Goal: Transaction & Acquisition: Book appointment/travel/reservation

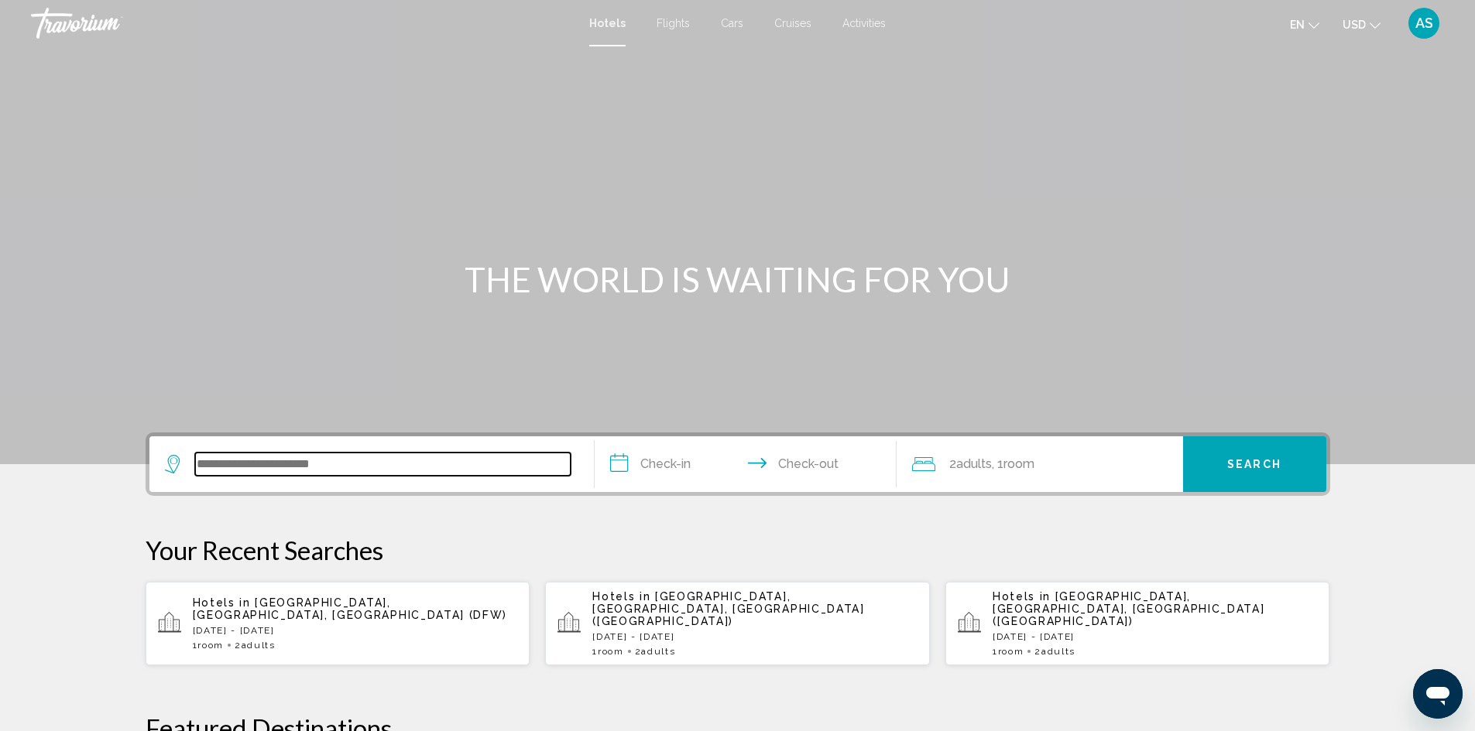
click at [431, 469] on input "Search widget" at bounding box center [382, 464] width 375 height 23
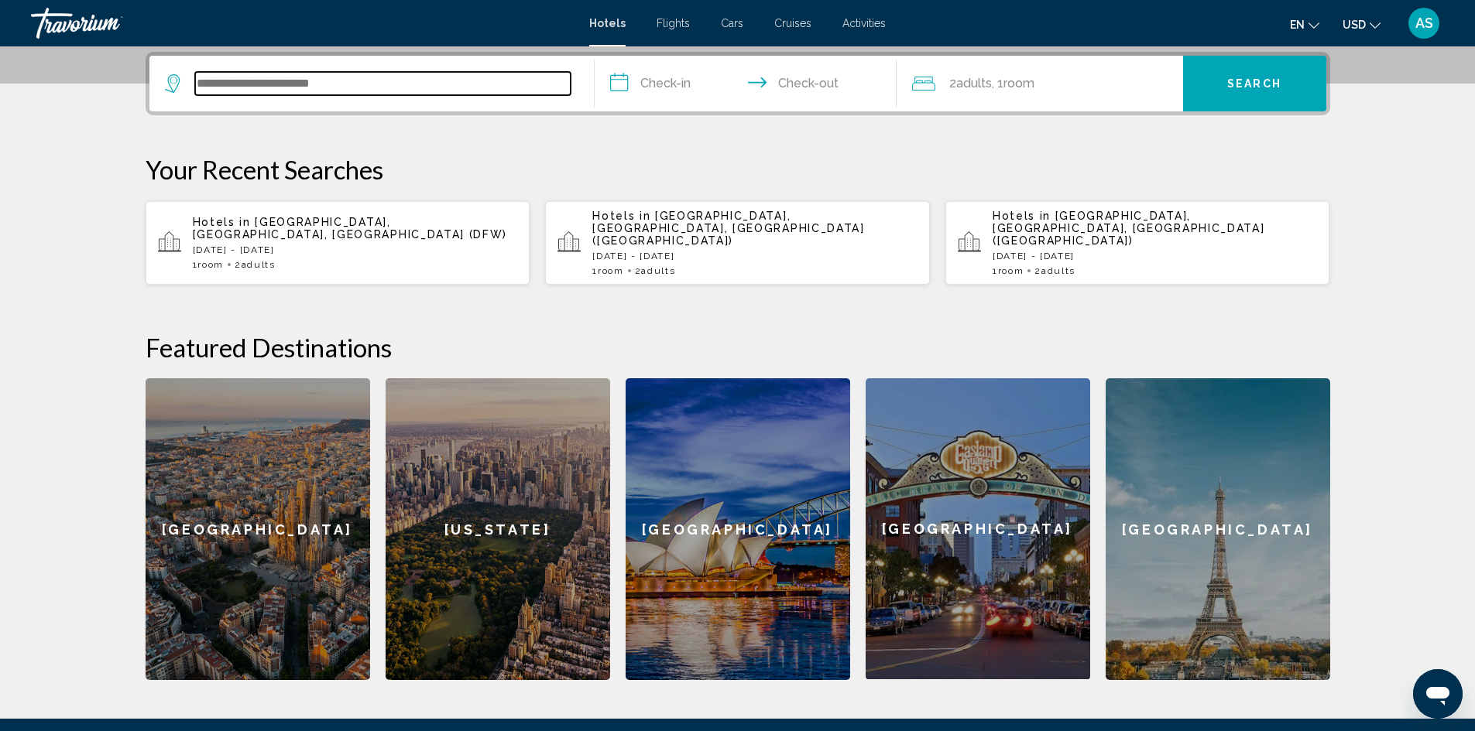
scroll to position [382, 0]
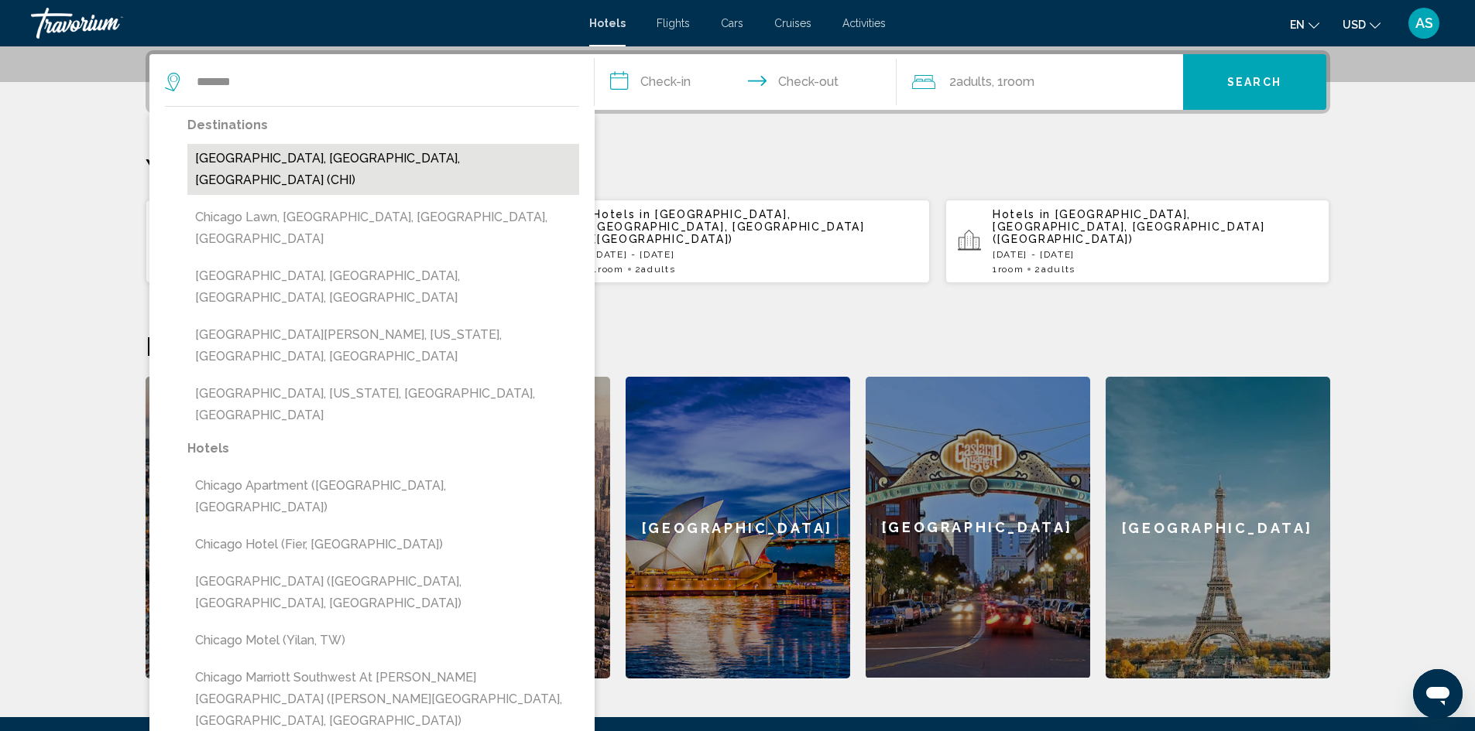
click at [369, 163] on button "[GEOGRAPHIC_DATA], [GEOGRAPHIC_DATA], [GEOGRAPHIC_DATA] (CHI)" at bounding box center [383, 169] width 392 height 51
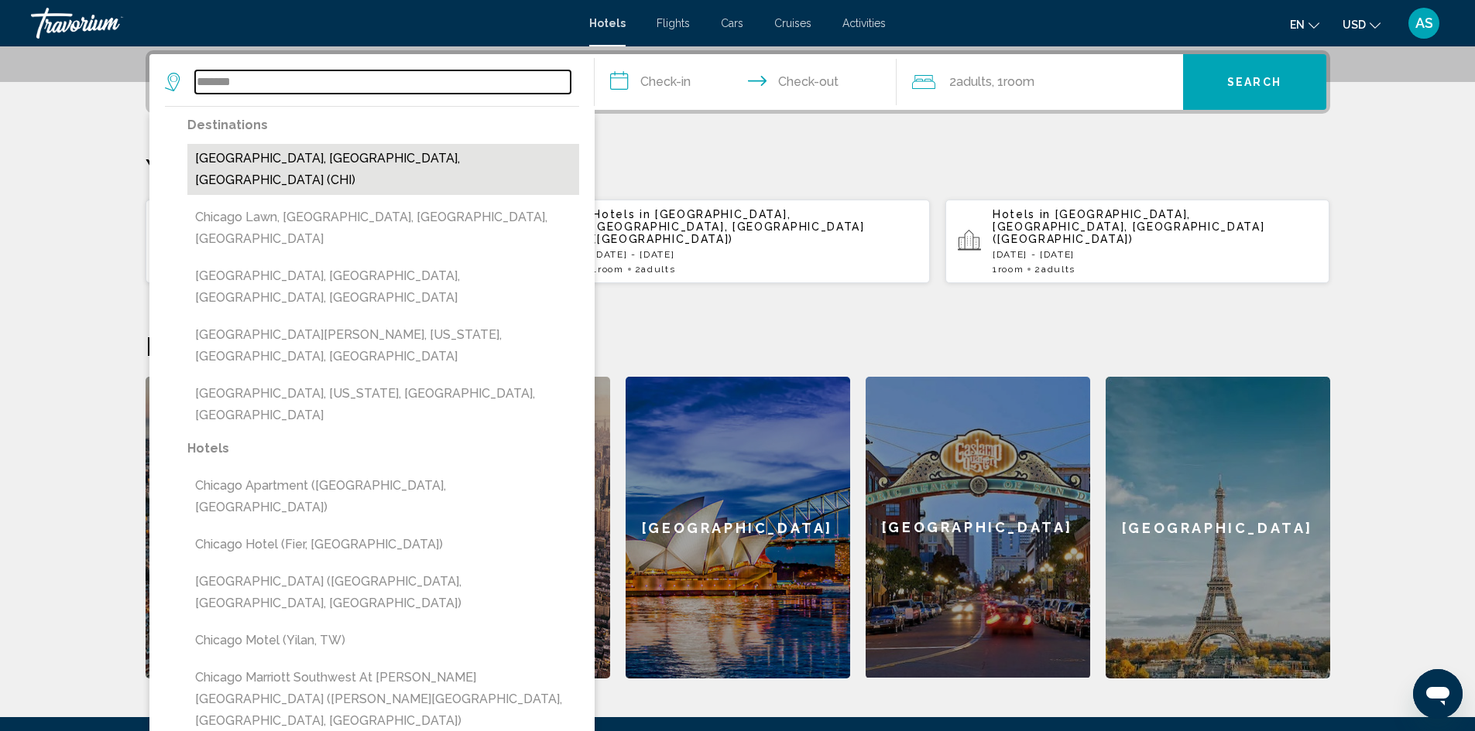
type input "**********"
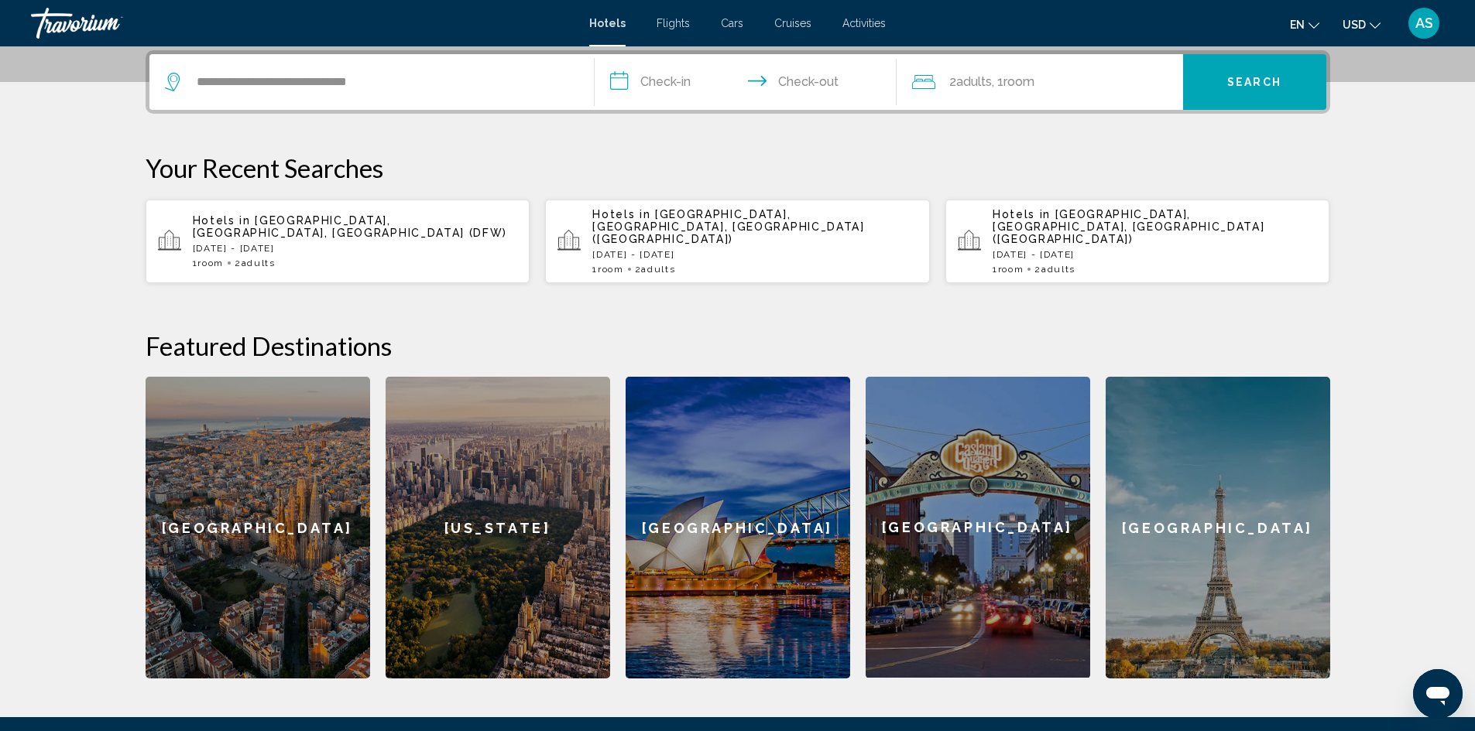
click at [662, 77] on input "**********" at bounding box center [748, 84] width 308 height 60
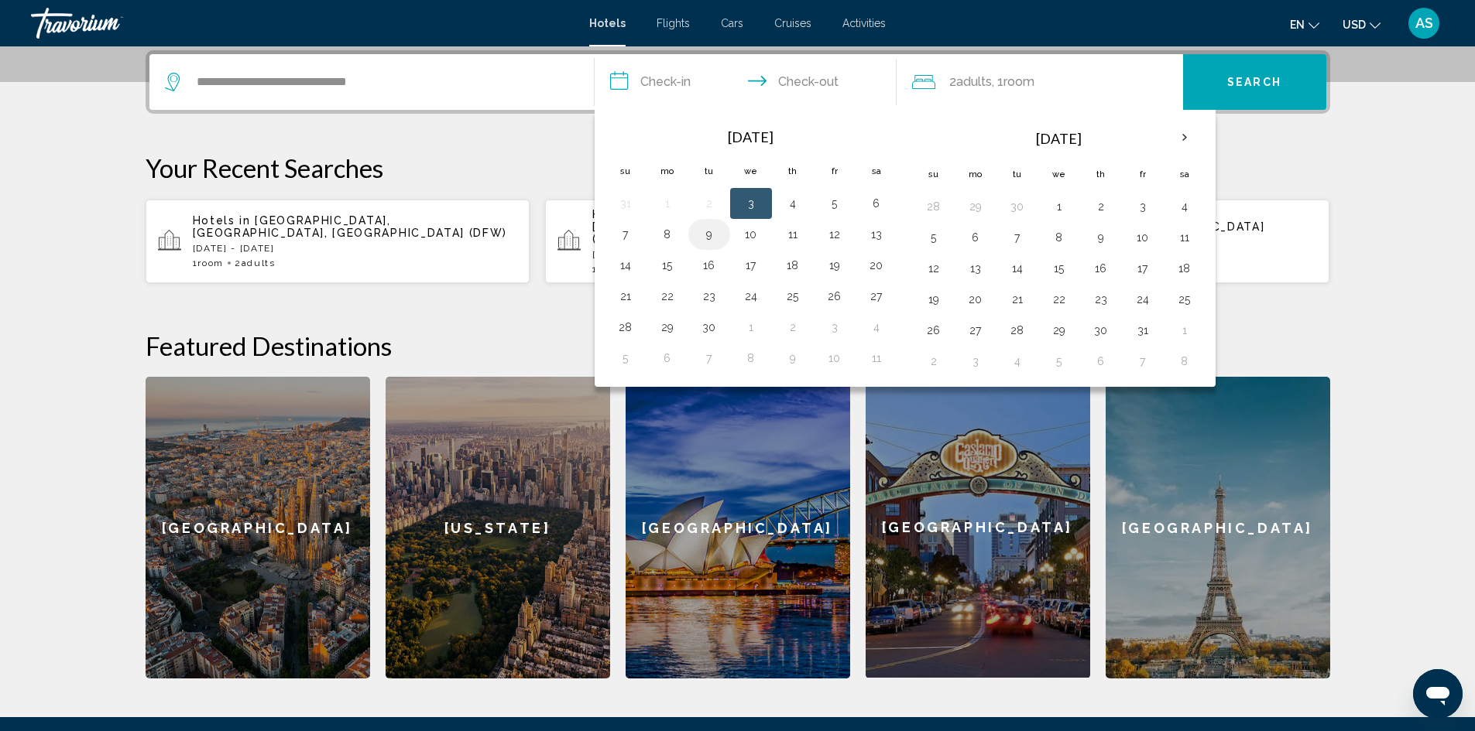
click at [708, 238] on button "9" at bounding box center [709, 235] width 25 height 22
click at [747, 232] on button "10" at bounding box center [750, 235] width 25 height 22
type input "**********"
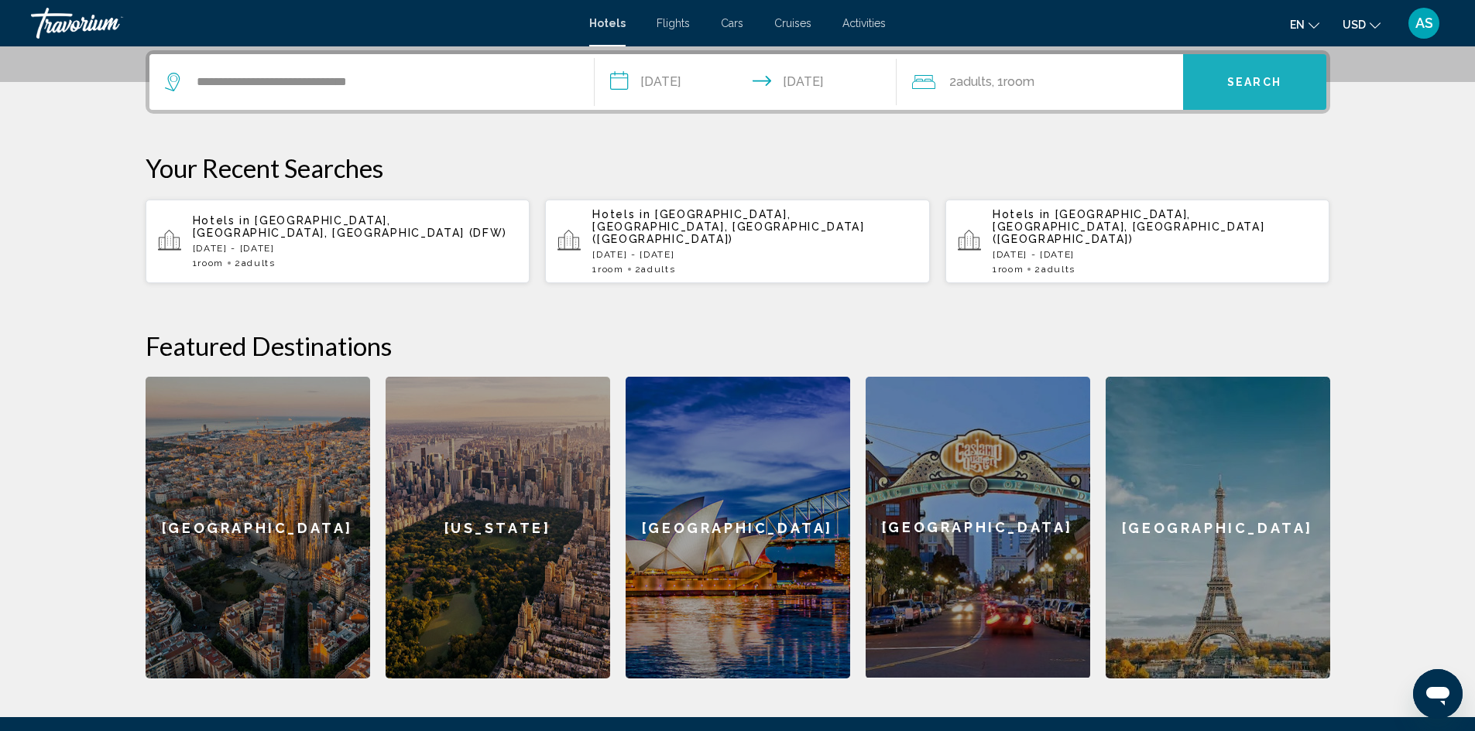
click at [1251, 74] on button "Search" at bounding box center [1254, 82] width 143 height 56
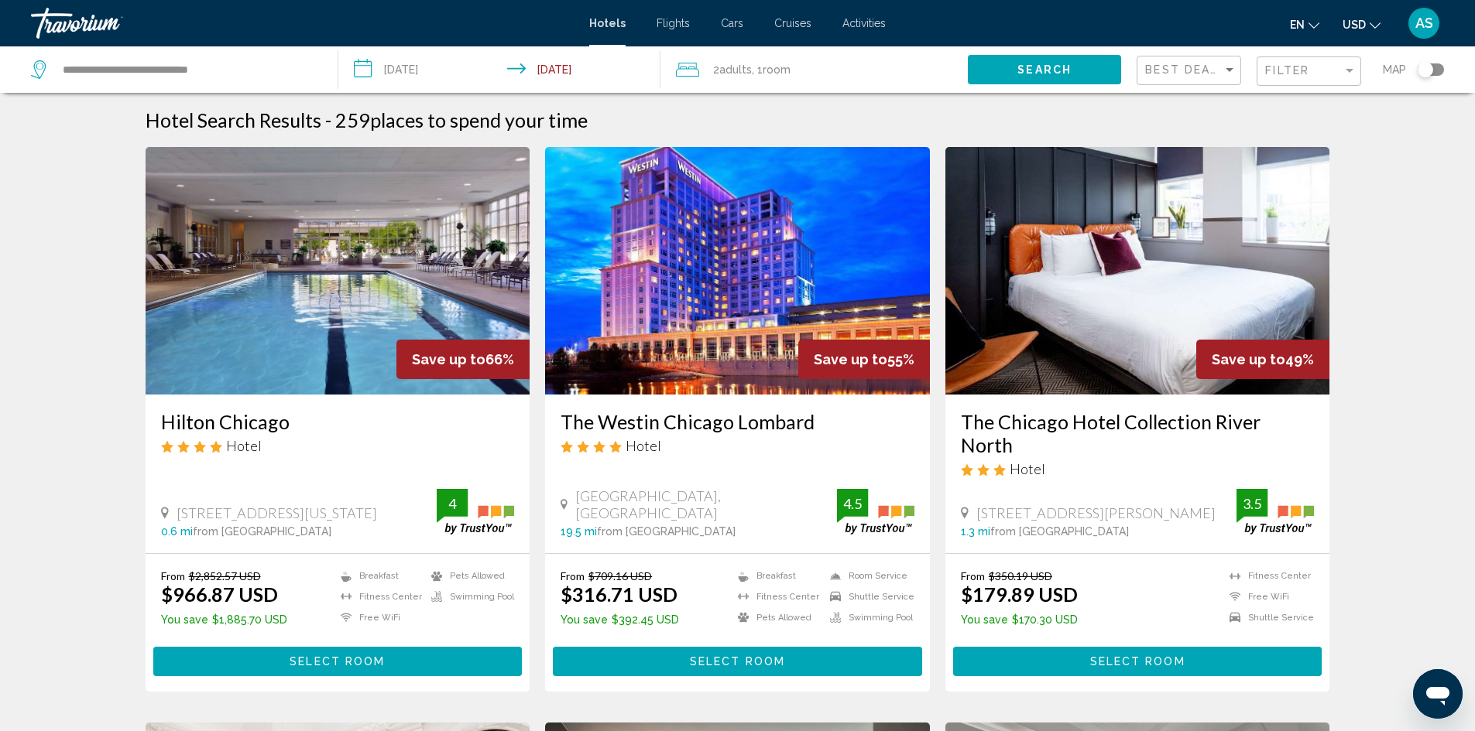
click at [1363, 28] on span "USD" at bounding box center [1353, 25] width 23 height 12
click at [1341, 97] on button "CAD (Can$)" at bounding box center [1329, 102] width 78 height 20
click at [1429, 69] on div "Toggle map" at bounding box center [1424, 69] width 15 height 15
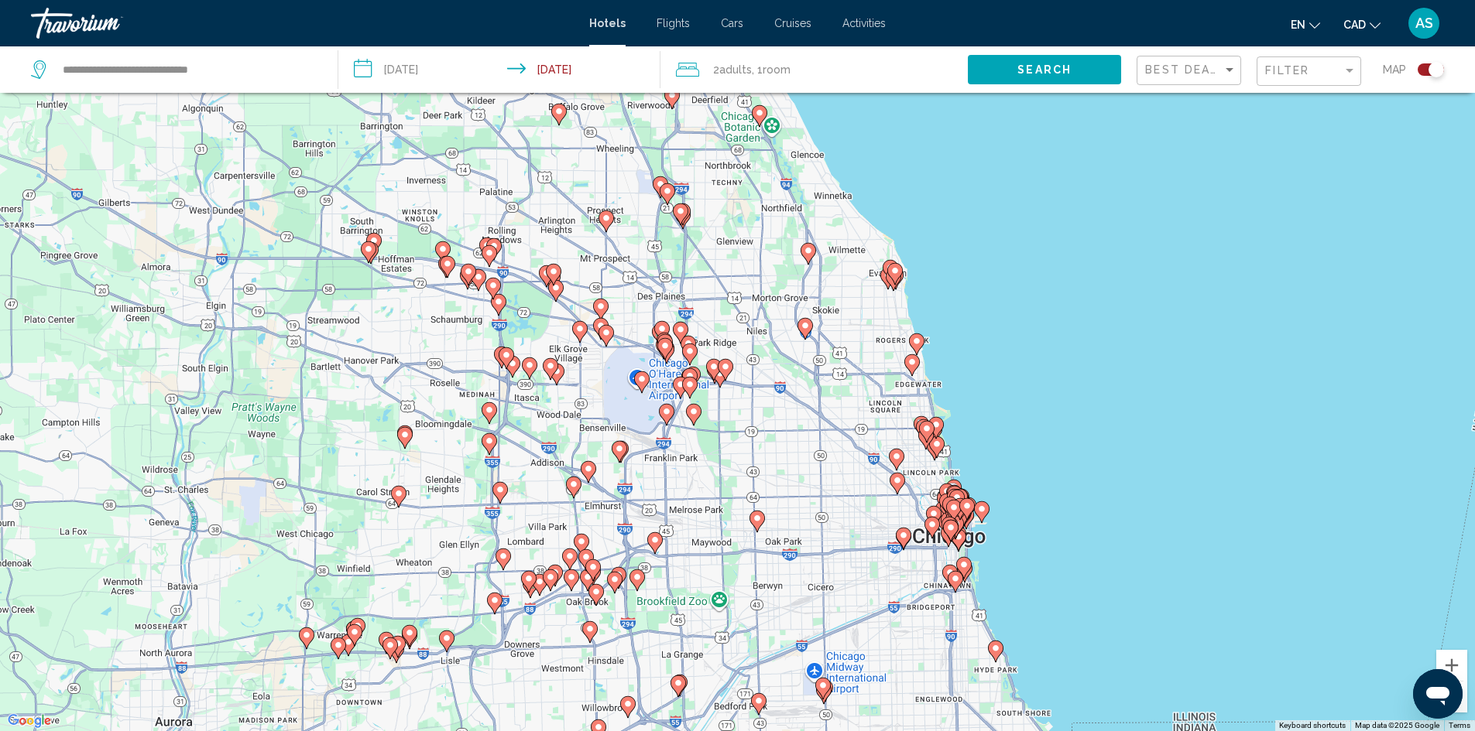
drag, startPoint x: 688, startPoint y: 370, endPoint x: 803, endPoint y: 531, distance: 197.6
click at [803, 531] on div "To activate drag with keyboard, press Alt + Enter. Once in keyboard drag state,…" at bounding box center [737, 365] width 1475 height 731
click at [368, 249] on image "Main content" at bounding box center [368, 249] width 9 height 9
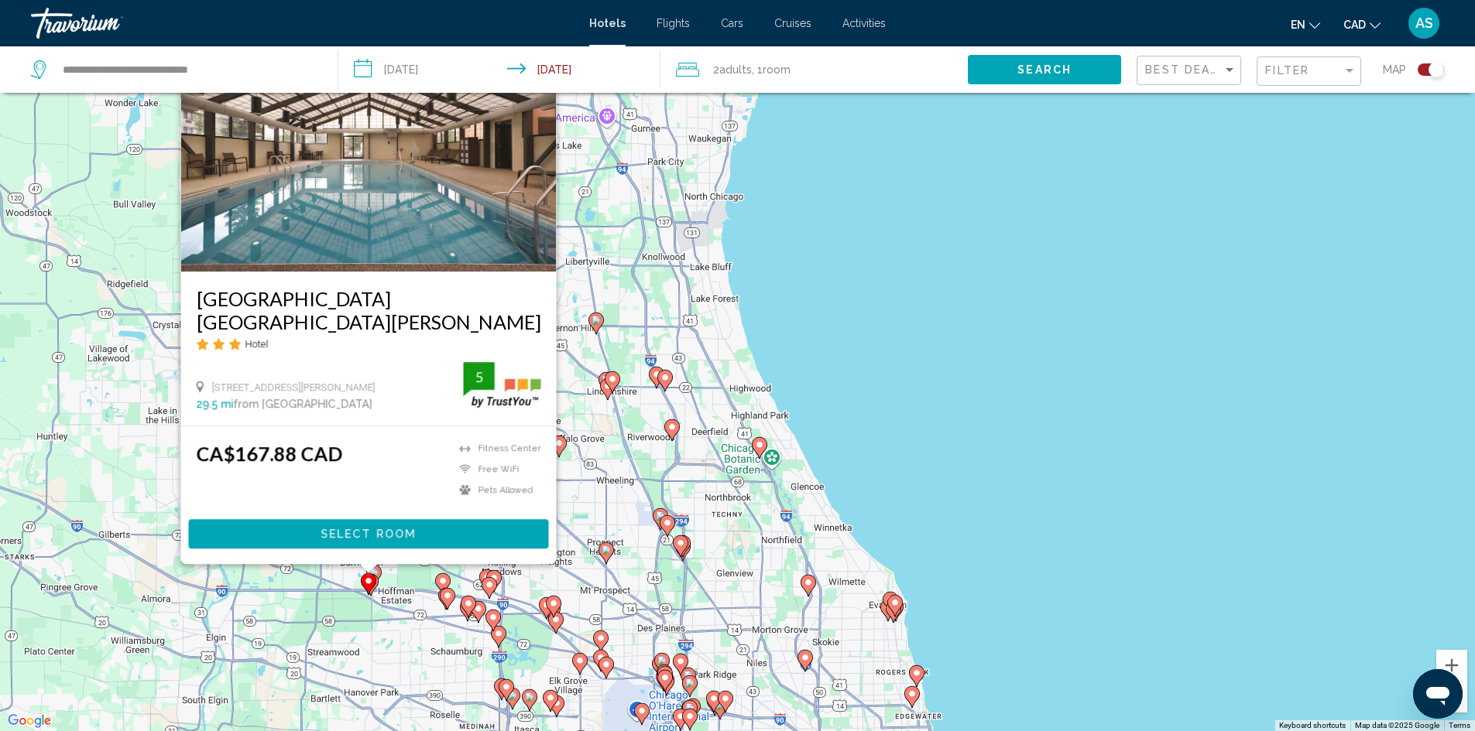
click at [879, 299] on div "To activate drag with keyboard, press Alt + Enter. Once in keyboard drag state,…" at bounding box center [737, 365] width 1475 height 731
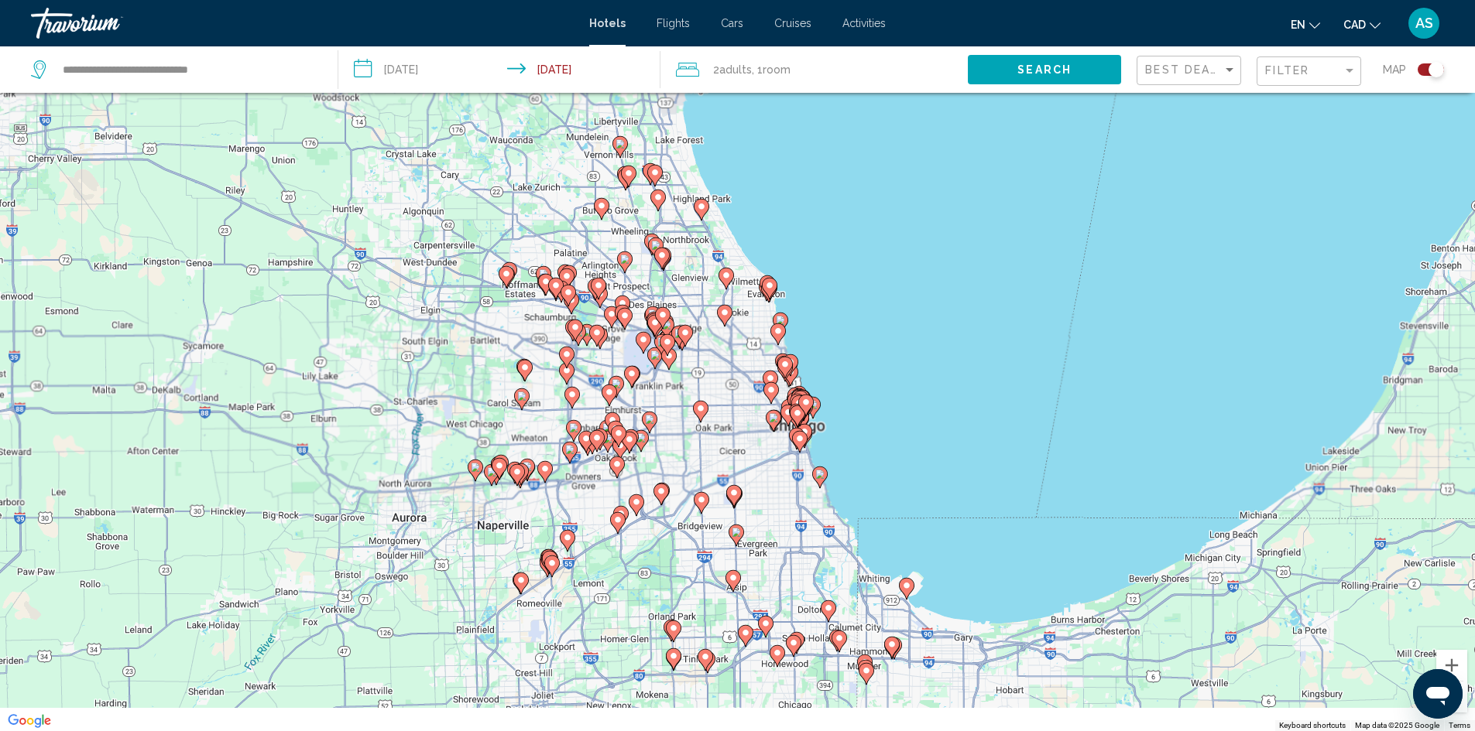
drag, startPoint x: 726, startPoint y: 605, endPoint x: 726, endPoint y: 358, distance: 246.9
click at [726, 358] on div "To activate drag with keyboard, press Alt + Enter. Once in keyboard drag state,…" at bounding box center [737, 365] width 1475 height 731
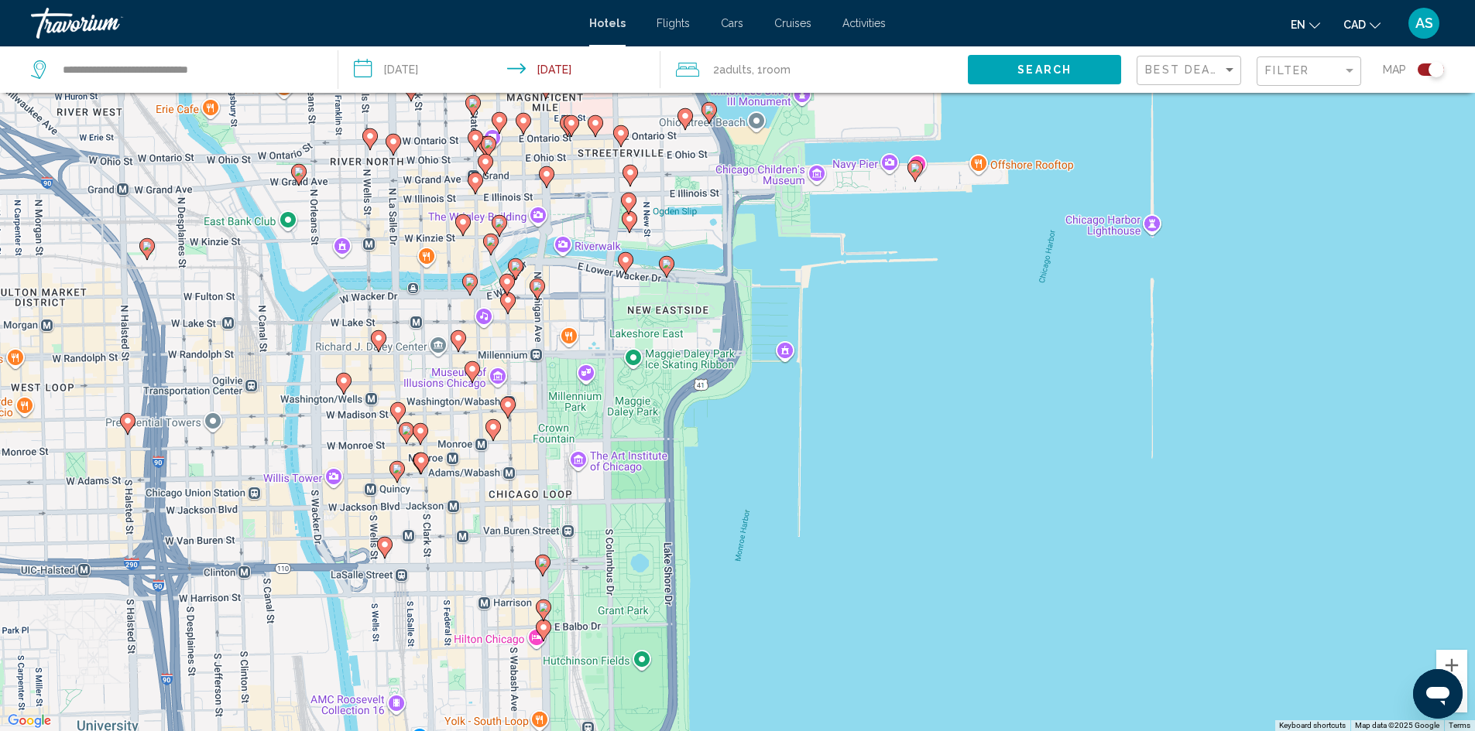
click at [664, 269] on icon "Main content" at bounding box center [666, 266] width 14 height 20
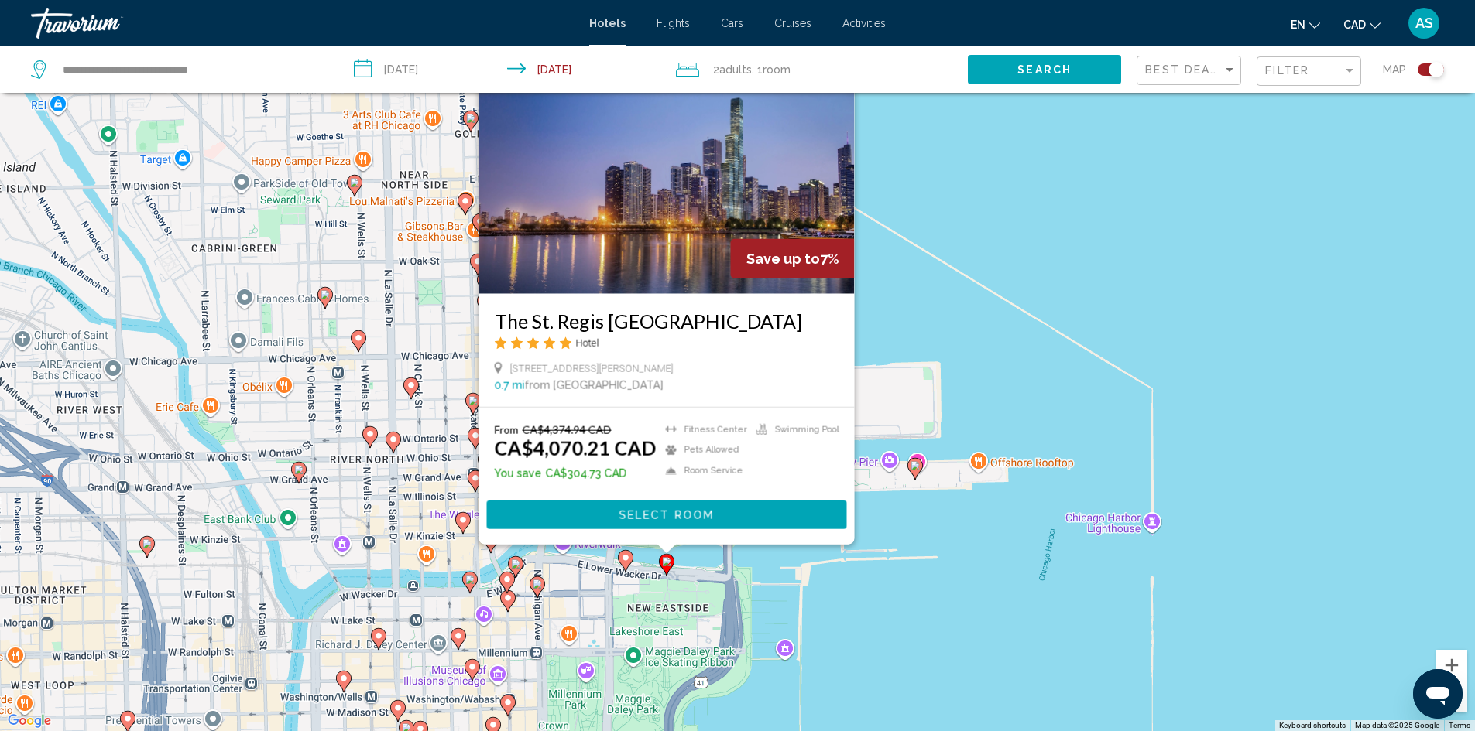
click at [624, 562] on image "Main content" at bounding box center [625, 557] width 9 height 9
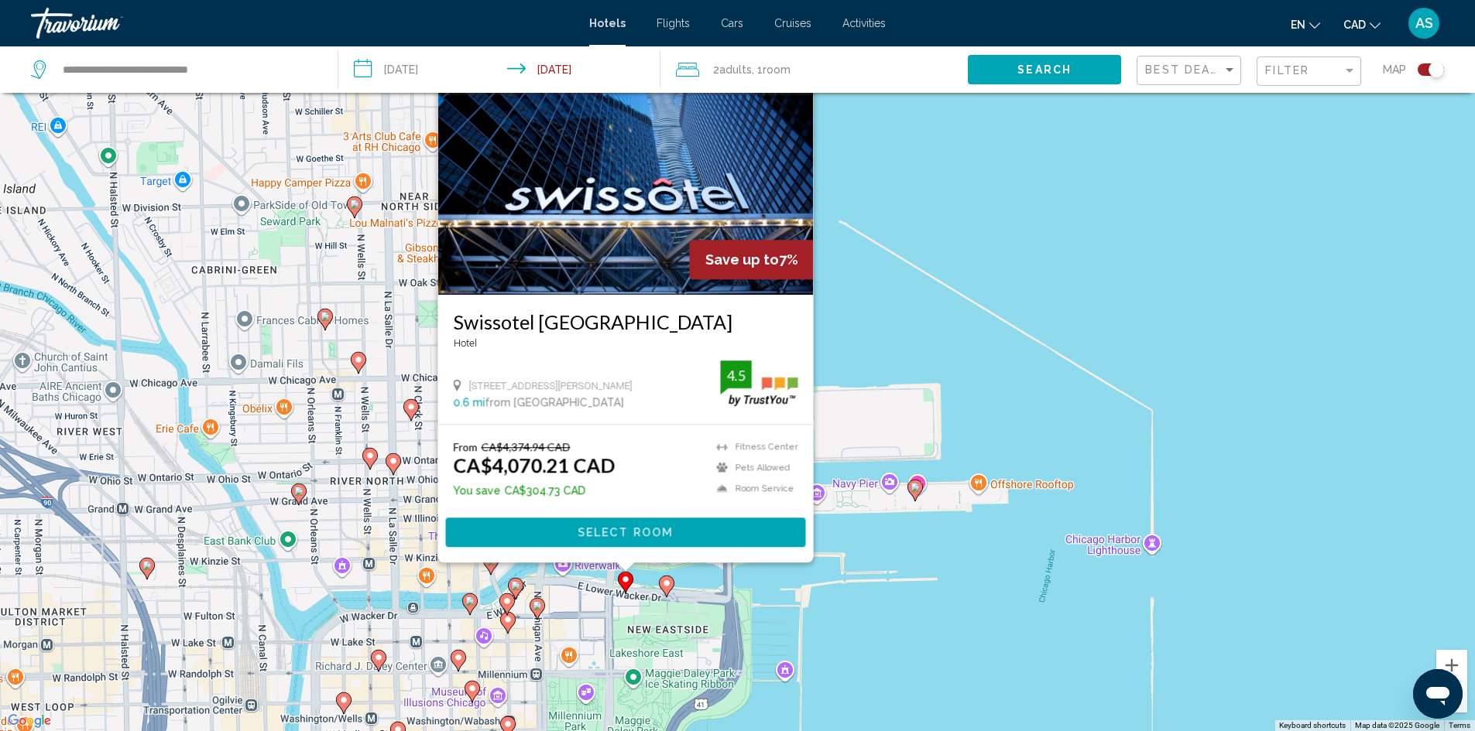
click at [505, 595] on icon "Main content" at bounding box center [506, 604] width 14 height 20
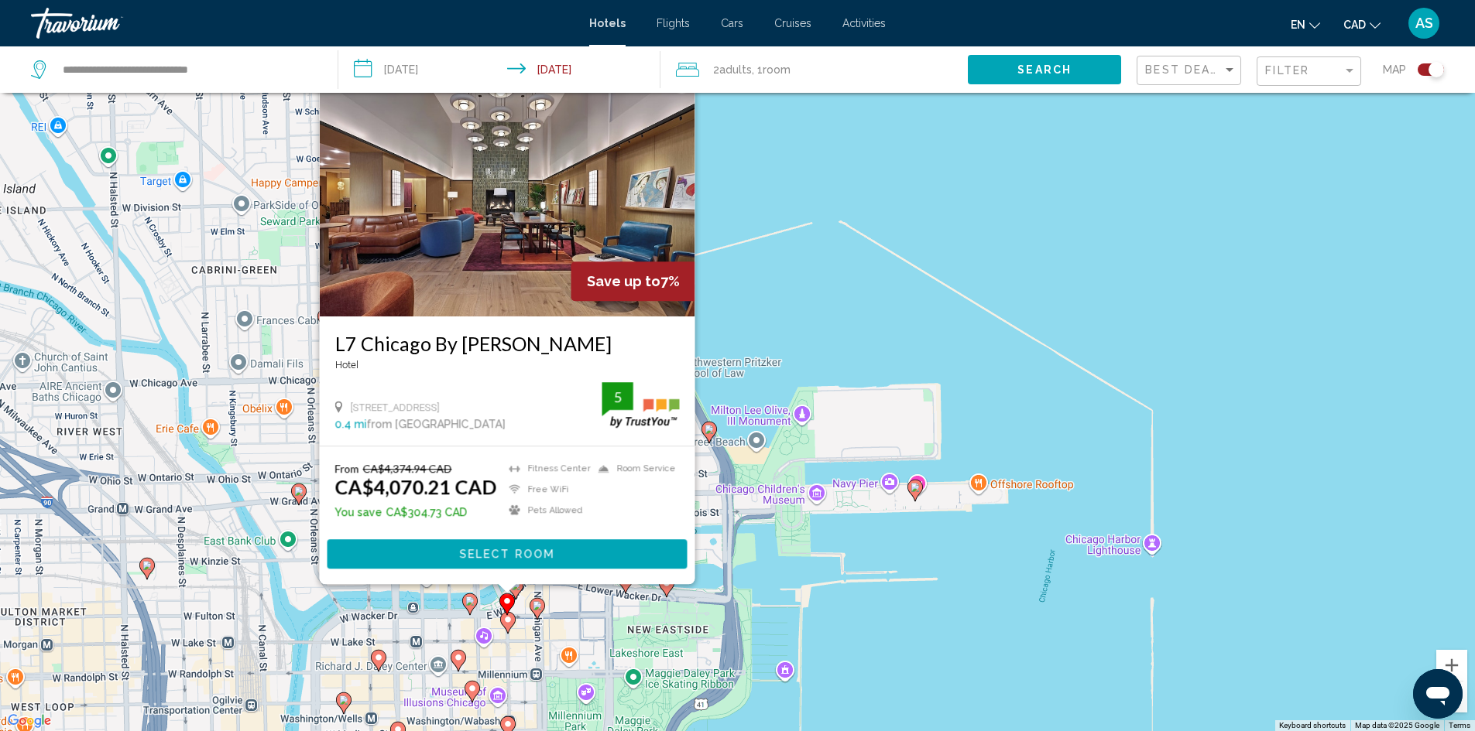
click at [459, 655] on image "Main content" at bounding box center [458, 657] width 9 height 9
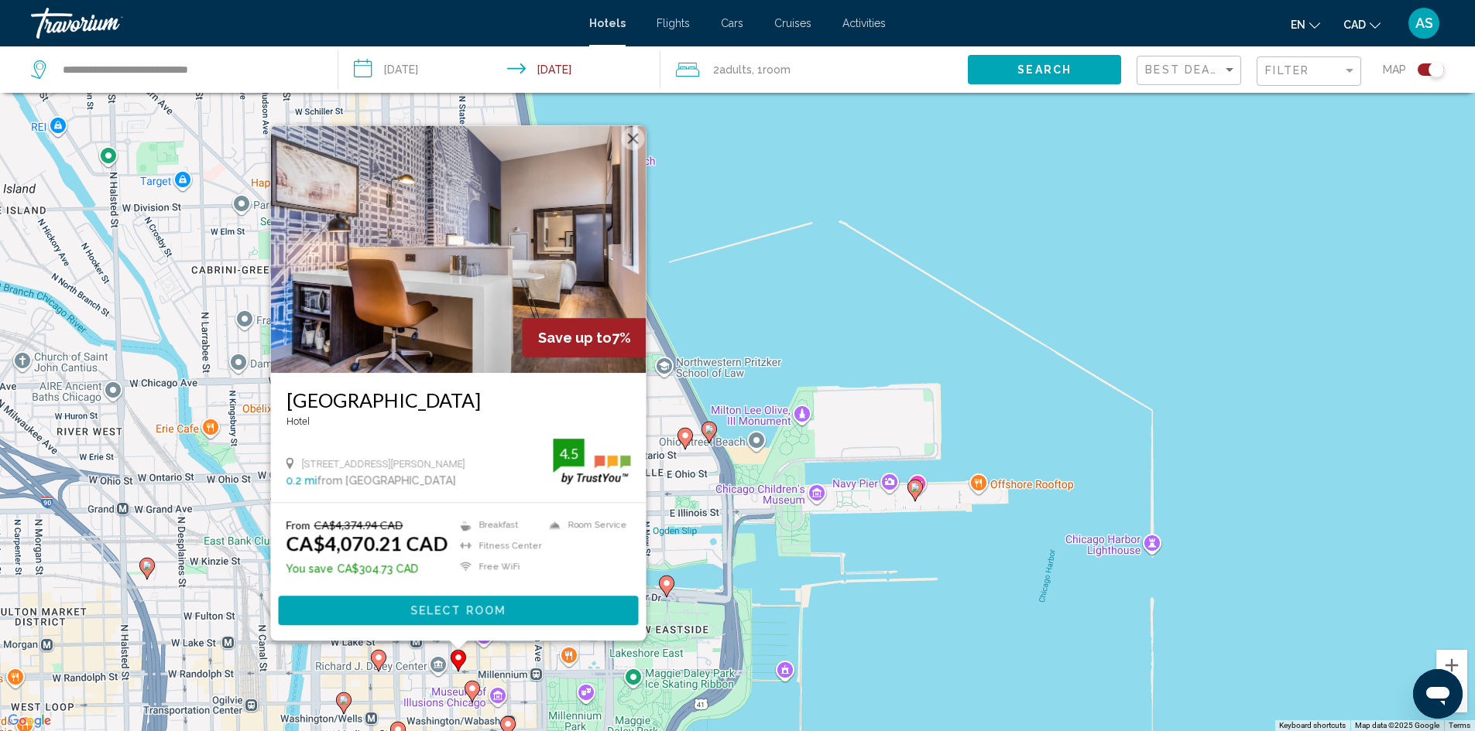
click at [635, 127] on button "Close" at bounding box center [632, 138] width 23 height 23
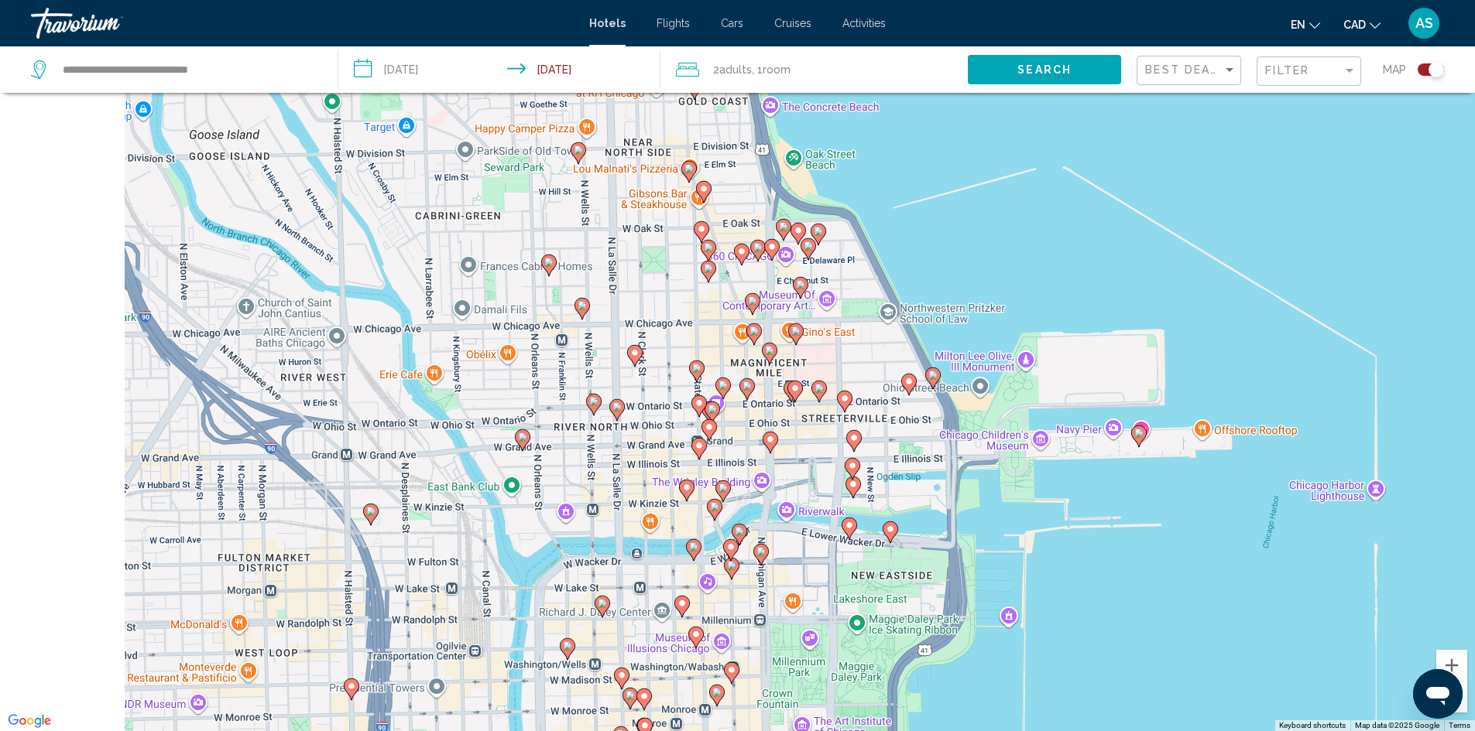
drag, startPoint x: 561, startPoint y: 419, endPoint x: 865, endPoint y: 344, distance: 312.4
click at [865, 344] on div "To activate drag with keyboard, press Alt + Enter. Once in keyboard drag state,…" at bounding box center [737, 365] width 1475 height 731
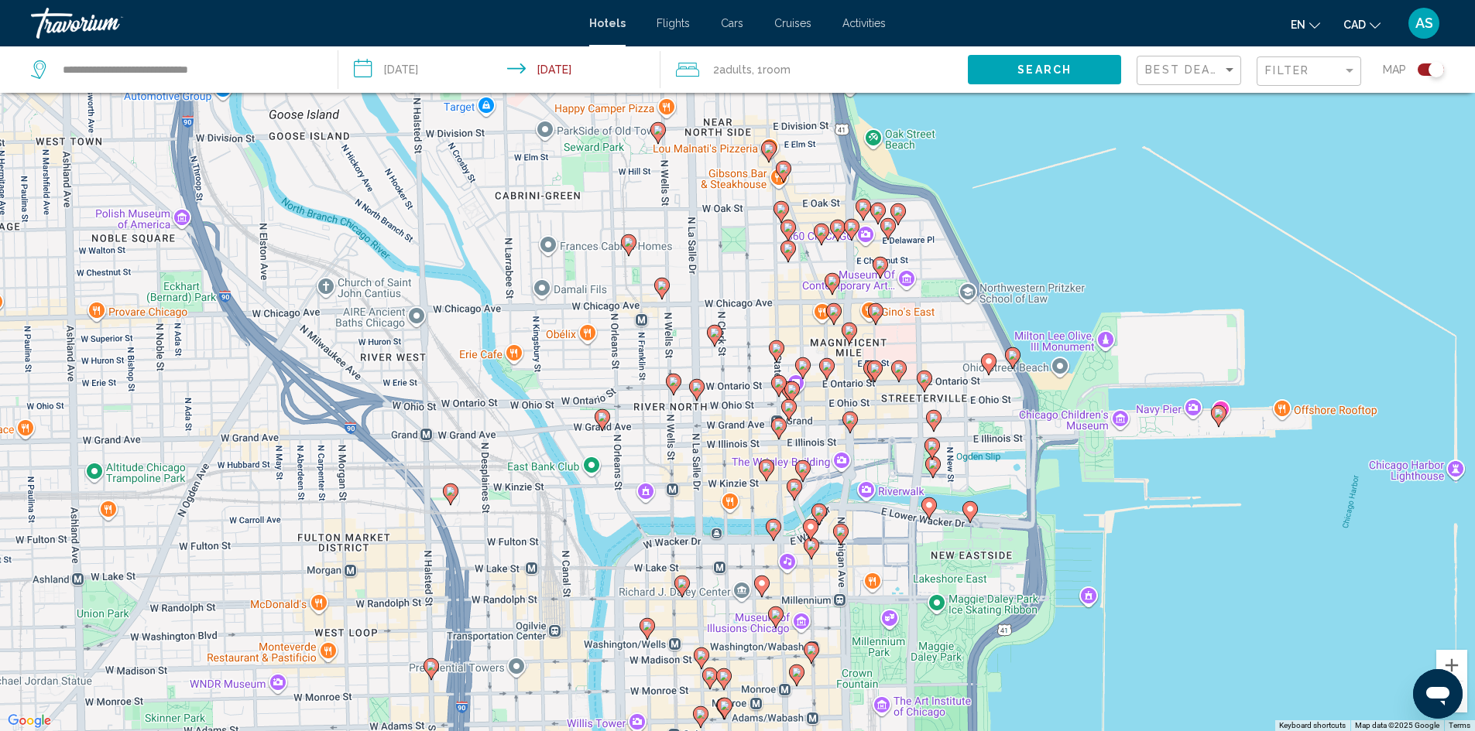
click at [448, 493] on image "Main content" at bounding box center [450, 491] width 9 height 9
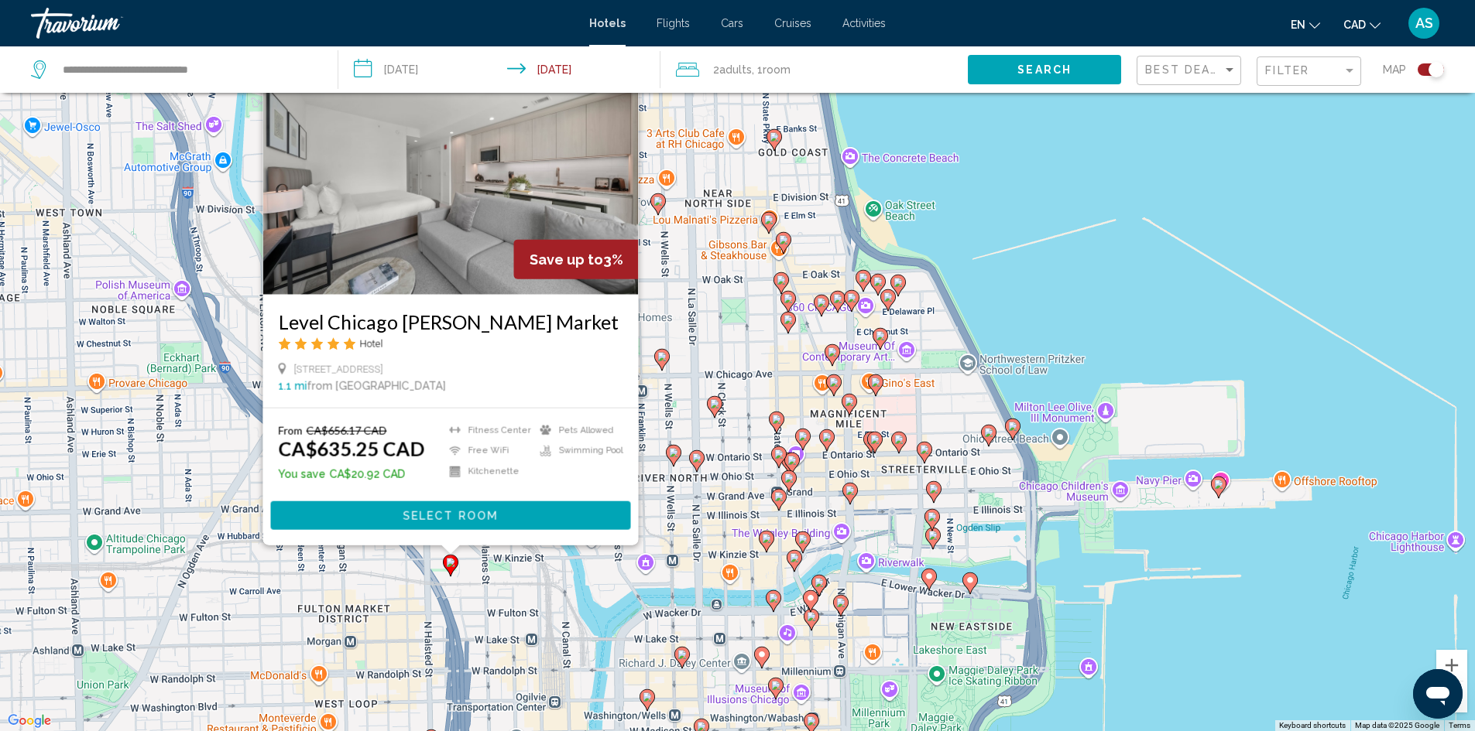
click at [1053, 112] on div "To activate drag with keyboard, press Alt + Enter. Once in keyboard drag state,…" at bounding box center [737, 365] width 1475 height 731
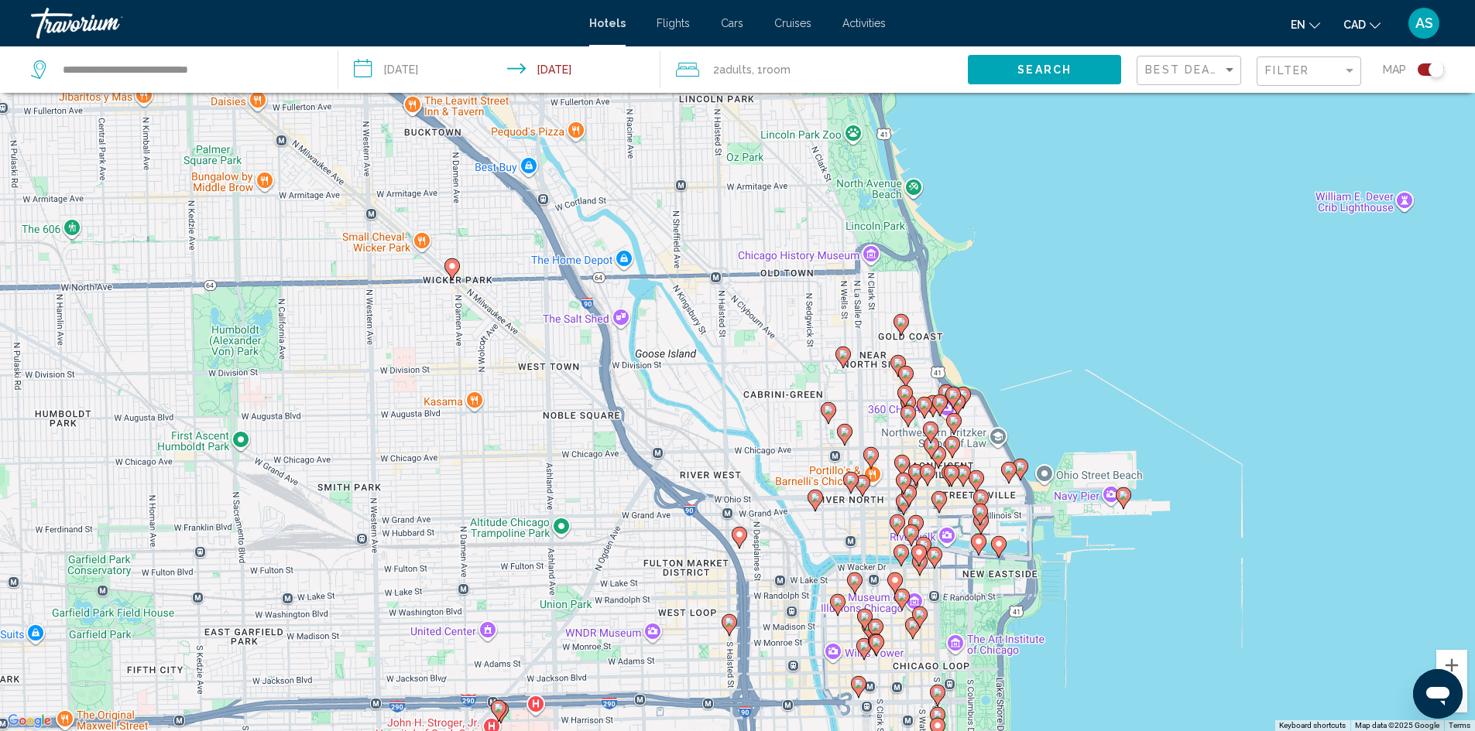
click at [1122, 493] on image "Main content" at bounding box center [1122, 495] width 9 height 9
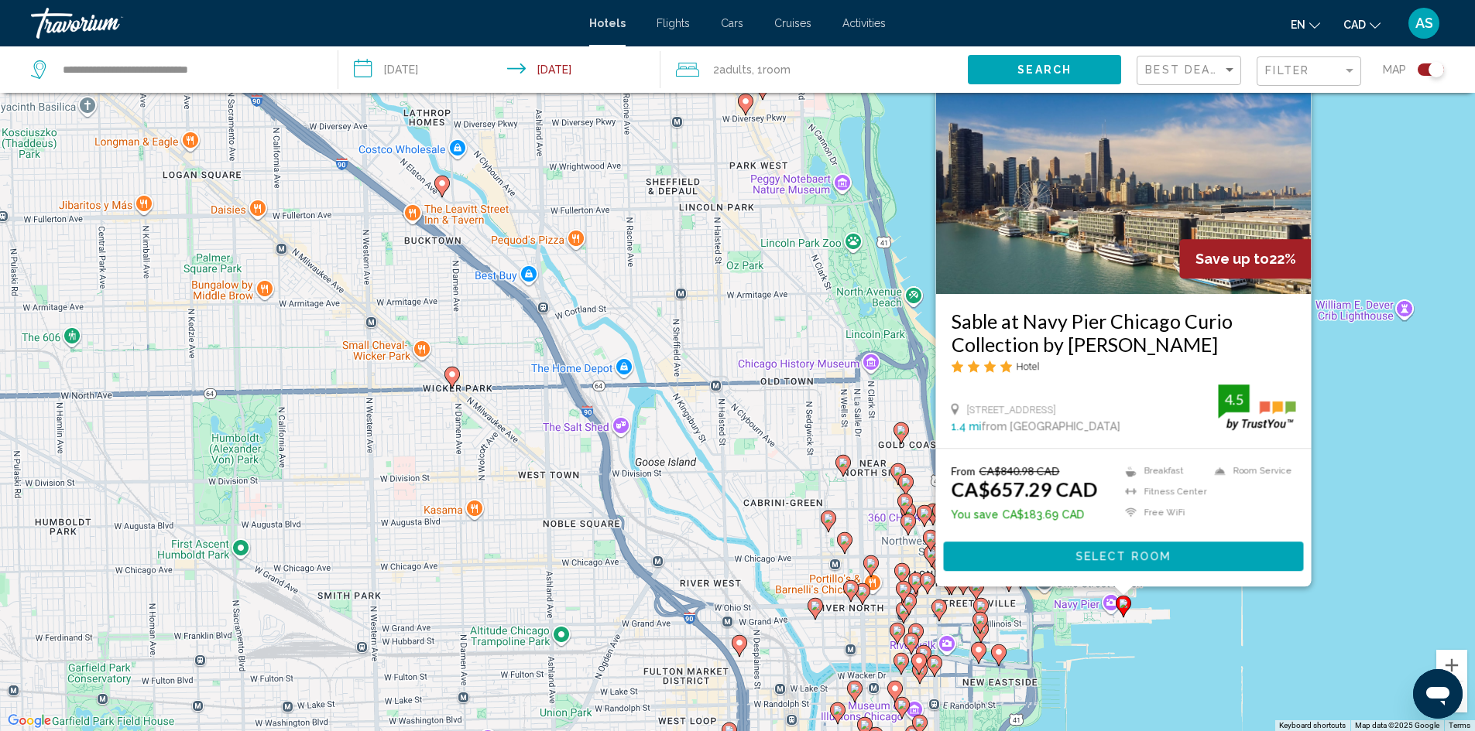
click at [1208, 677] on div "To activate drag with keyboard, press Alt + Enter. Once in keyboard drag state,…" at bounding box center [737, 365] width 1475 height 731
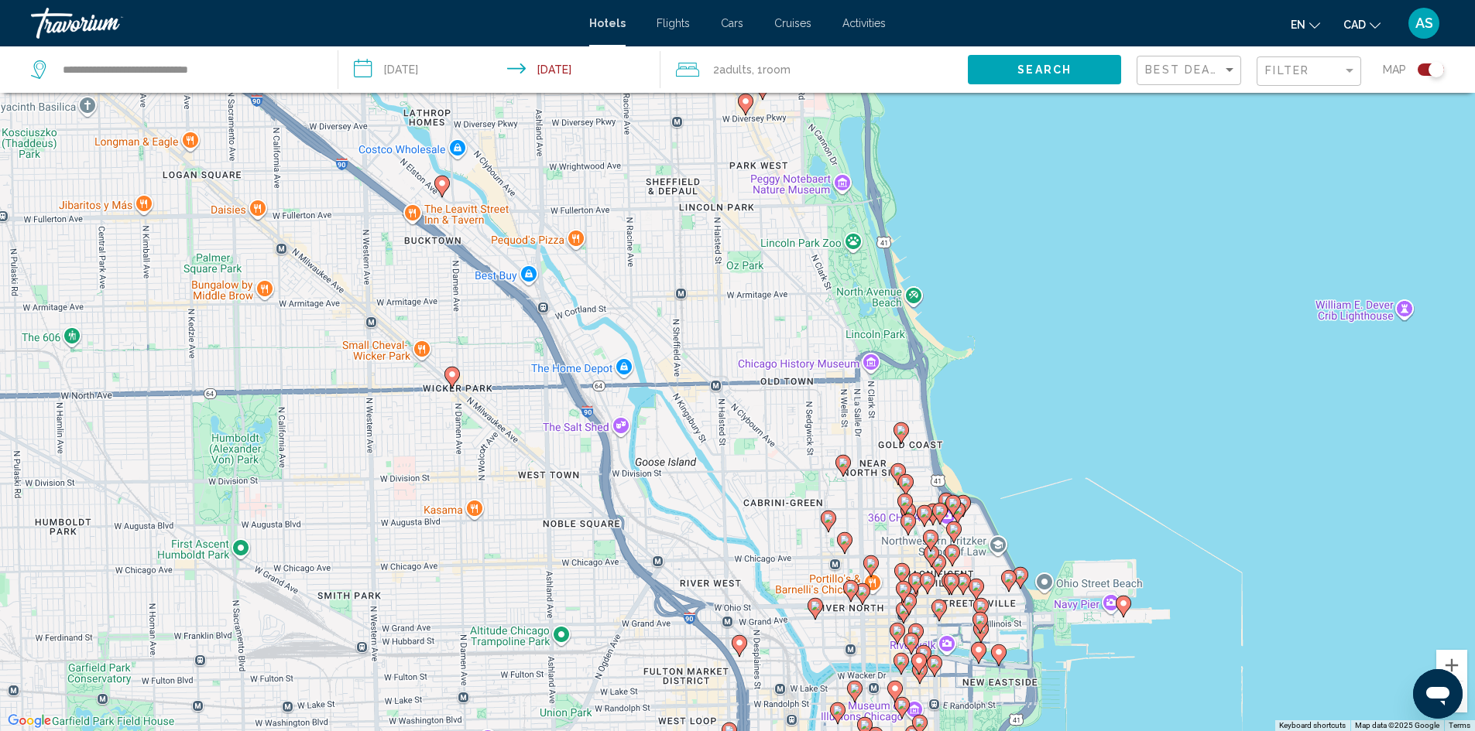
click at [1019, 578] on image "Main content" at bounding box center [1020, 574] width 9 height 9
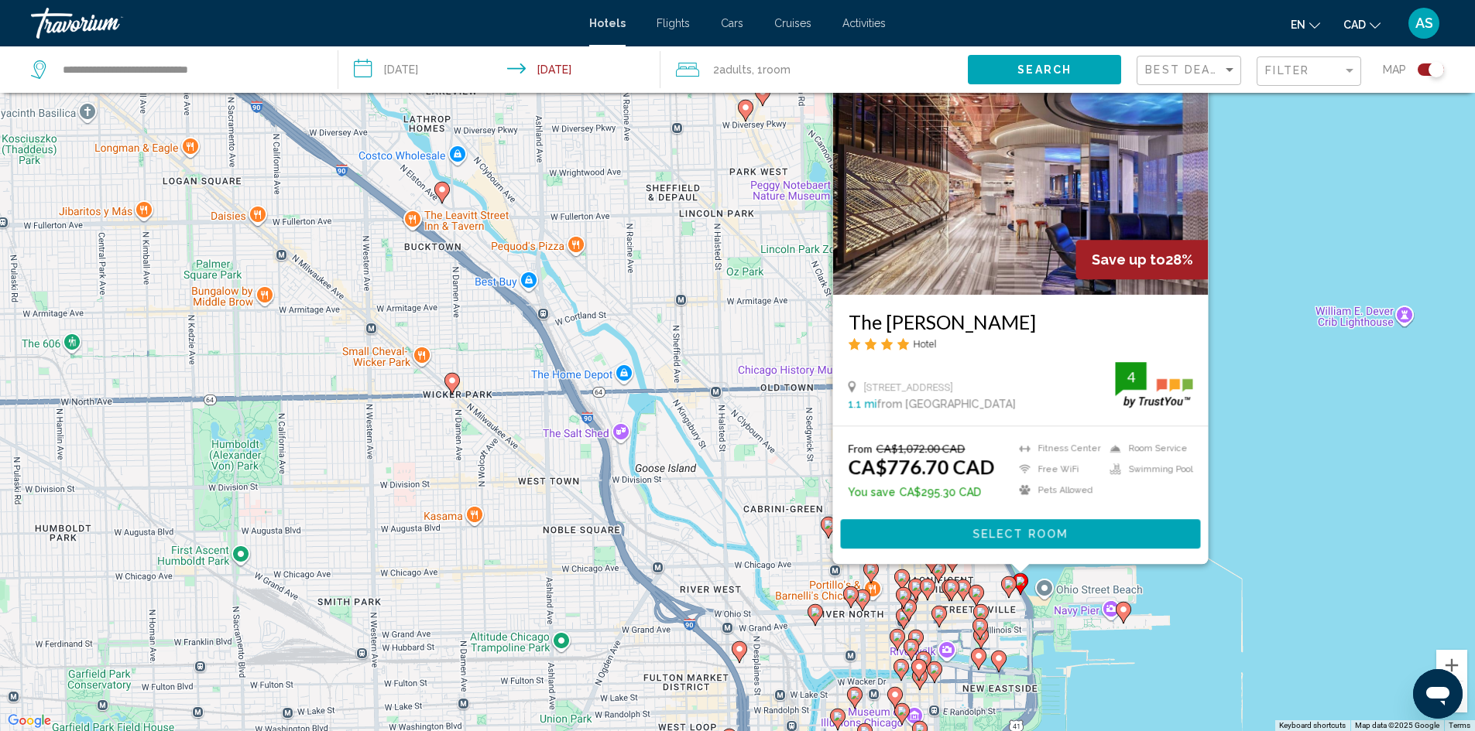
click at [1012, 585] on image "Main content" at bounding box center [1008, 584] width 9 height 9
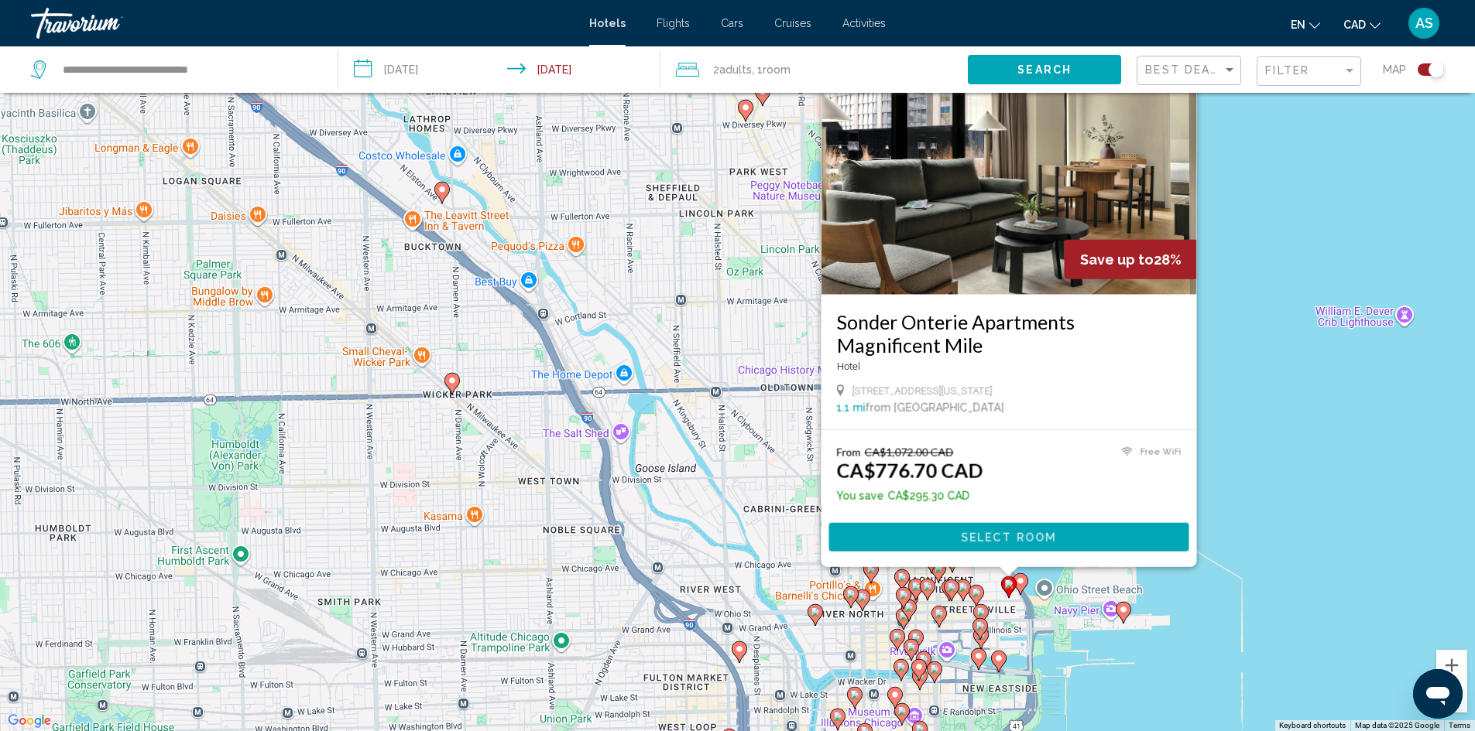
click at [1001, 670] on gmp-advanced-marker "Main content" at bounding box center [998, 661] width 15 height 23
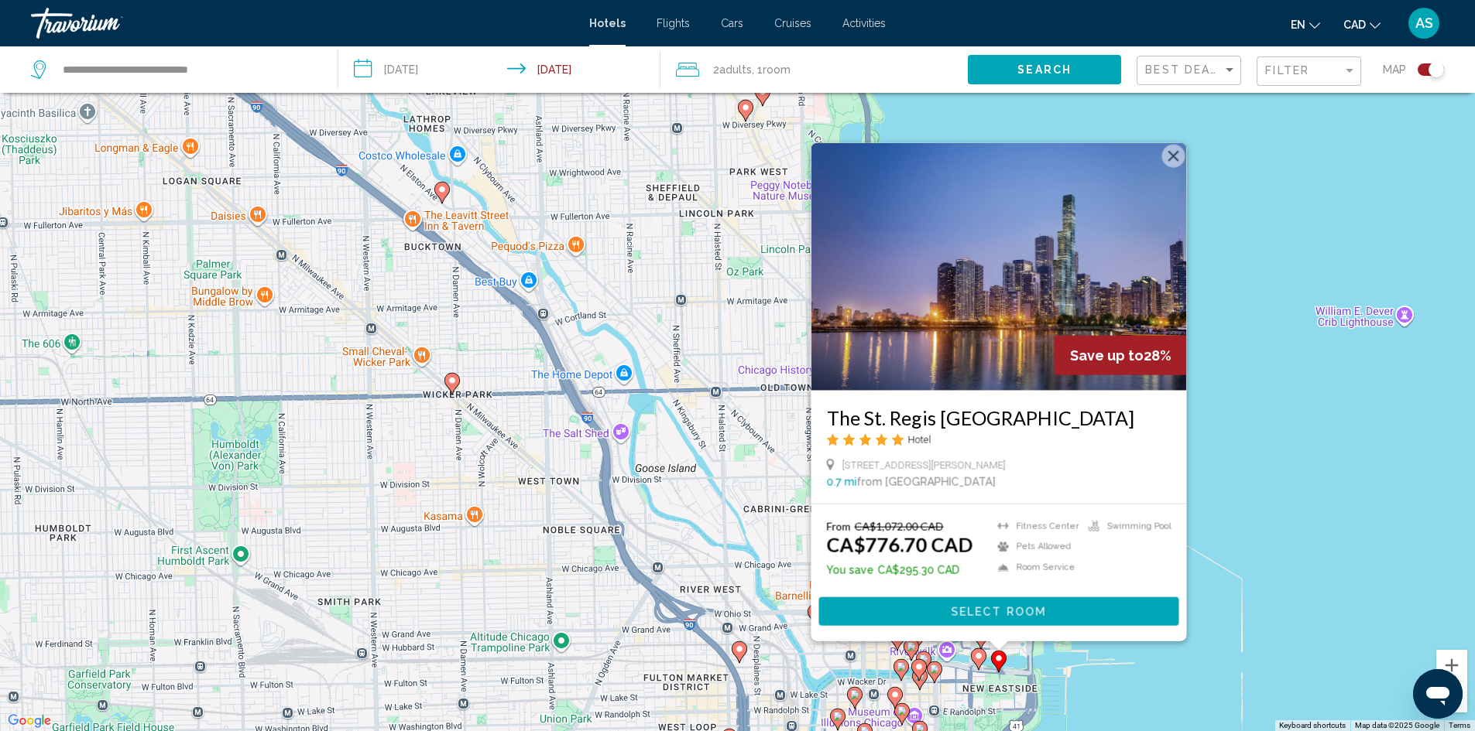
click at [903, 713] on image "Main content" at bounding box center [901, 711] width 9 height 9
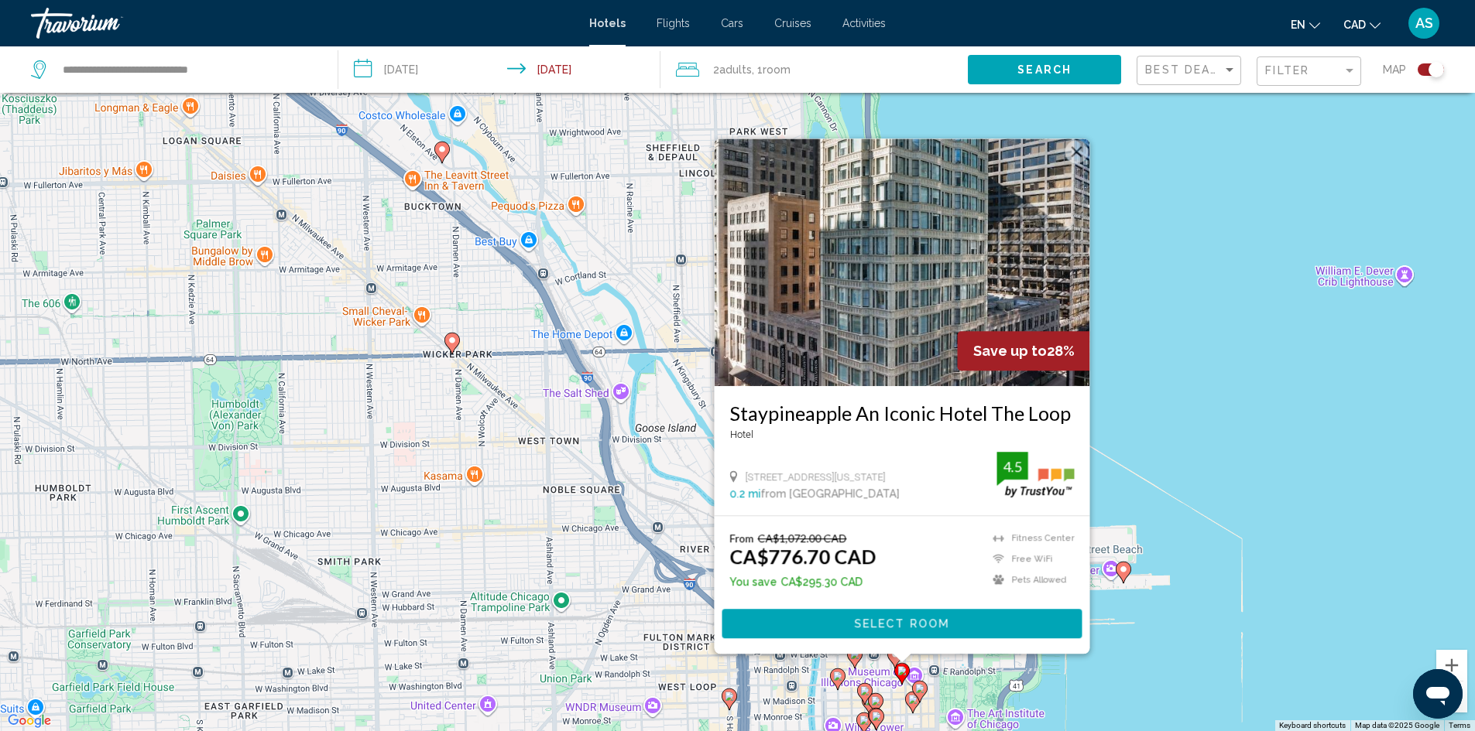
click at [1207, 447] on div "To activate drag with keyboard, press Alt + Enter. Once in keyboard drag state,…" at bounding box center [737, 365] width 1475 height 731
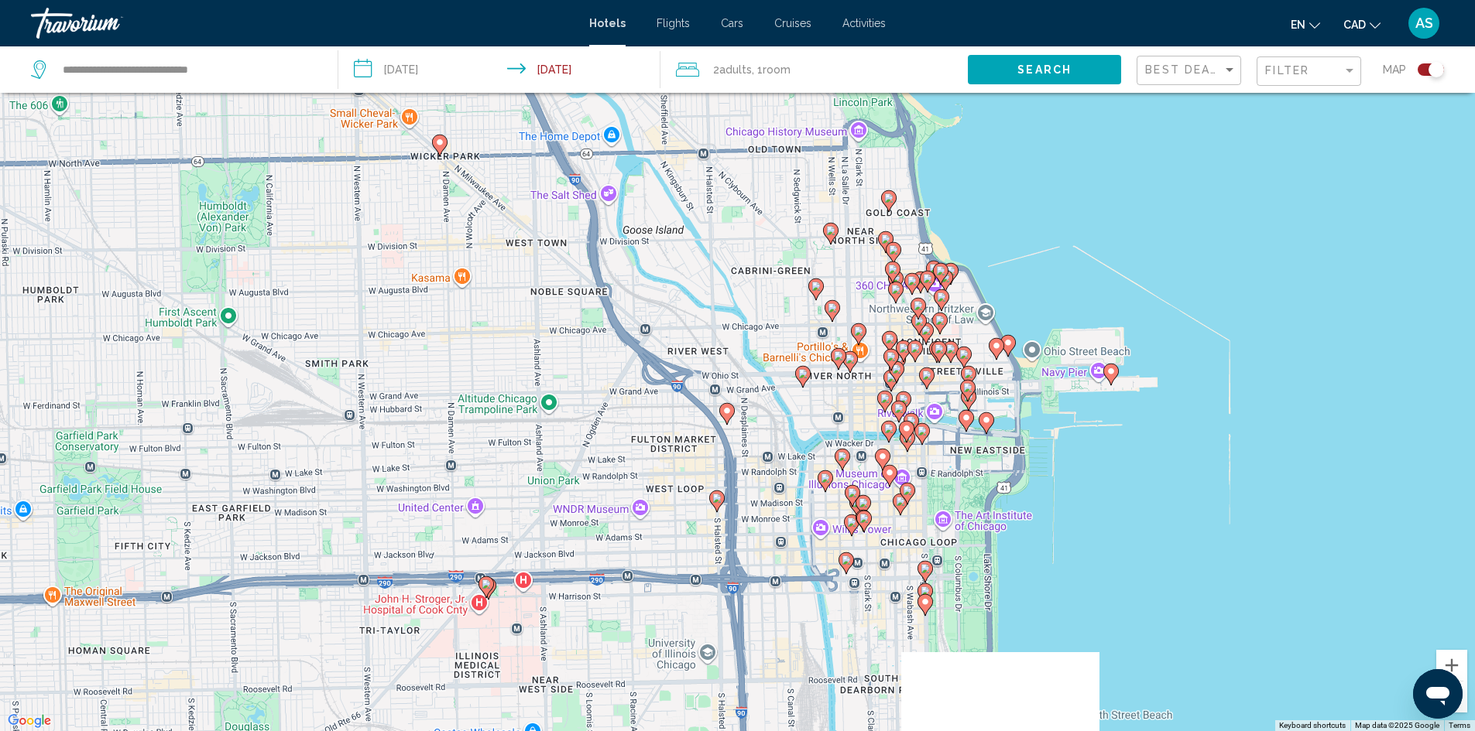
drag, startPoint x: 1128, startPoint y: 607, endPoint x: 1116, endPoint y: 411, distance: 196.2
click at [1116, 411] on div "To activate drag with keyboard, press Alt + Enter. Once in keyboard drag state,…" at bounding box center [737, 365] width 1475 height 731
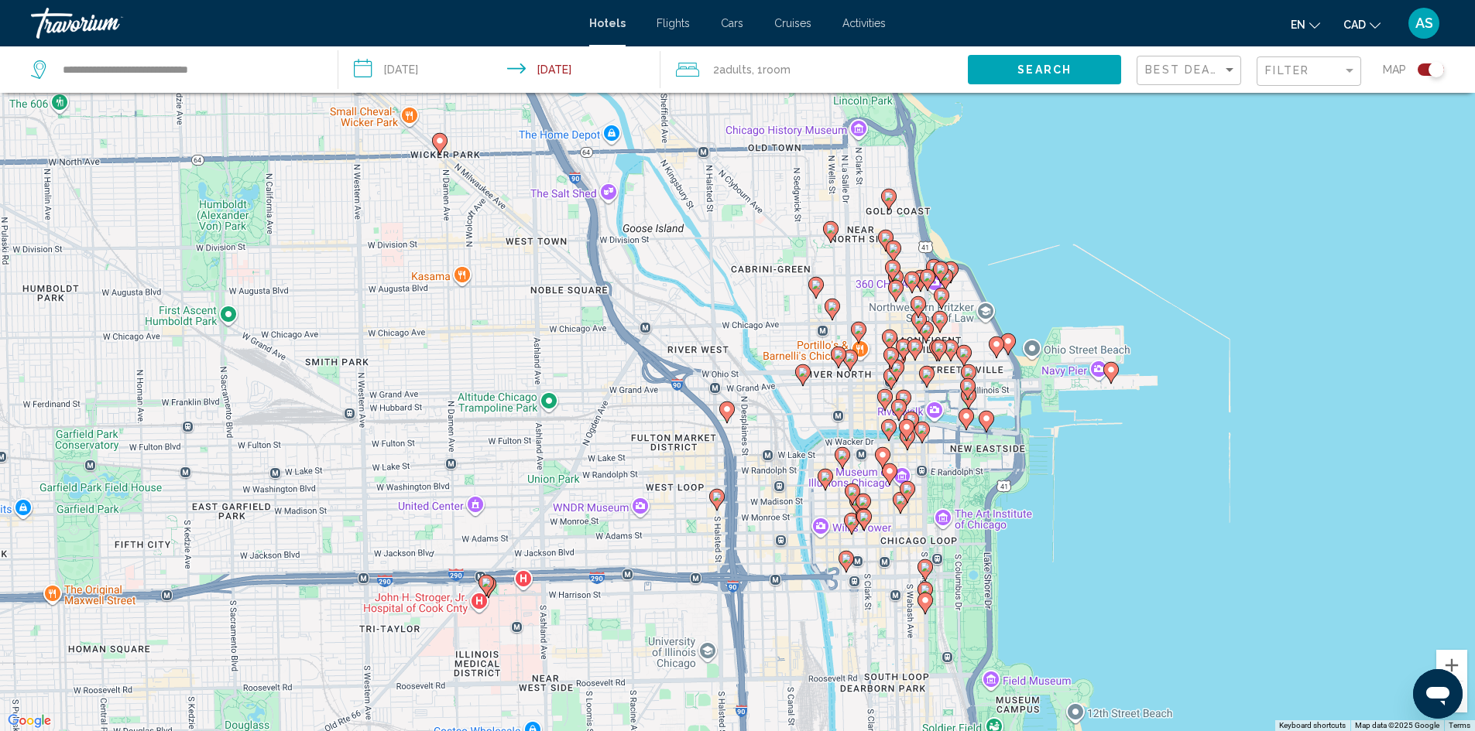
click at [923, 603] on image "Main content" at bounding box center [924, 600] width 9 height 9
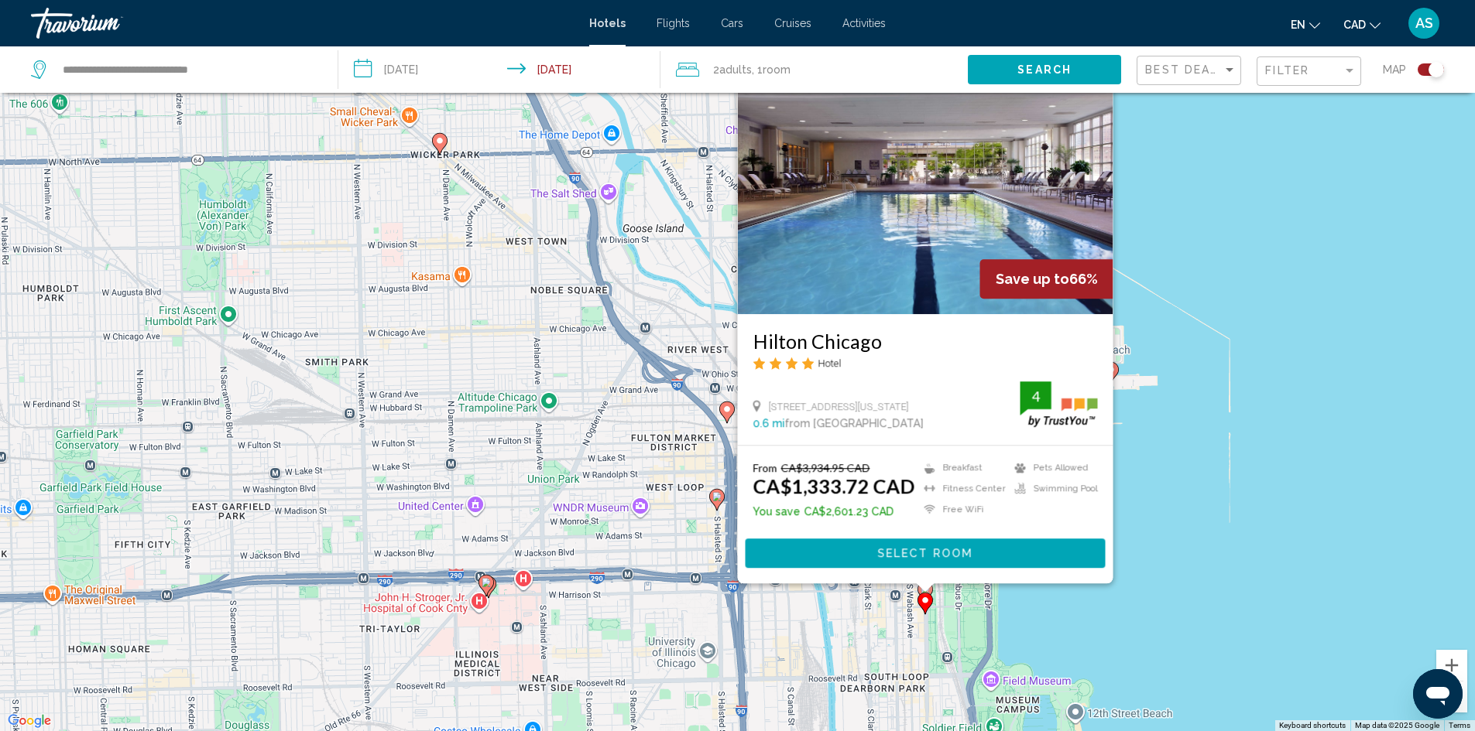
click at [1110, 602] on div "To activate drag with keyboard, press Alt + Enter. Once in keyboard drag state,…" at bounding box center [737, 365] width 1475 height 731
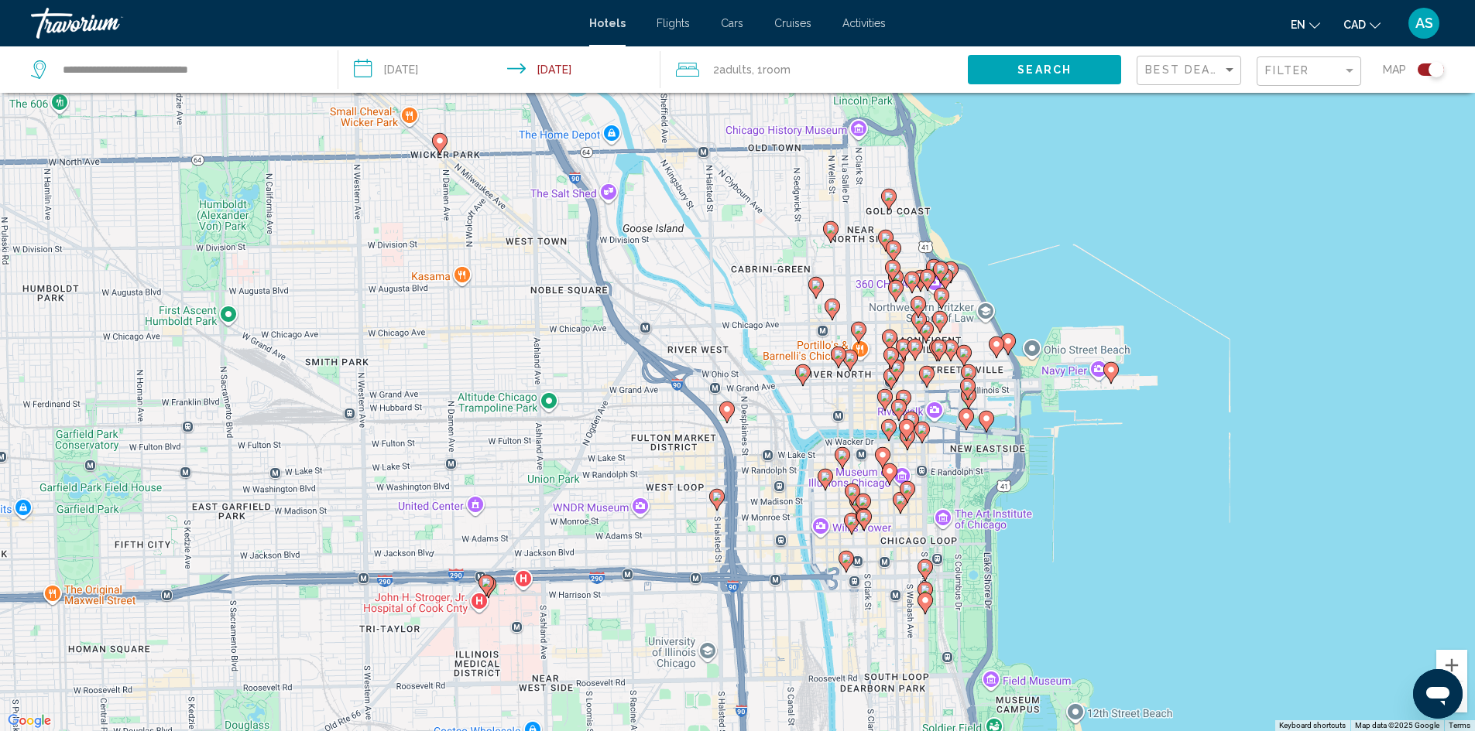
click at [927, 592] on gmp-advanced-marker "Main content" at bounding box center [924, 603] width 15 height 23
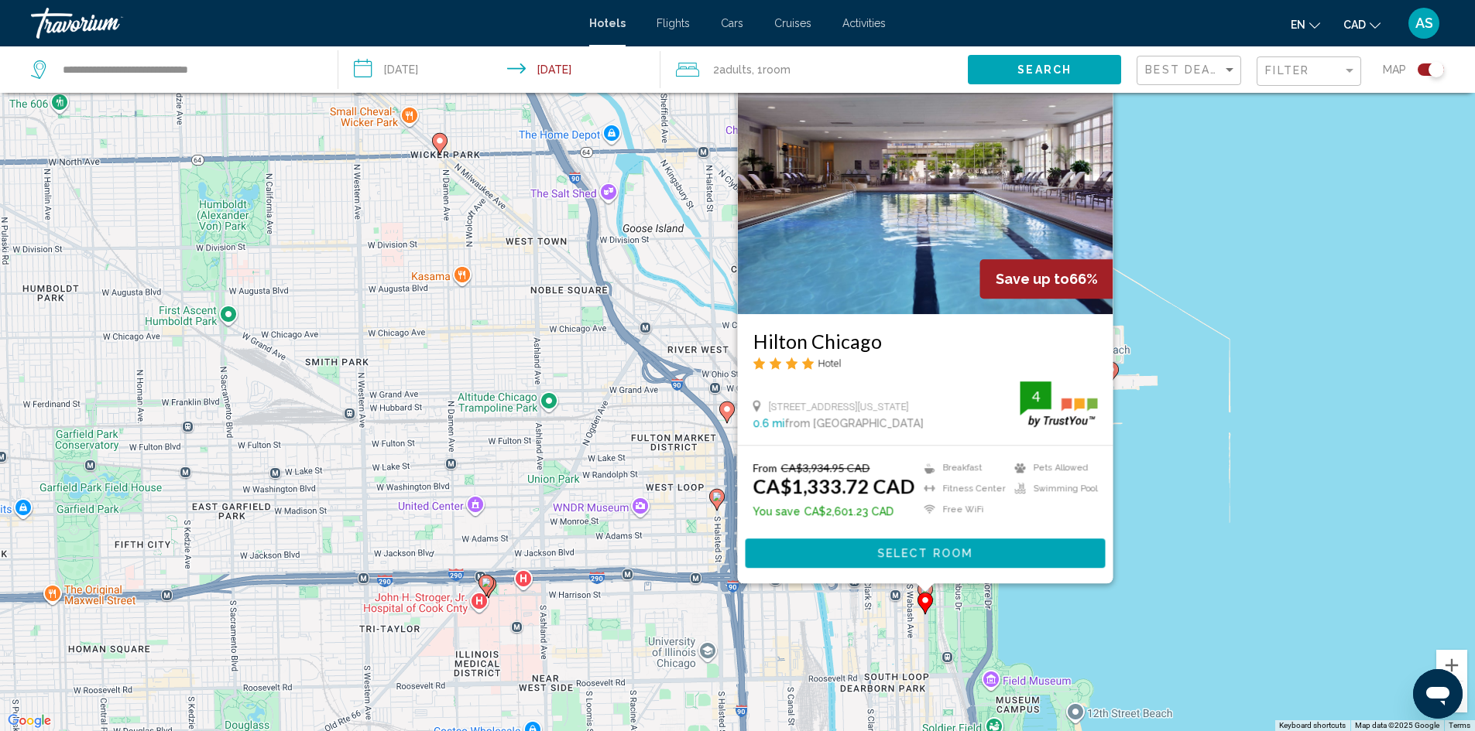
click at [927, 587] on div "Main content" at bounding box center [924, 588] width 19 height 9
click at [943, 591] on div "To activate drag with keyboard, press Alt + Enter. Once in keyboard drag state,…" at bounding box center [737, 365] width 1475 height 731
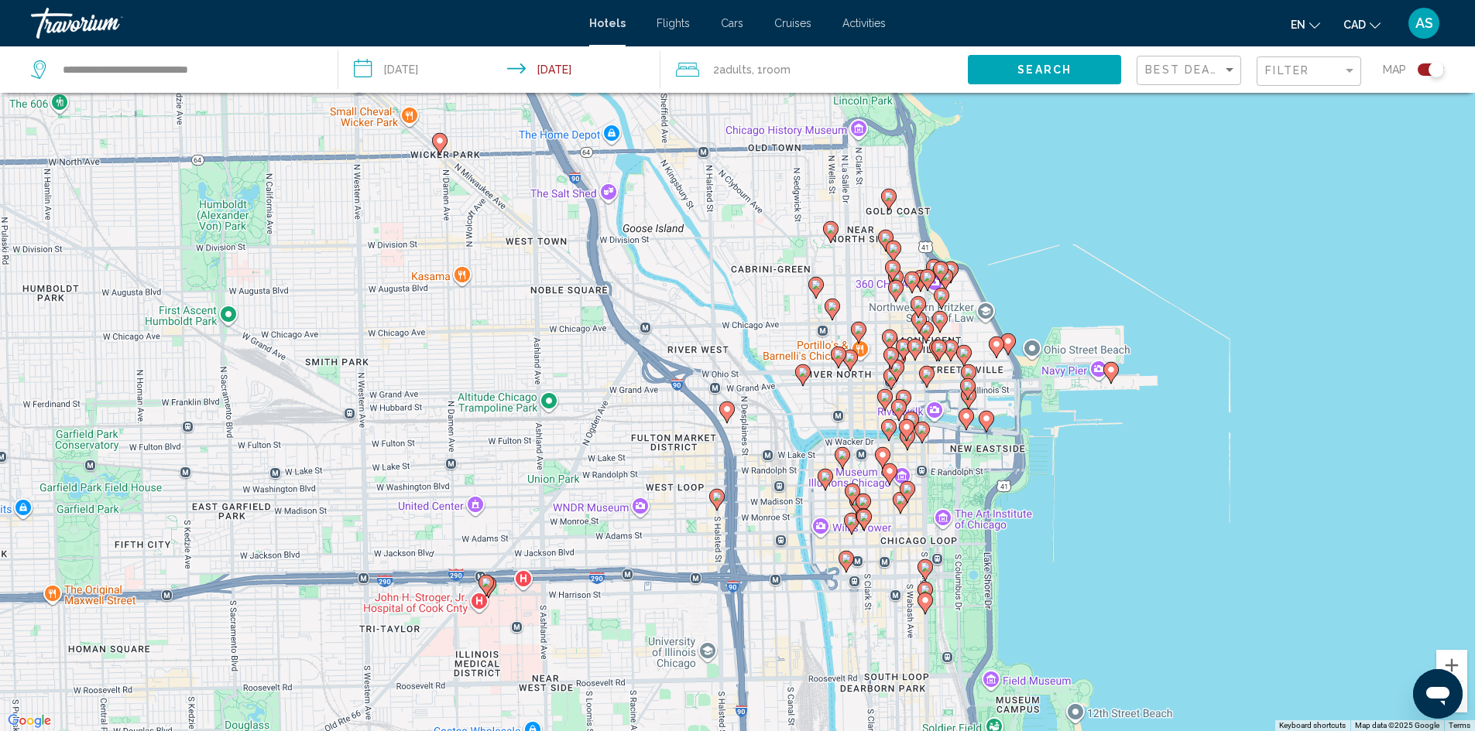
click at [926, 567] on image "Main content" at bounding box center [924, 567] width 9 height 9
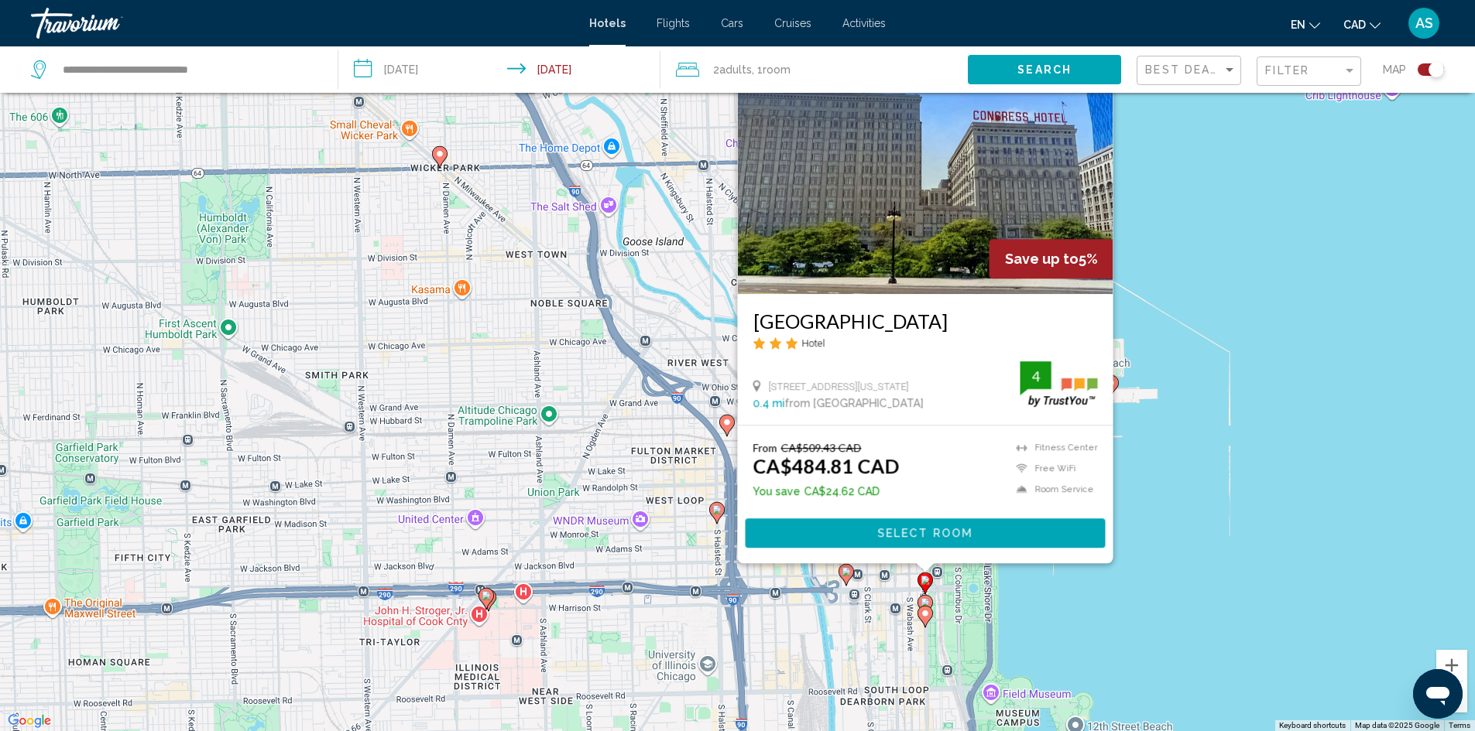
click at [1160, 579] on div "To activate drag with keyboard, press Alt + Enter. Once in keyboard drag state,…" at bounding box center [737, 365] width 1475 height 731
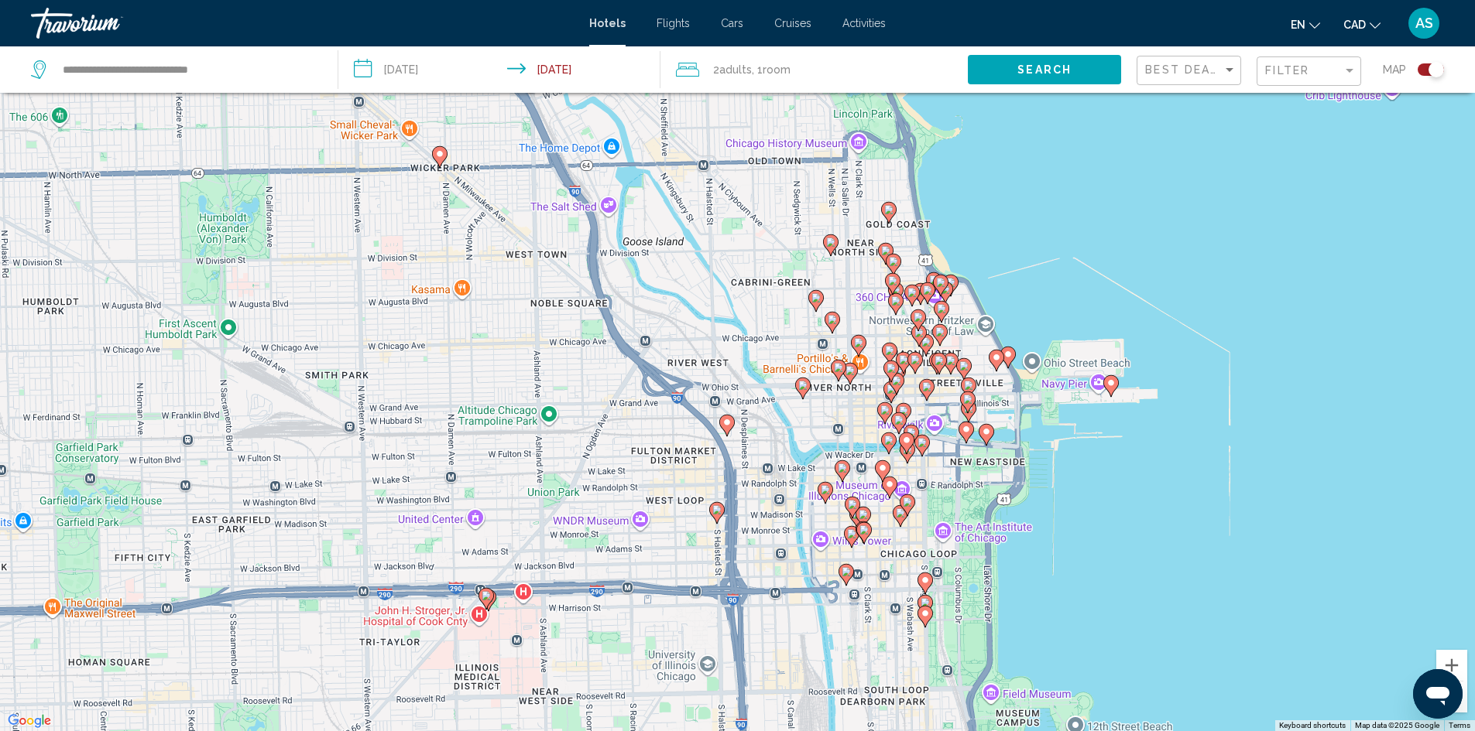
click at [850, 571] on image "Main content" at bounding box center [845, 571] width 9 height 9
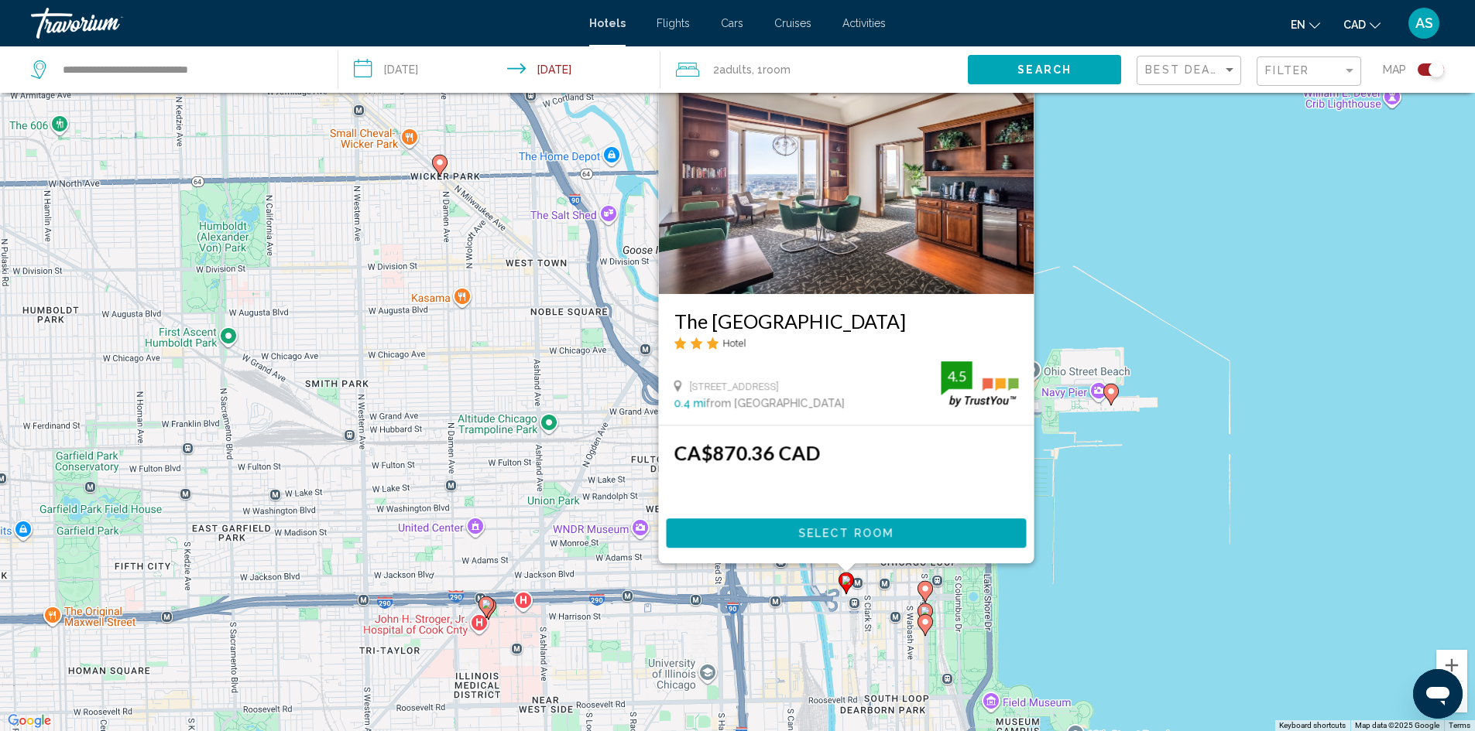
click at [1321, 550] on div "To activate drag with keyboard, press Alt + Enter. Once in keyboard drag state,…" at bounding box center [737, 365] width 1475 height 731
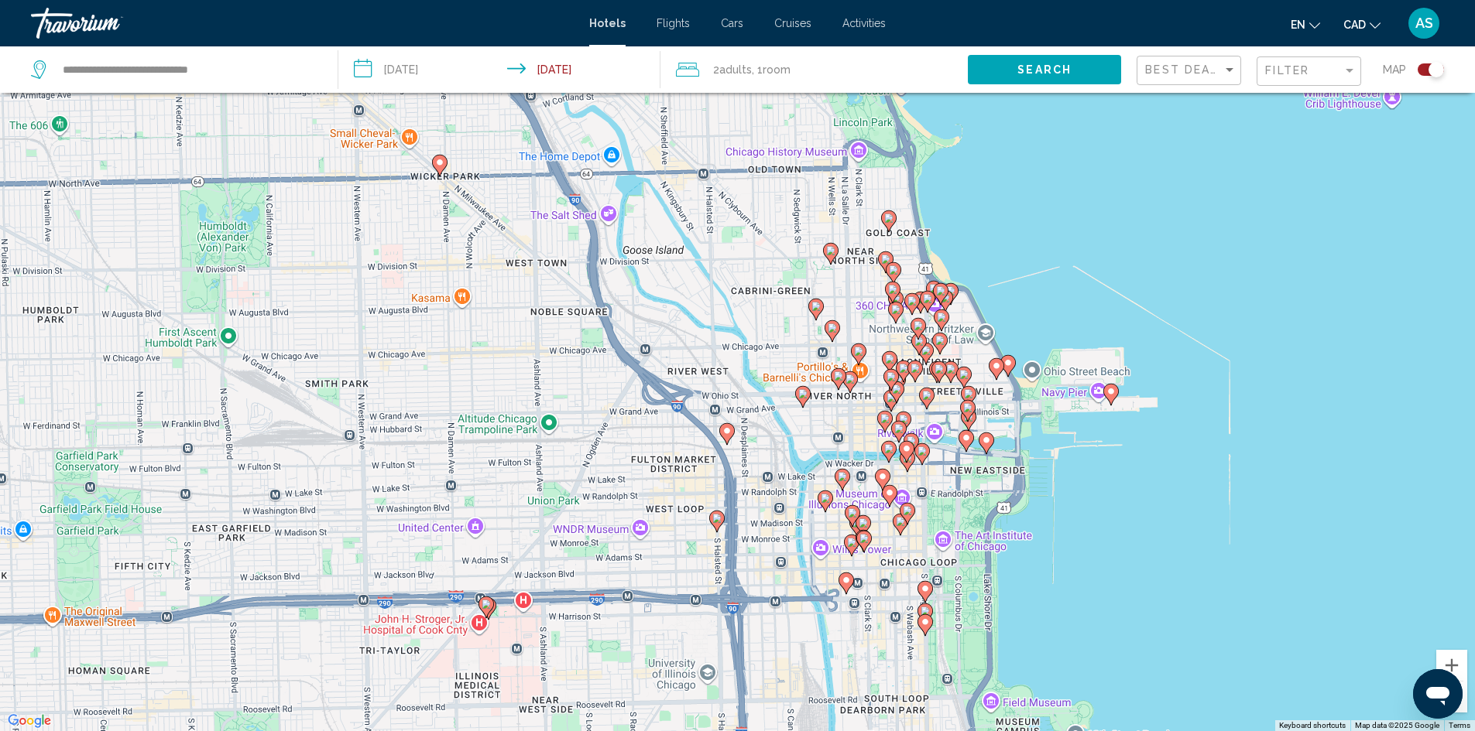
click at [861, 534] on icon "Main content" at bounding box center [863, 541] width 14 height 20
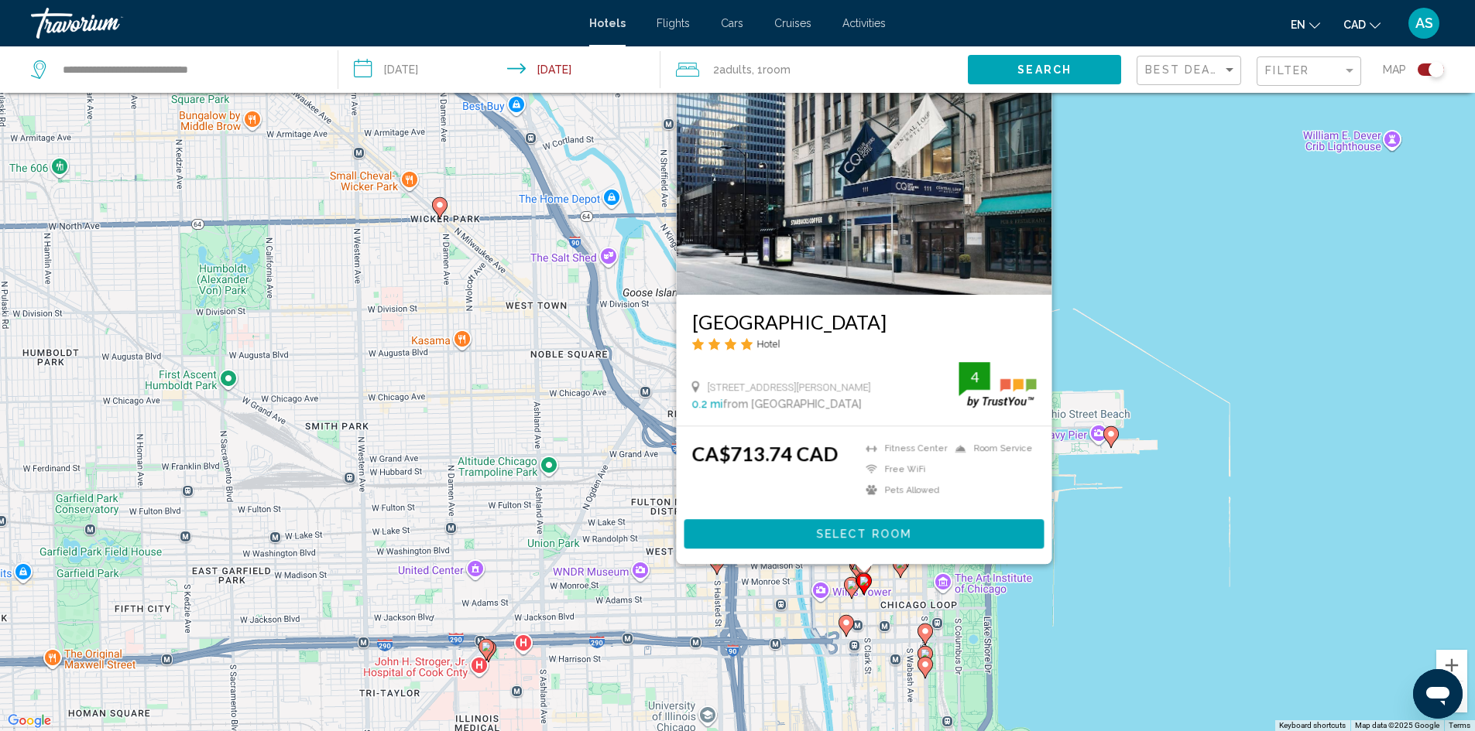
click at [848, 581] on image "Main content" at bounding box center [851, 585] width 9 height 9
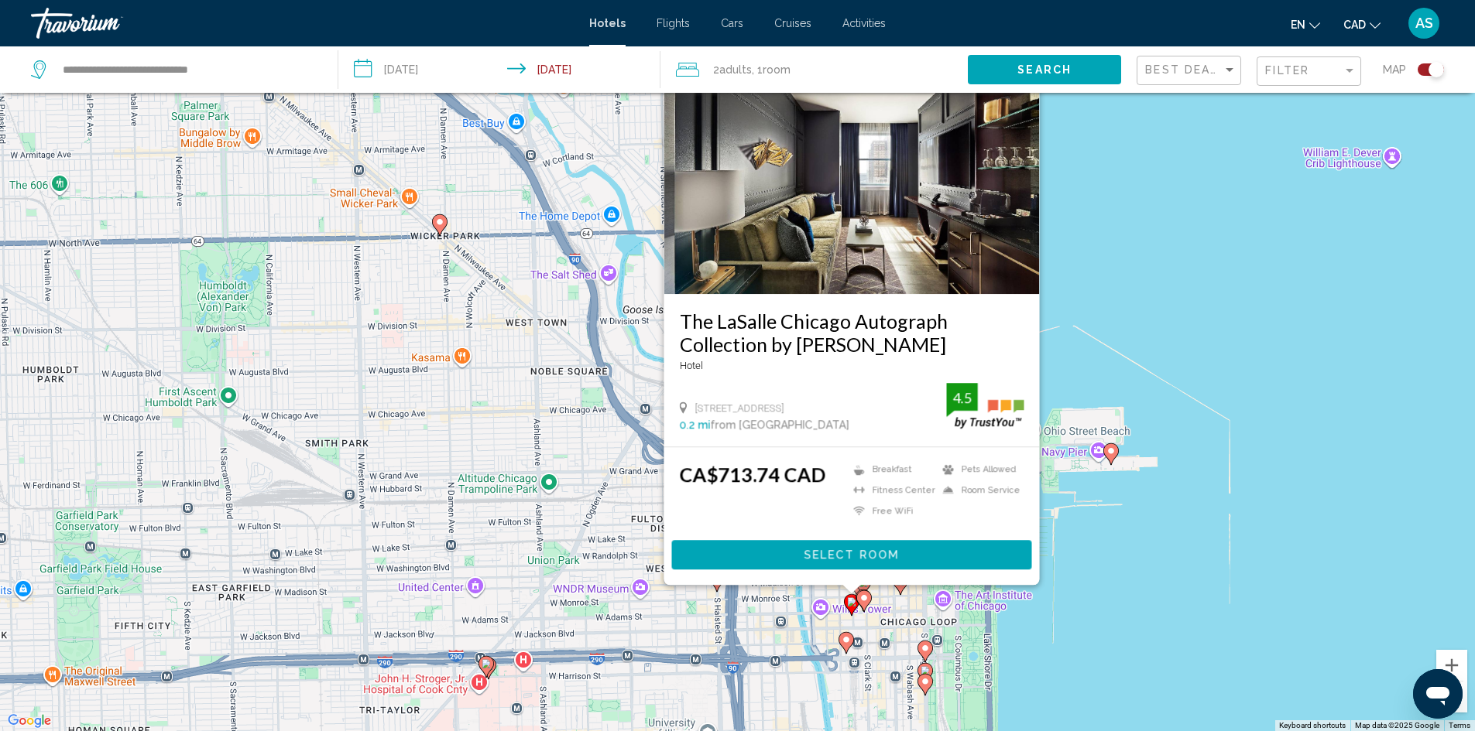
click at [1184, 485] on div "To activate drag with keyboard, press Alt + Enter. Once in keyboard drag state,…" at bounding box center [737, 365] width 1475 height 731
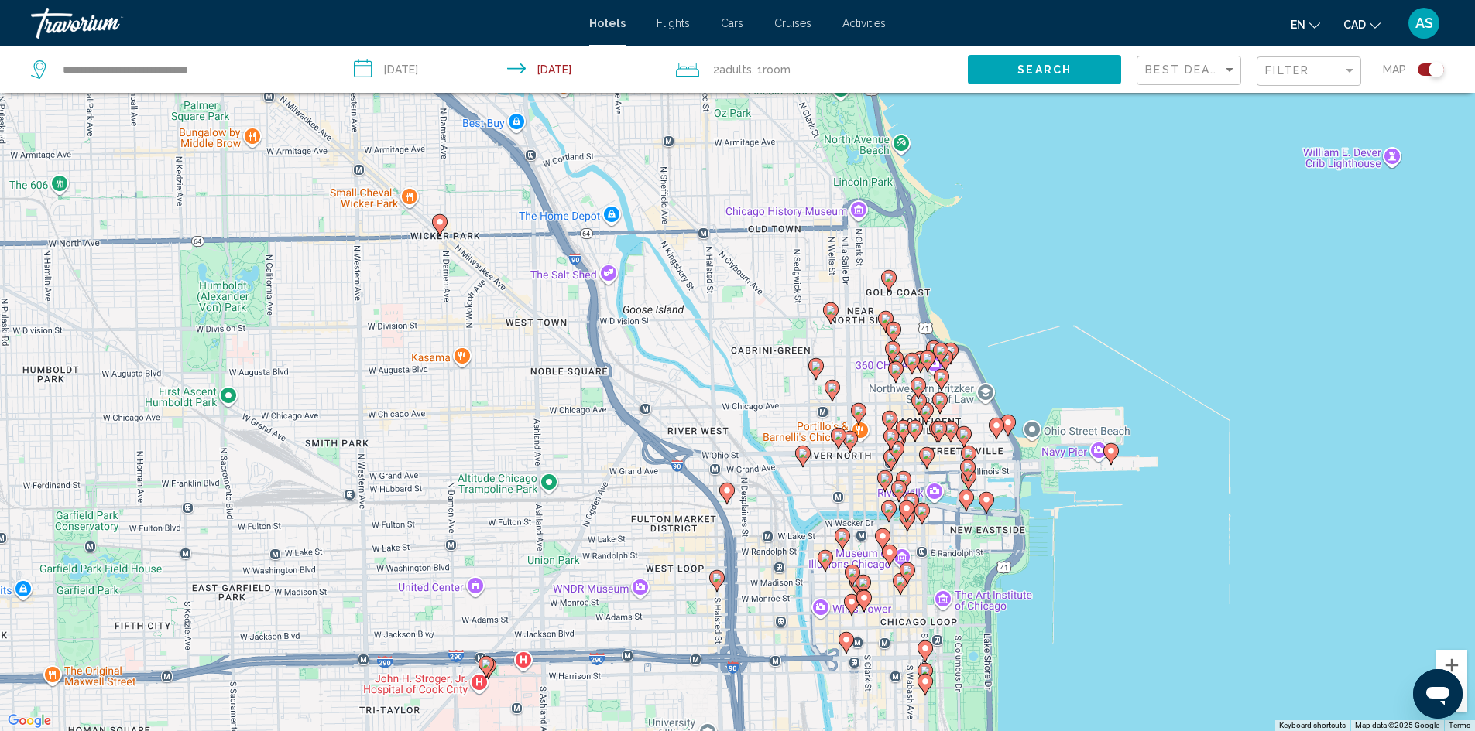
click at [728, 486] on icon "Main content" at bounding box center [726, 493] width 14 height 20
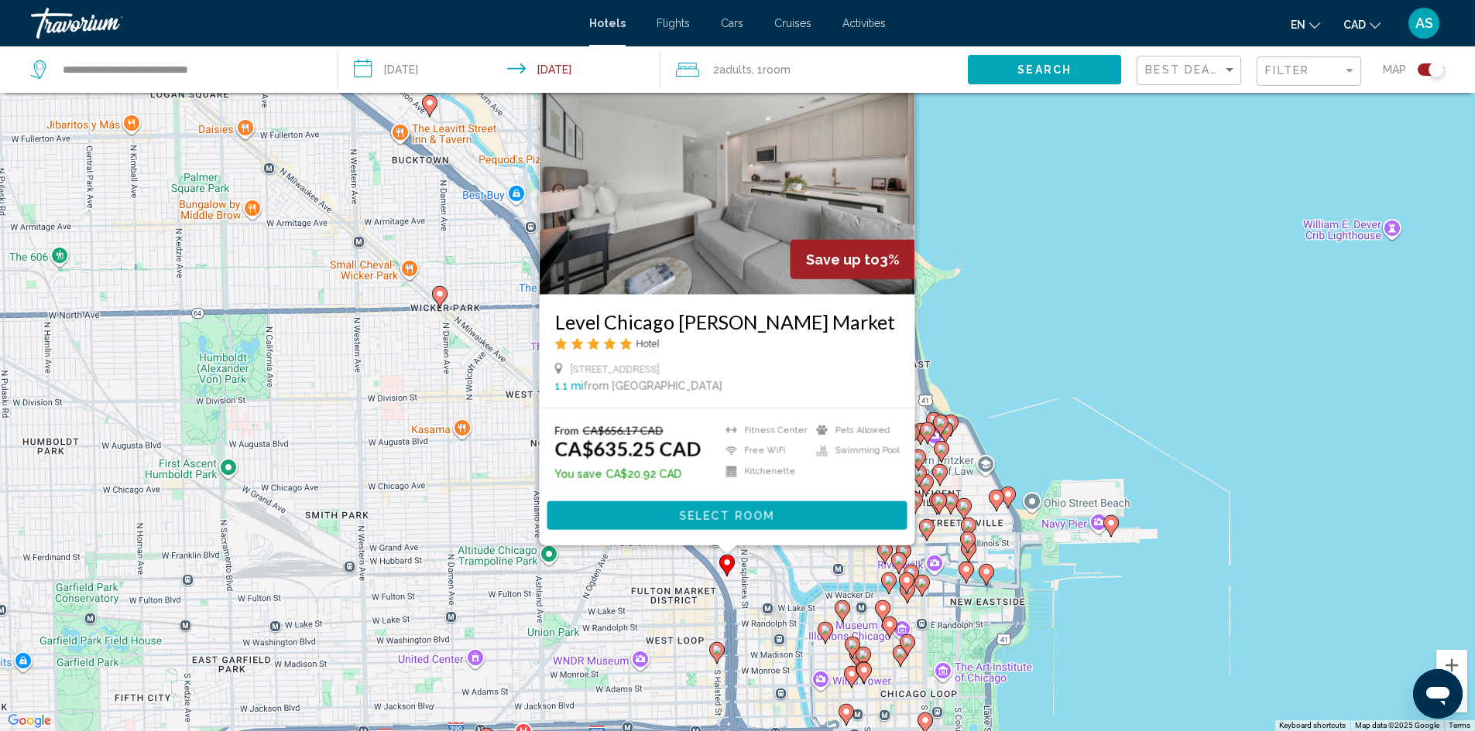
click at [1308, 276] on div "To activate drag with keyboard, press Alt + Enter. Once in keyboard drag state,…" at bounding box center [737, 365] width 1475 height 731
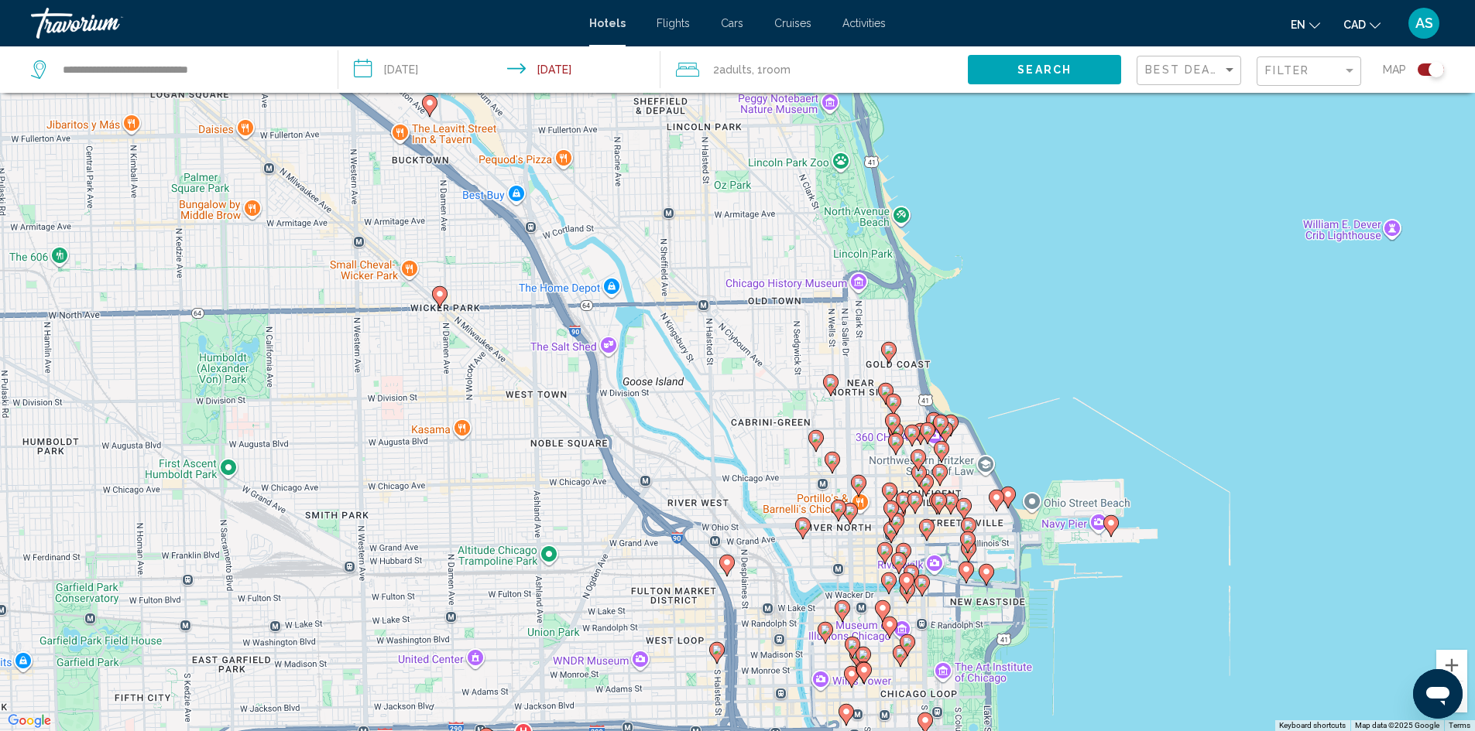
click at [714, 647] on image "Main content" at bounding box center [716, 650] width 9 height 9
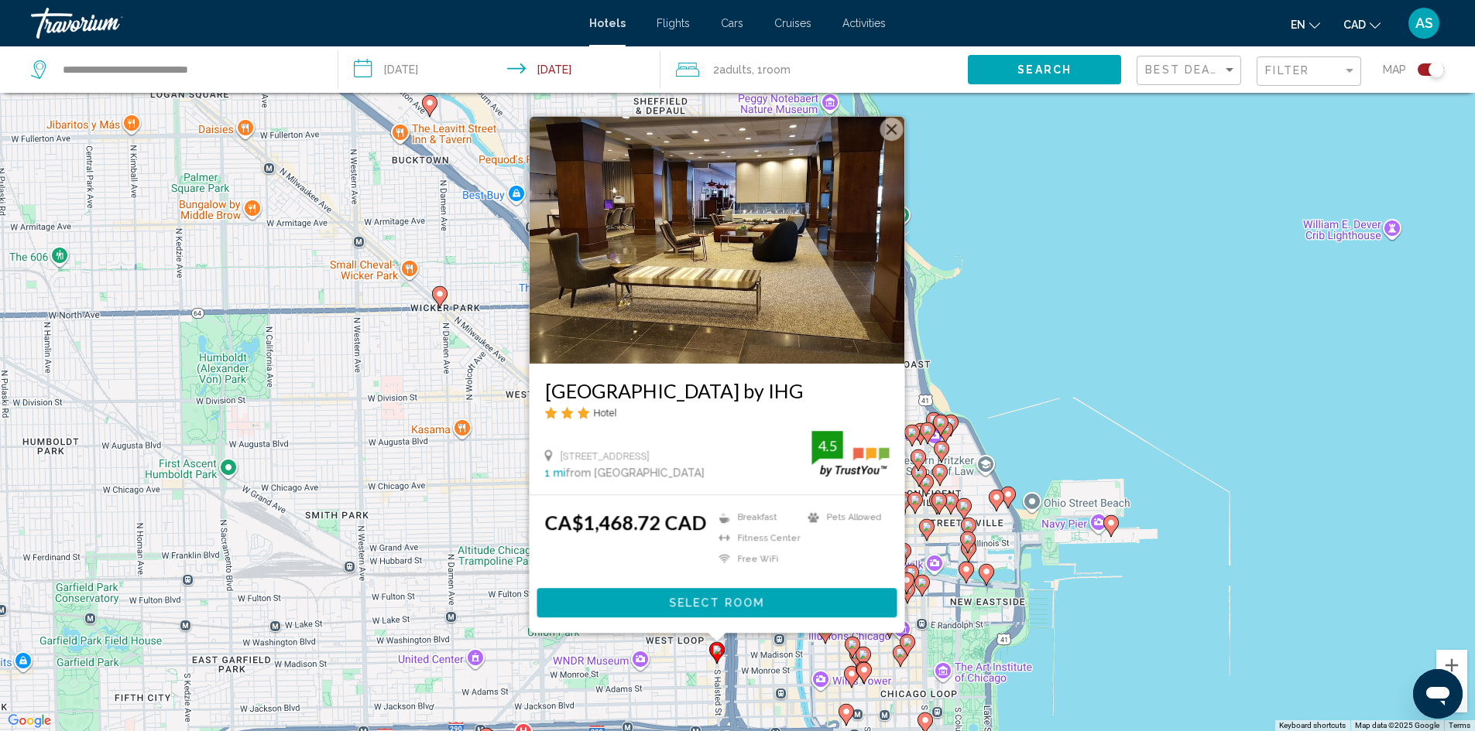
click at [1241, 291] on div "To activate drag with keyboard, press Alt + Enter. Once in keyboard drag state,…" at bounding box center [737, 365] width 1475 height 731
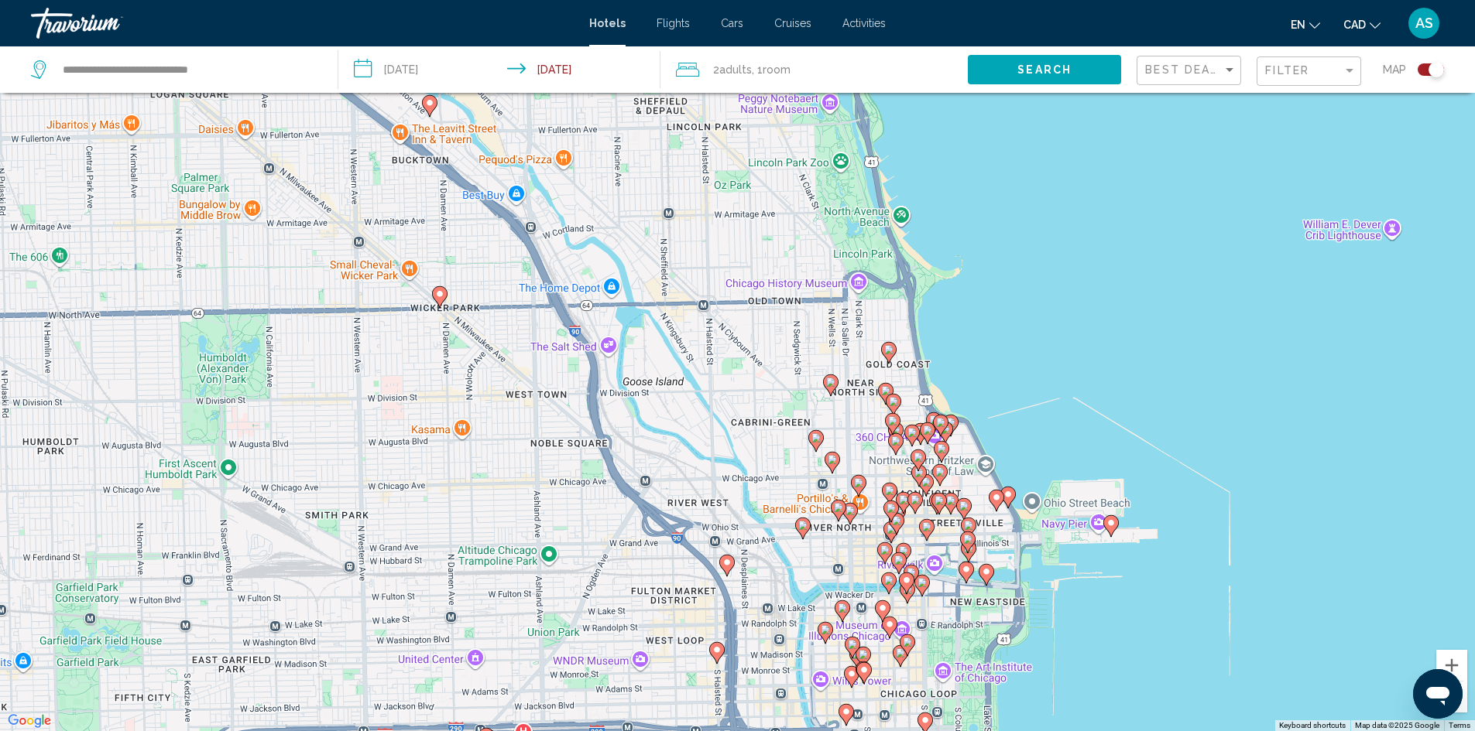
click at [834, 389] on icon "Main content" at bounding box center [830, 385] width 14 height 20
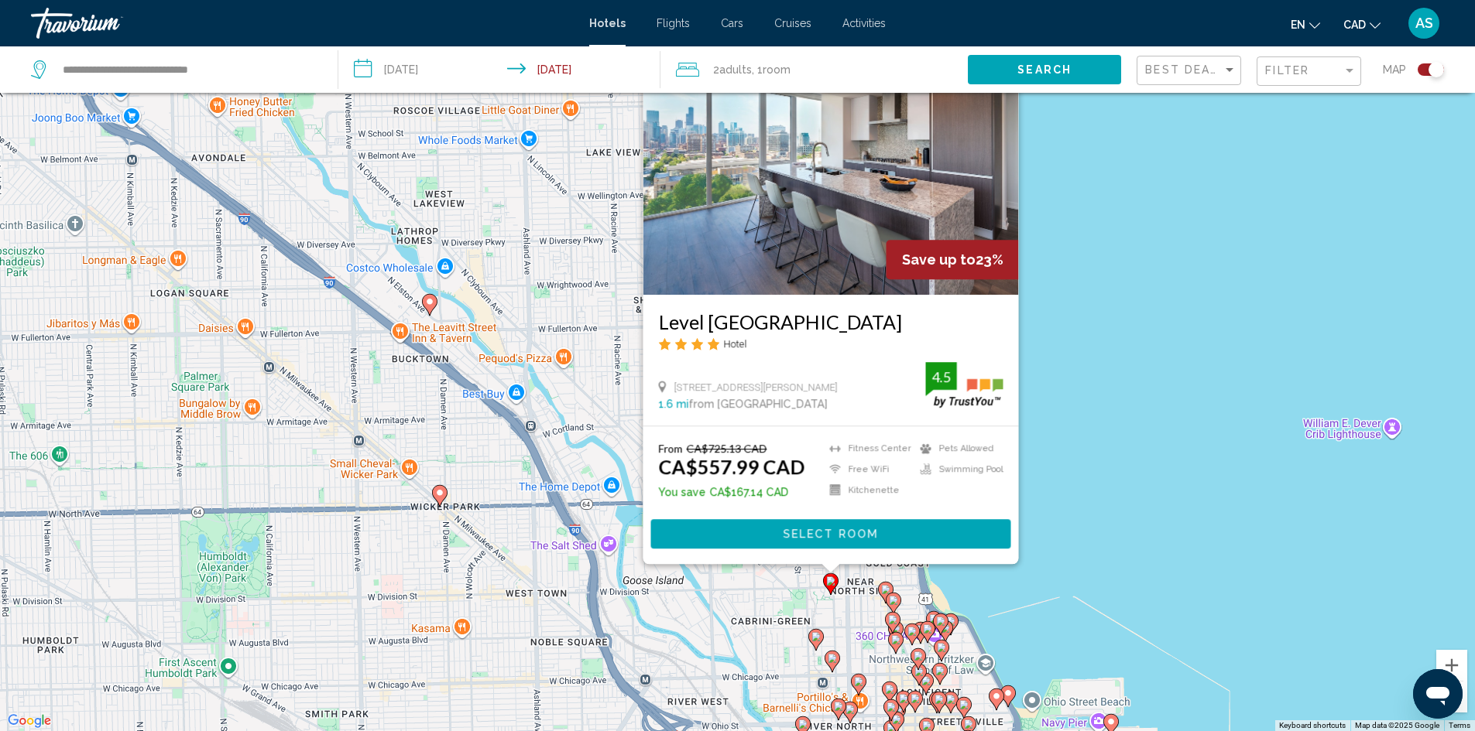
click at [1187, 293] on div "To activate drag with keyboard, press Alt + Enter. Once in keyboard drag state,…" at bounding box center [737, 365] width 1475 height 731
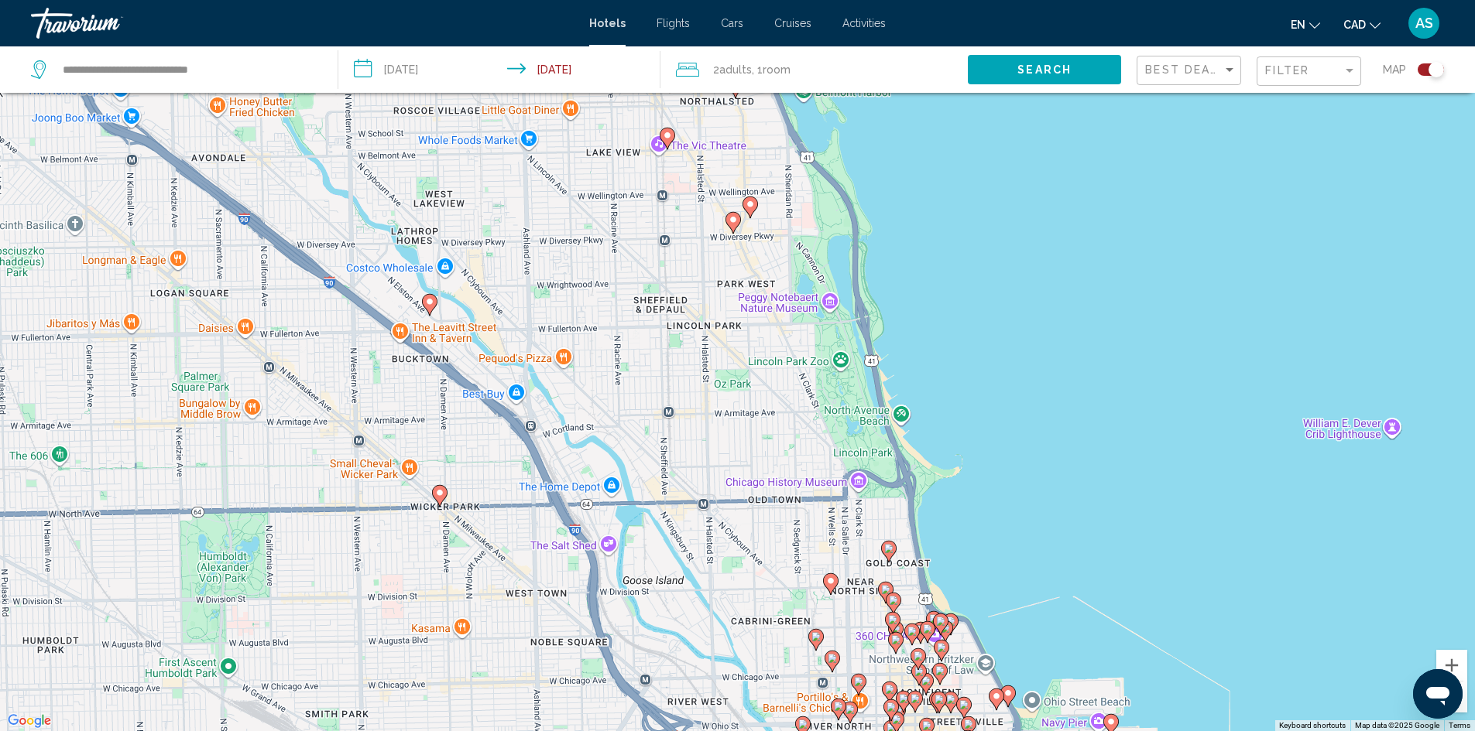
click at [735, 223] on image "Main content" at bounding box center [732, 219] width 9 height 9
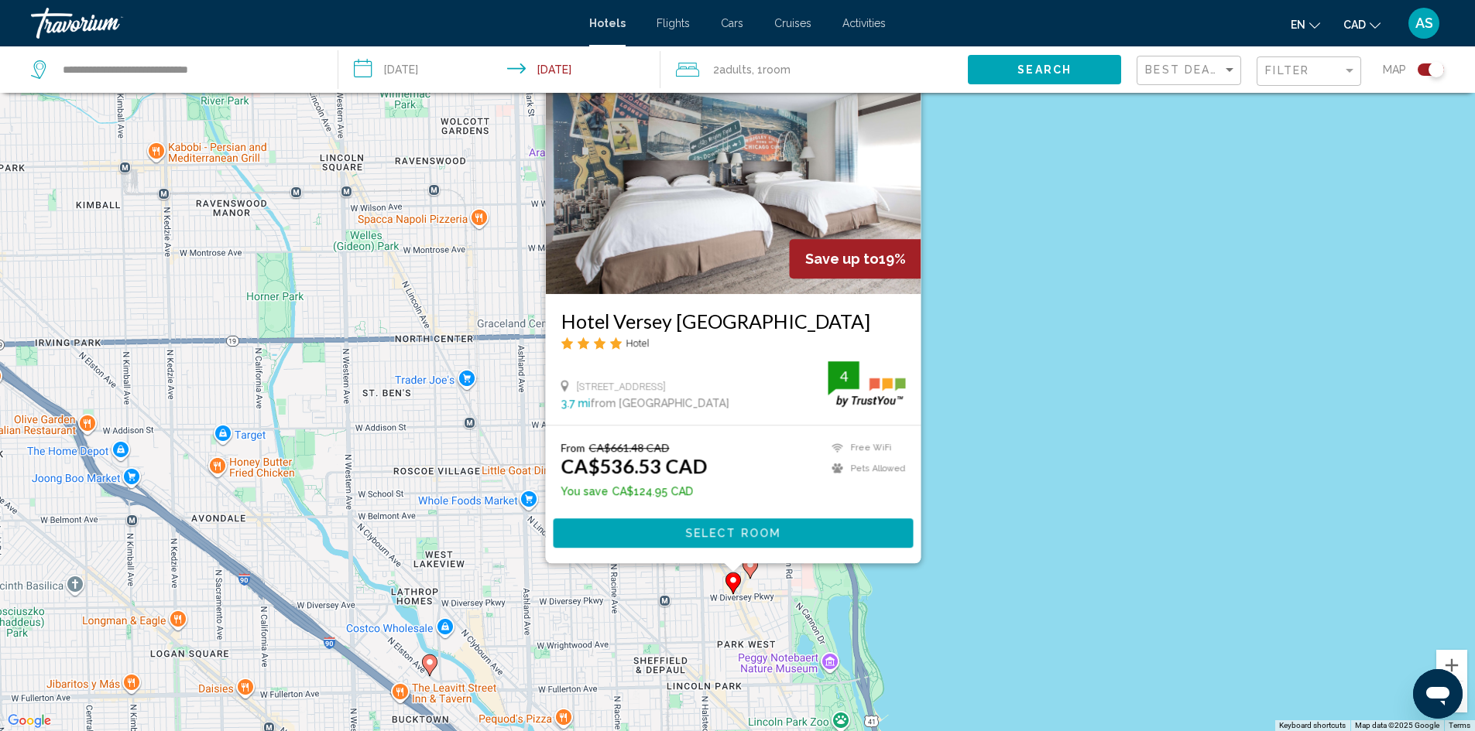
click at [1133, 320] on div "To activate drag with keyboard, press Alt + Enter. Once in keyboard drag state,…" at bounding box center [737, 365] width 1475 height 731
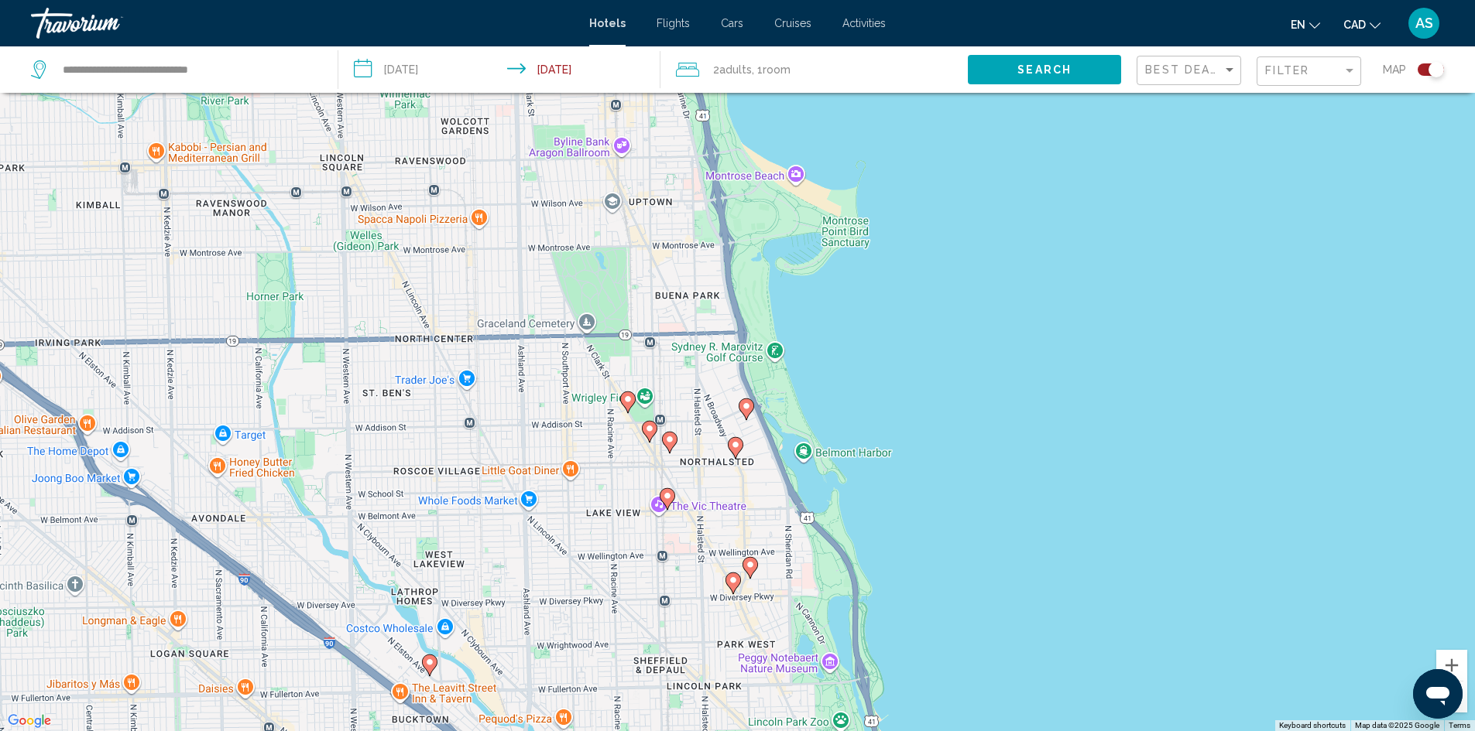
click at [747, 409] on image "Main content" at bounding box center [746, 406] width 9 height 9
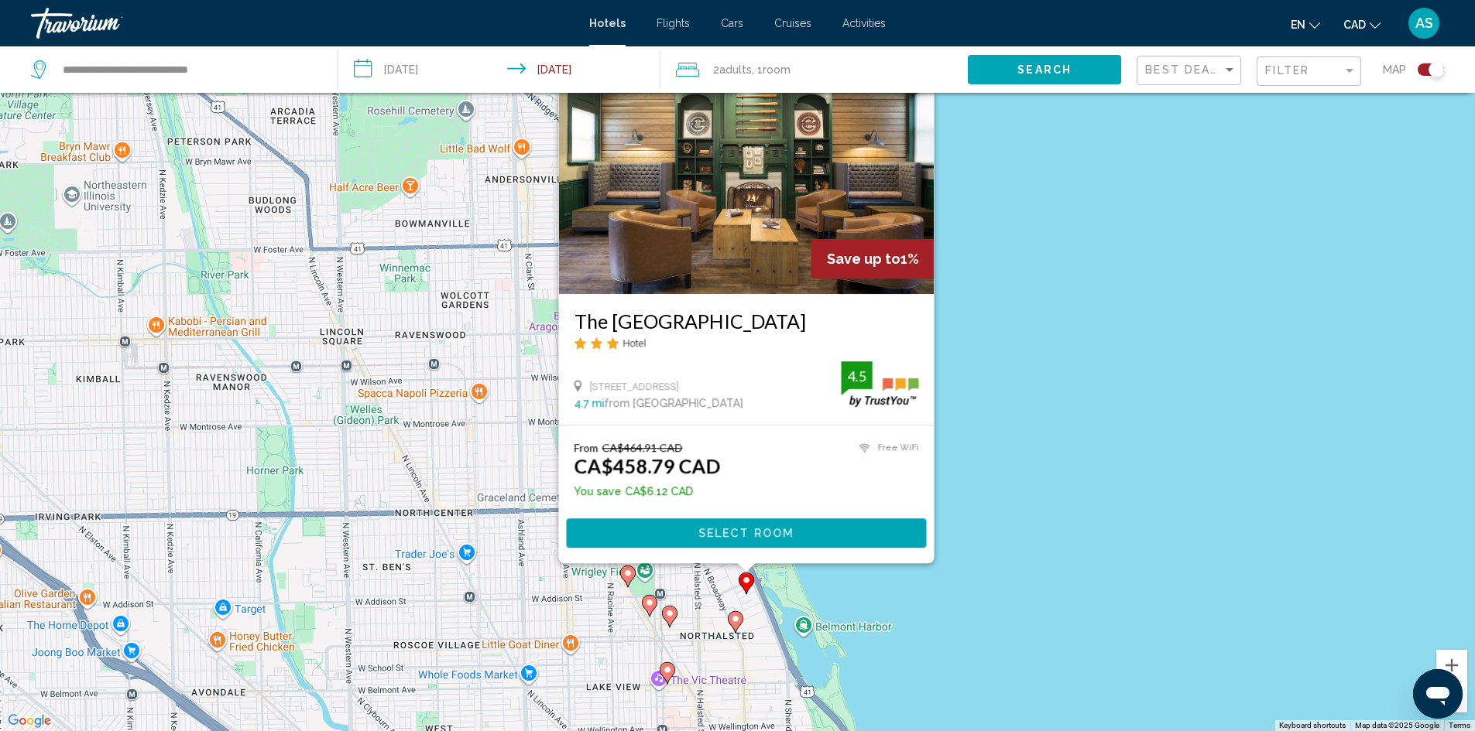
click at [1136, 371] on div "To activate drag with keyboard, press Alt + Enter. Once in keyboard drag state,…" at bounding box center [737, 365] width 1475 height 731
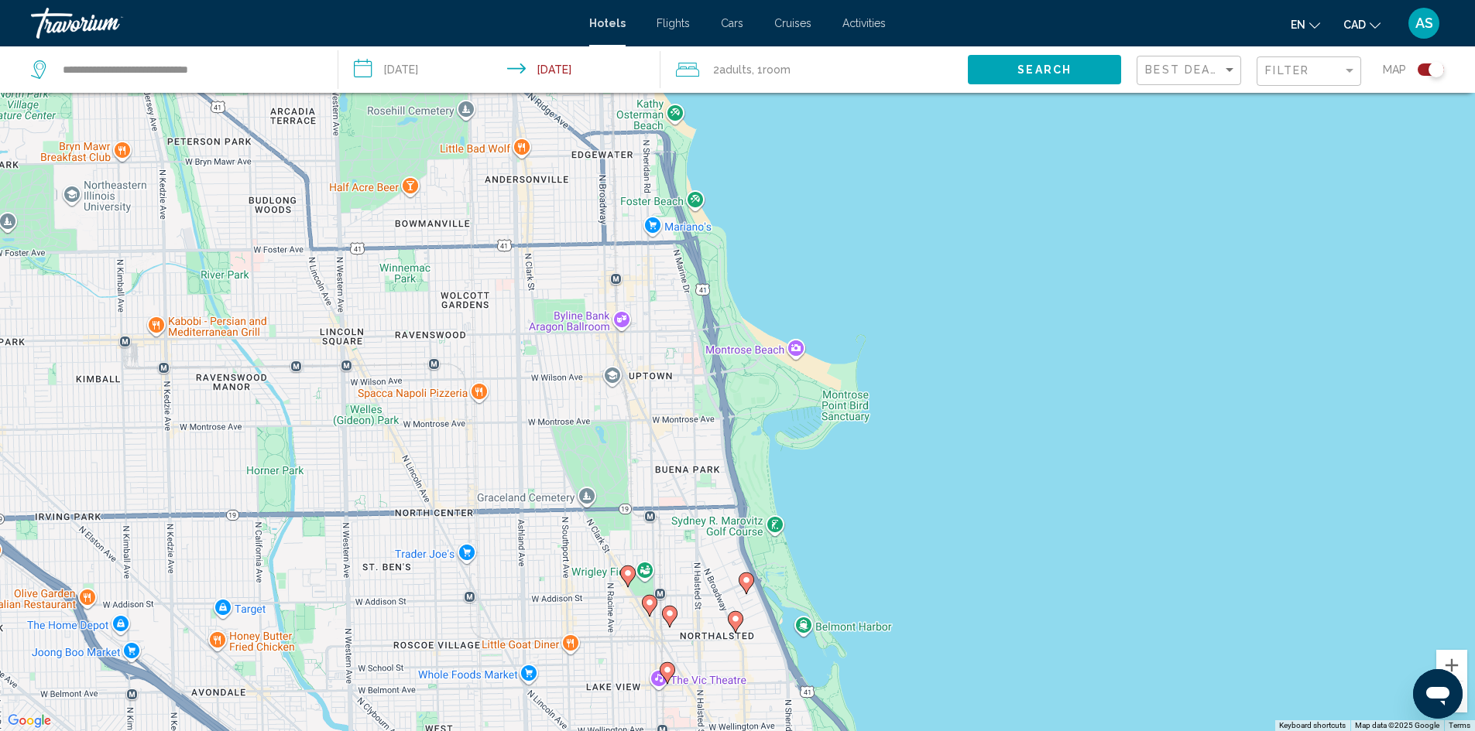
click at [625, 574] on image "Main content" at bounding box center [627, 573] width 9 height 9
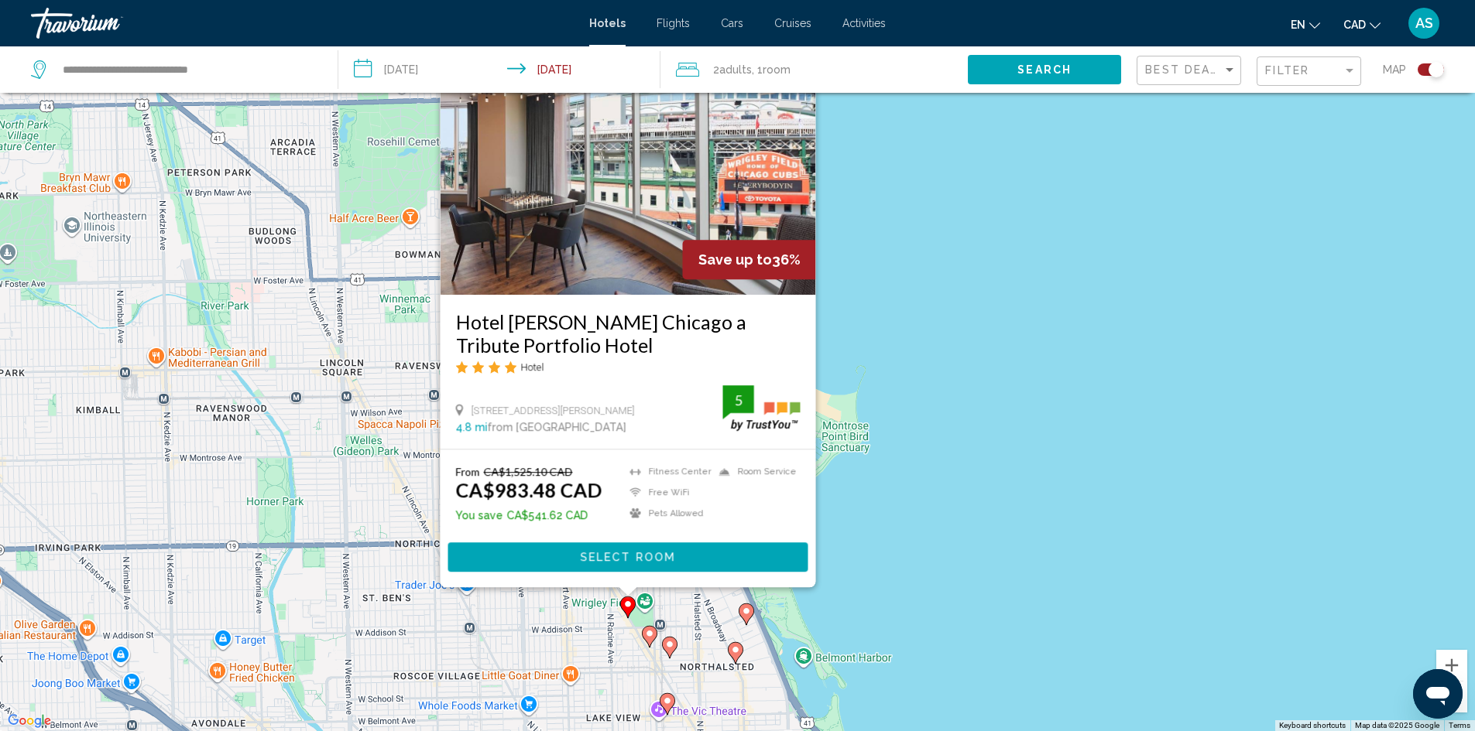
click at [954, 353] on div "To activate drag with keyboard, press Alt + Enter. Once in keyboard drag state,…" at bounding box center [737, 365] width 1475 height 731
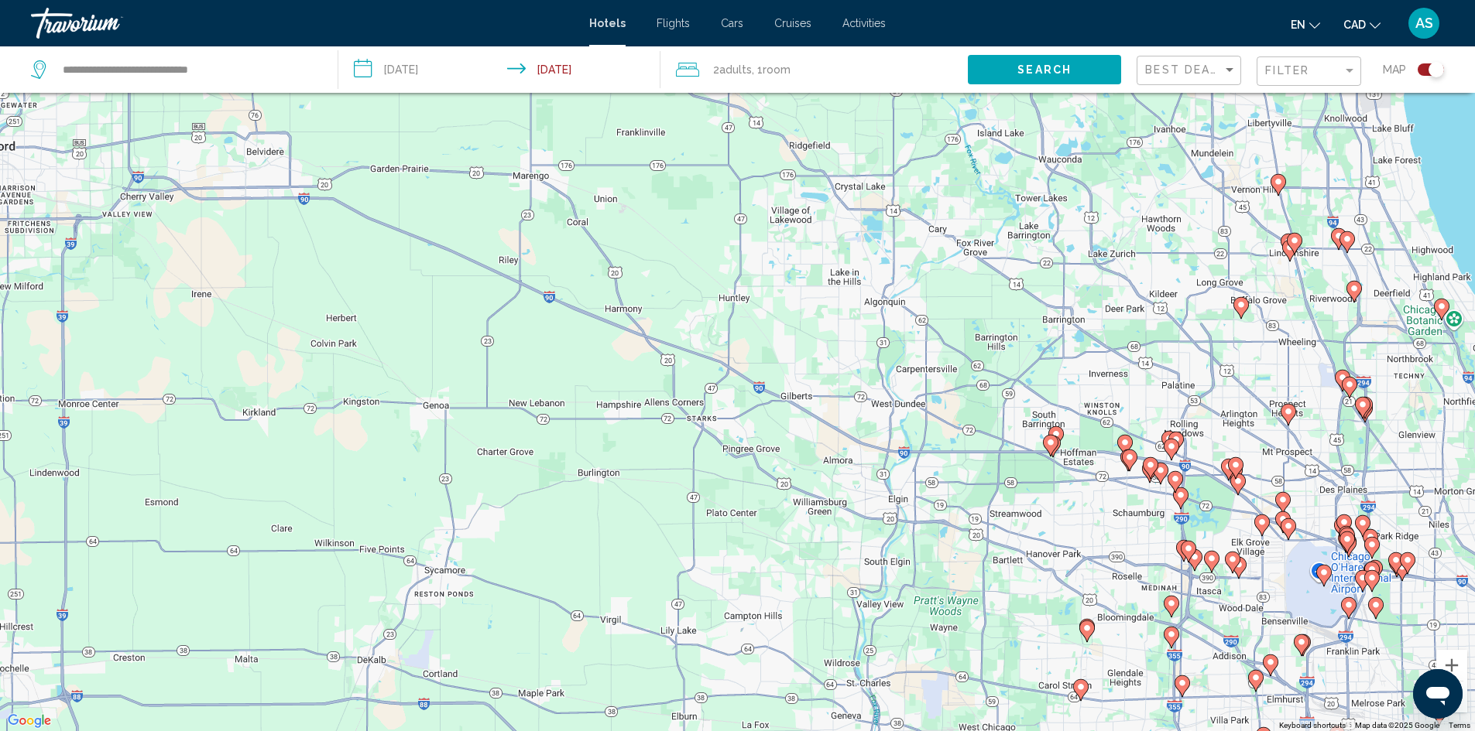
drag, startPoint x: 1116, startPoint y: 350, endPoint x: 889, endPoint y: 377, distance: 228.4
click at [889, 377] on div "To activate drag with keyboard, press Alt + Enter. Once in keyboard drag state,…" at bounding box center [737, 365] width 1475 height 731
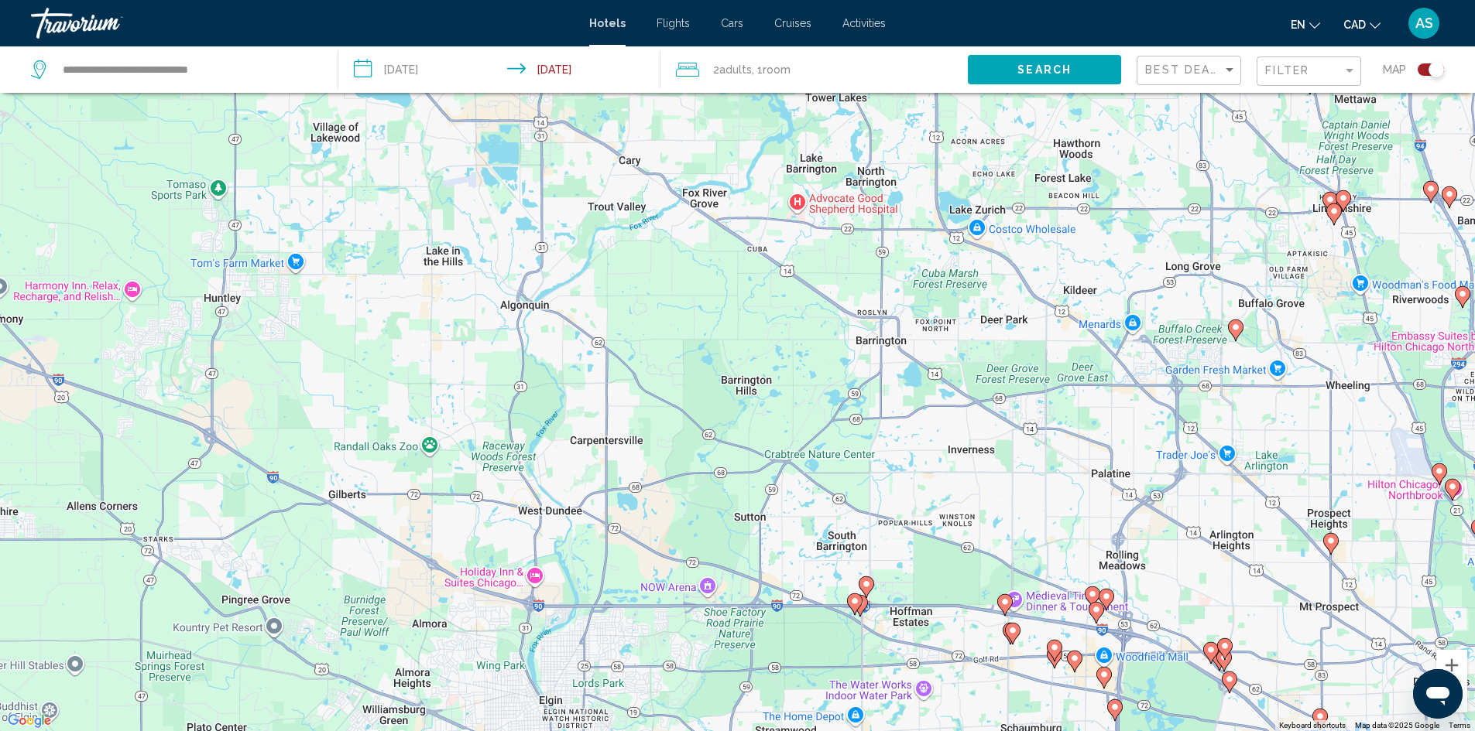
drag, startPoint x: 1167, startPoint y: 408, endPoint x: 900, endPoint y: 480, distance: 276.6
click at [900, 480] on div "To activate drag with keyboard, press Alt + Enter. Once in keyboard drag state,…" at bounding box center [737, 365] width 1475 height 731
click at [1236, 329] on image "Main content" at bounding box center [1235, 327] width 9 height 9
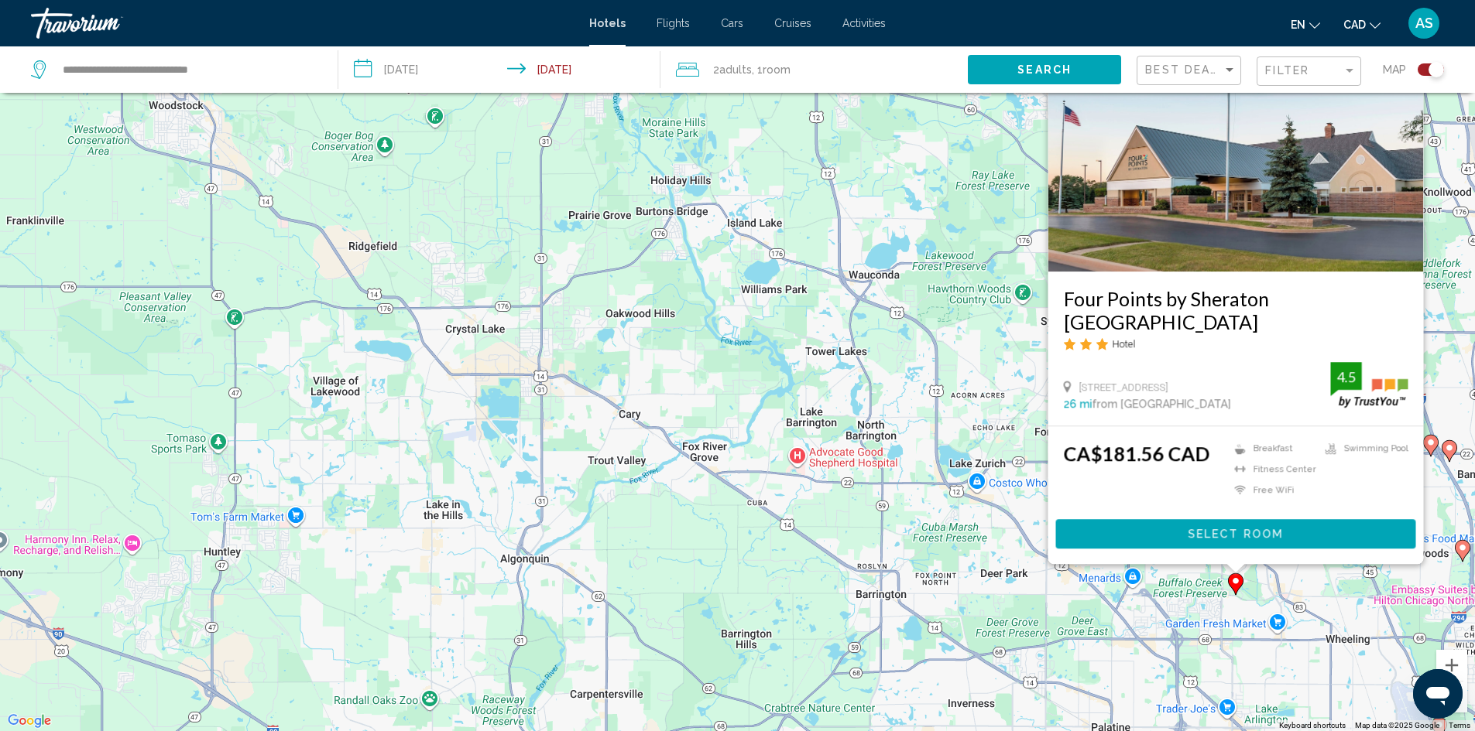
click at [872, 485] on div "To activate drag with keyboard, press Alt + Enter. Once in keyboard drag state,…" at bounding box center [737, 365] width 1475 height 731
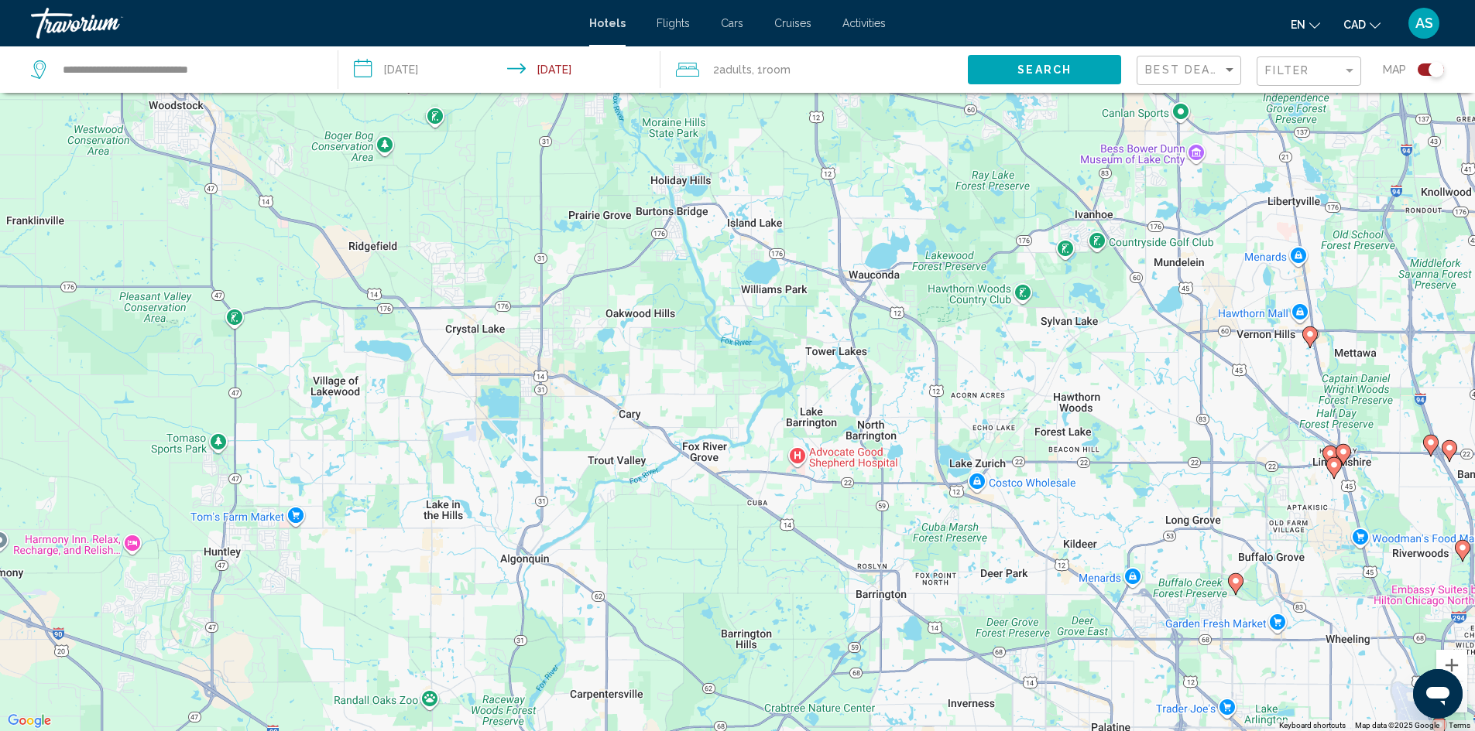
click at [1334, 466] on image "Main content" at bounding box center [1333, 465] width 9 height 9
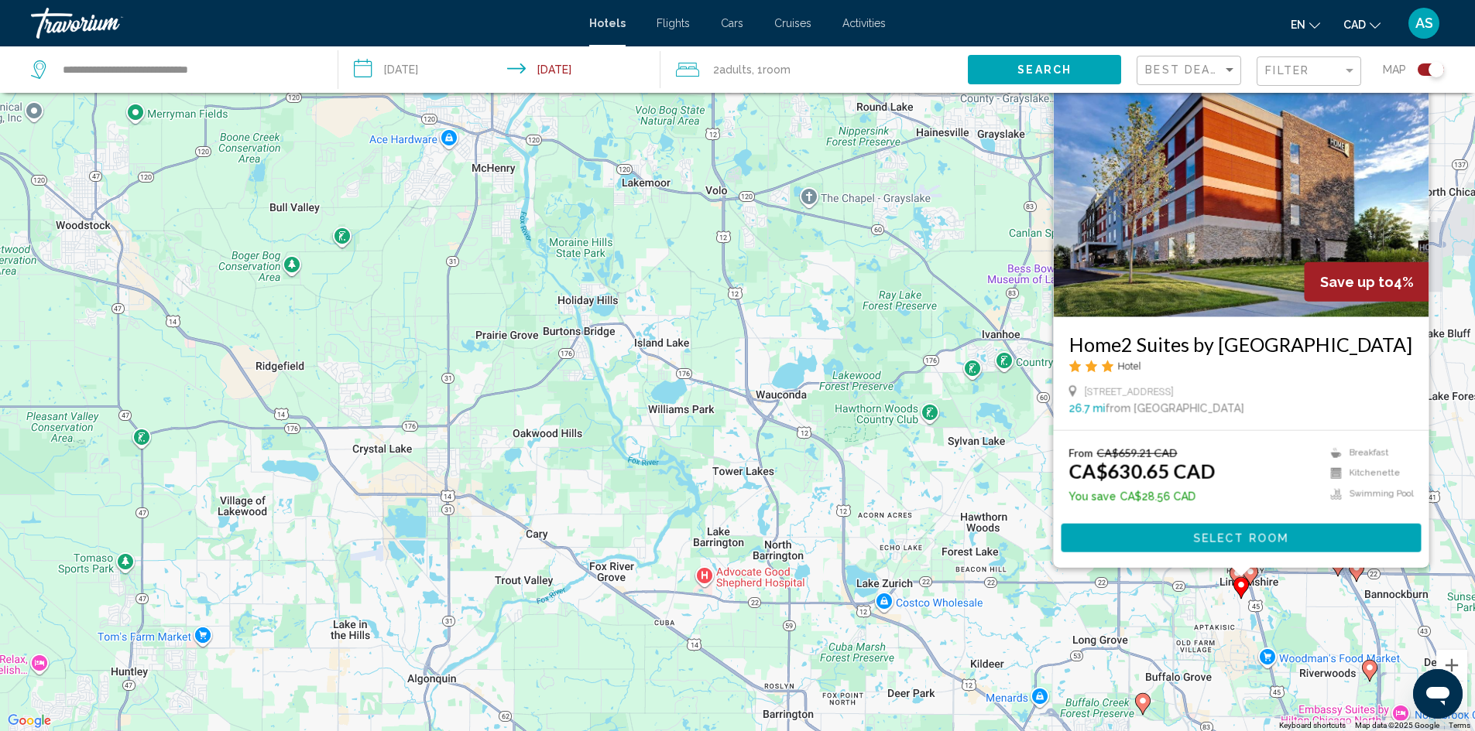
click at [974, 531] on div "To activate drag with keyboard, press Alt + Enter. Once in keyboard drag state,…" at bounding box center [737, 365] width 1475 height 731
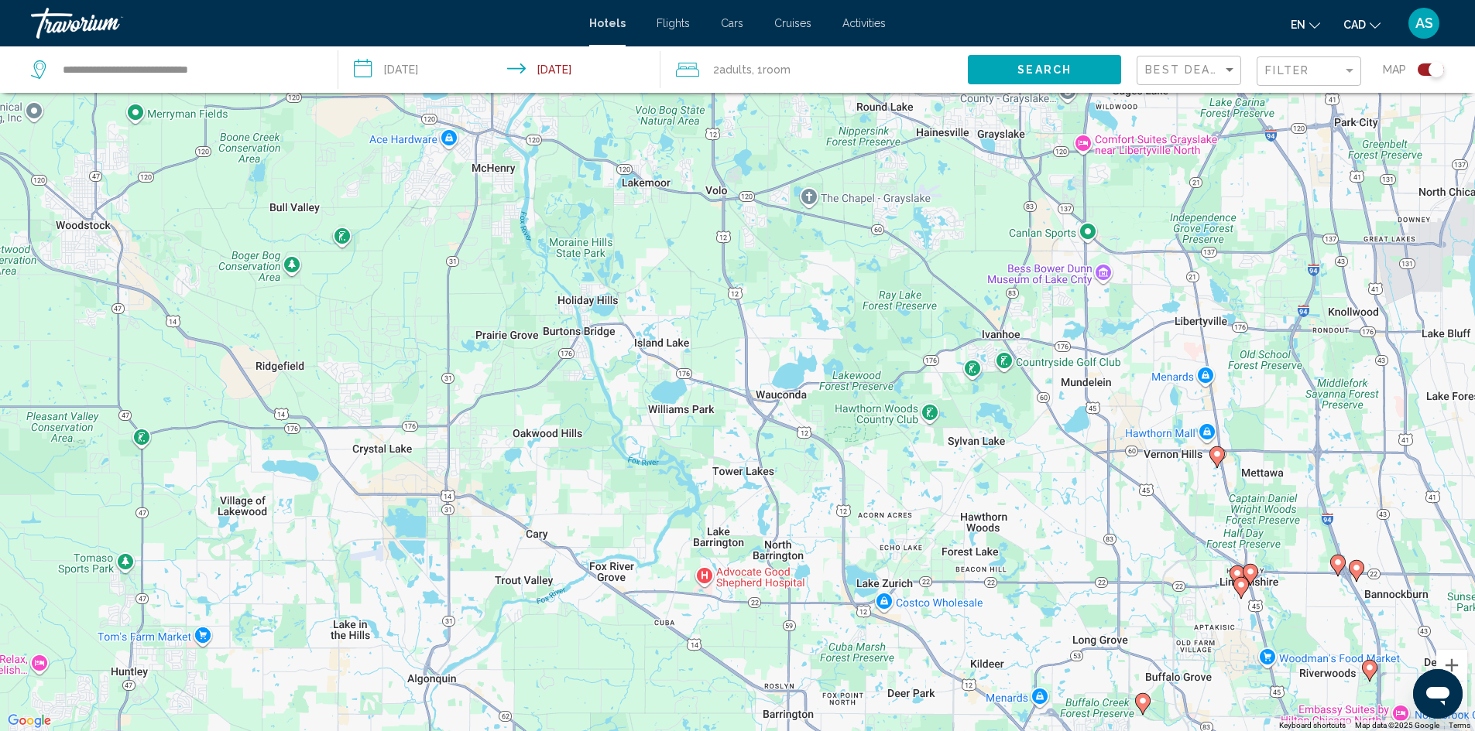
click at [1218, 460] on icon "Main content" at bounding box center [1216, 457] width 14 height 20
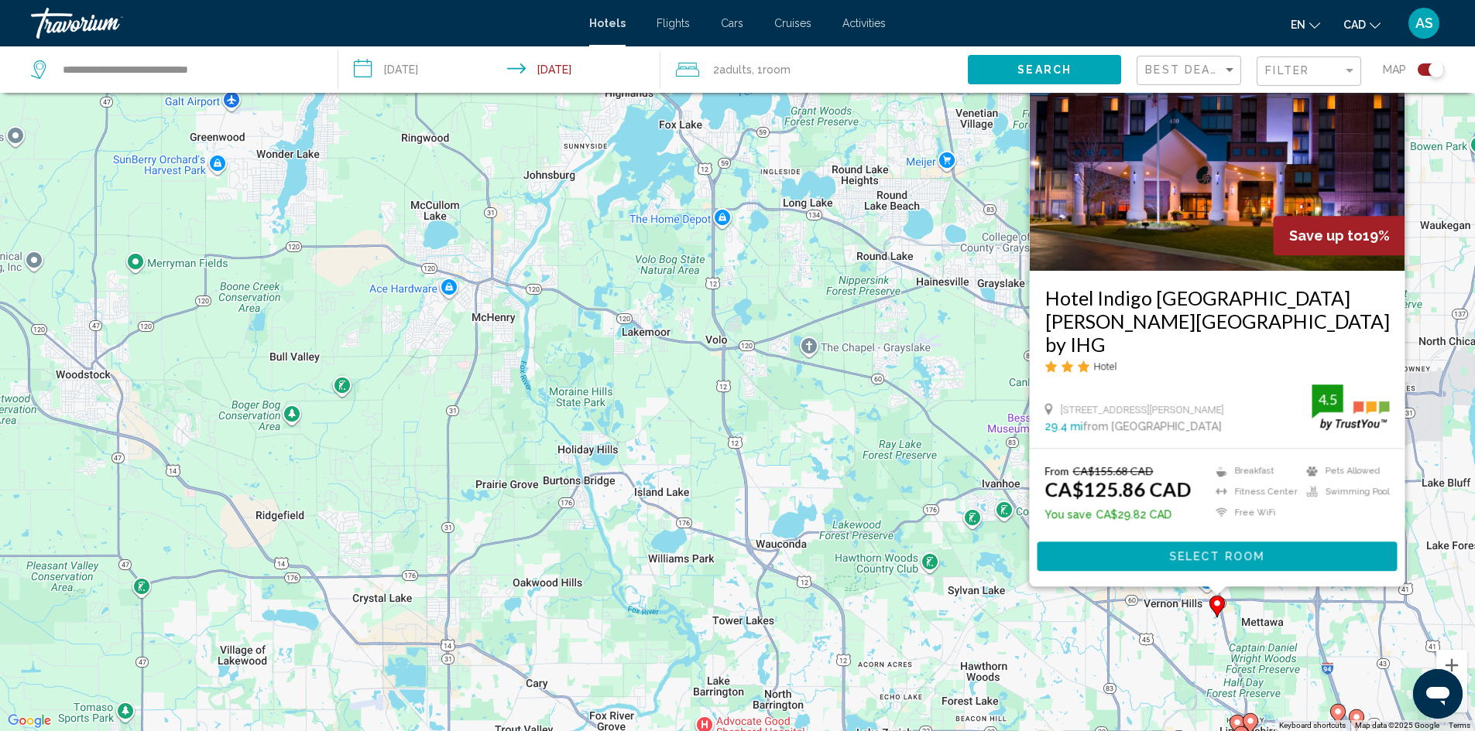
click at [848, 516] on div "To activate drag with keyboard, press Alt + Enter. Once in keyboard drag state,…" at bounding box center [737, 365] width 1475 height 731
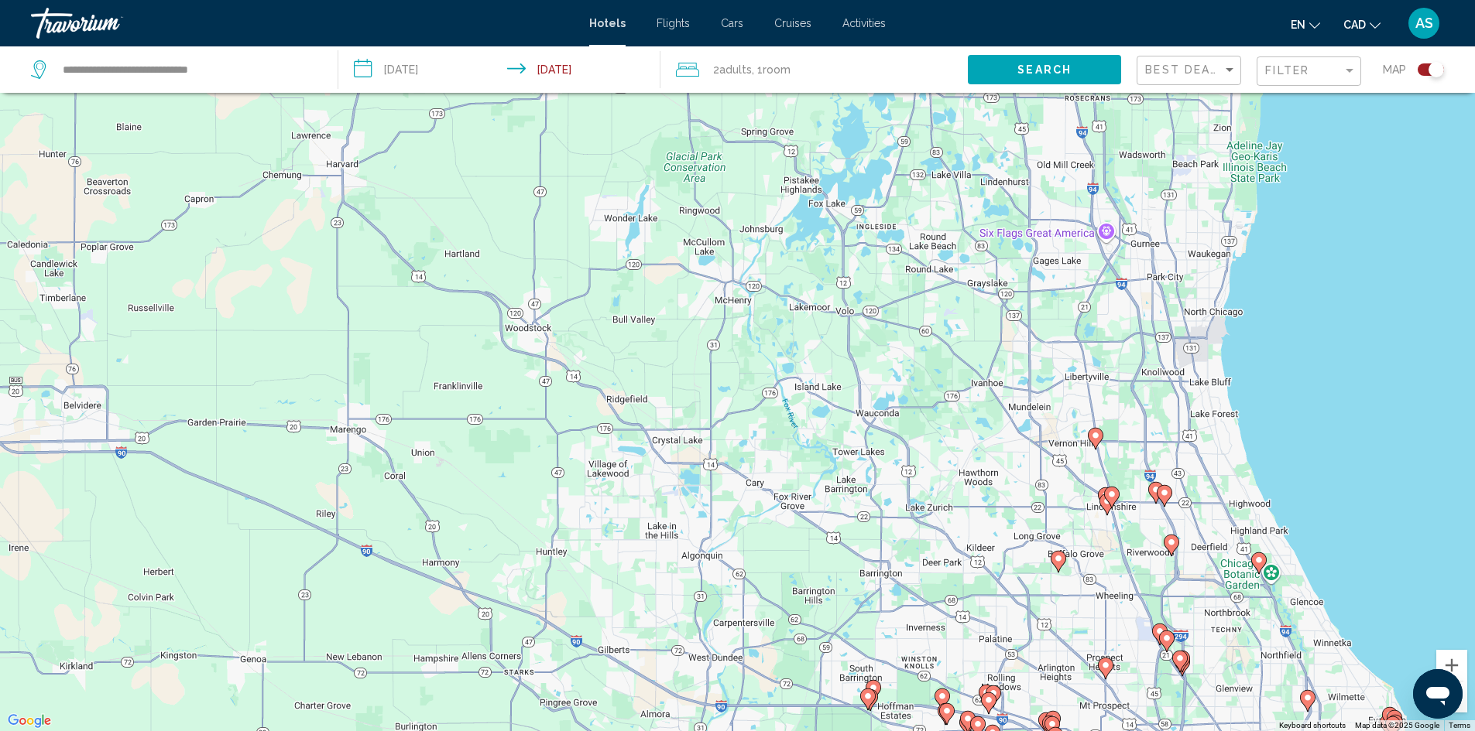
drag, startPoint x: 958, startPoint y: 546, endPoint x: 975, endPoint y: 448, distance: 99.0
click at [975, 448] on div "To activate drag with keyboard, press Alt + Enter. Once in keyboard drag state,…" at bounding box center [737, 365] width 1475 height 731
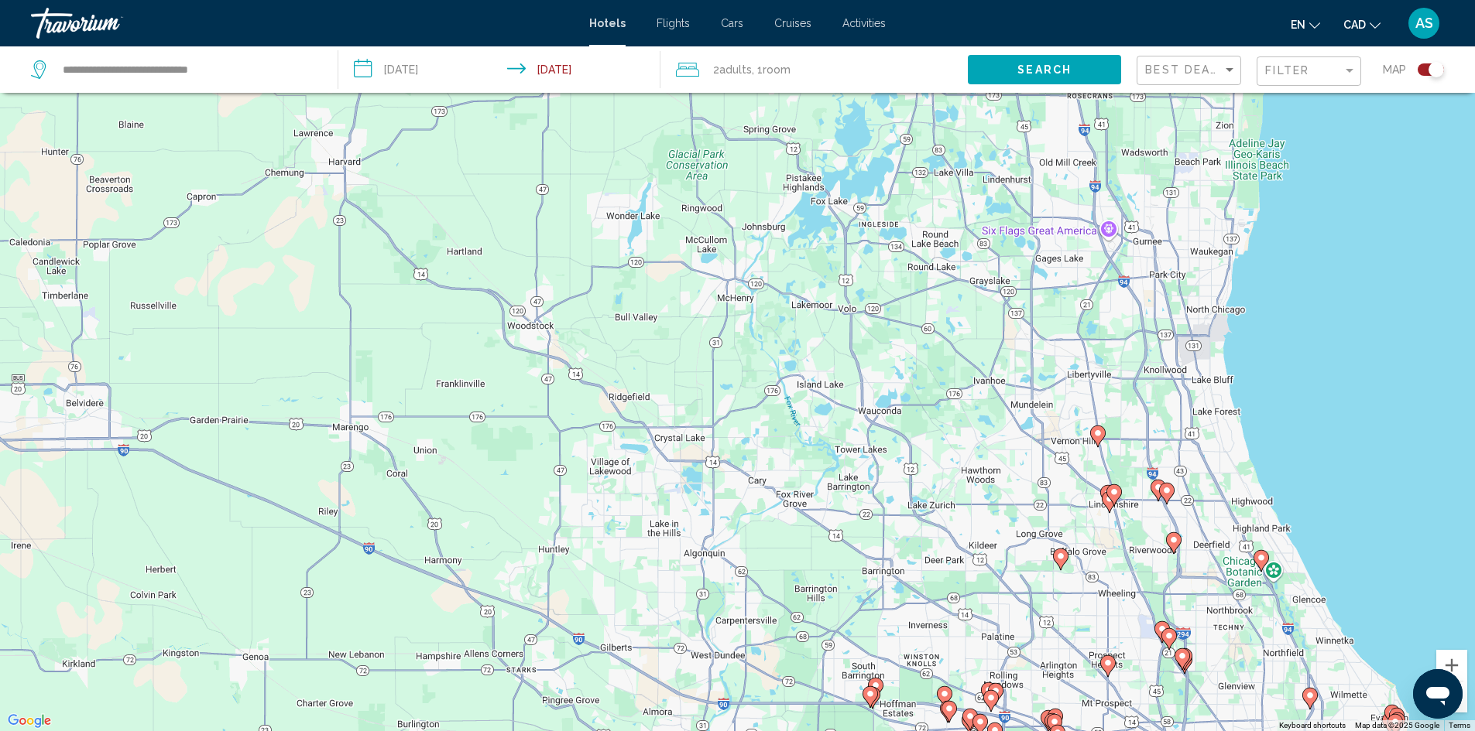
click at [990, 694] on image "Main content" at bounding box center [990, 698] width 9 height 9
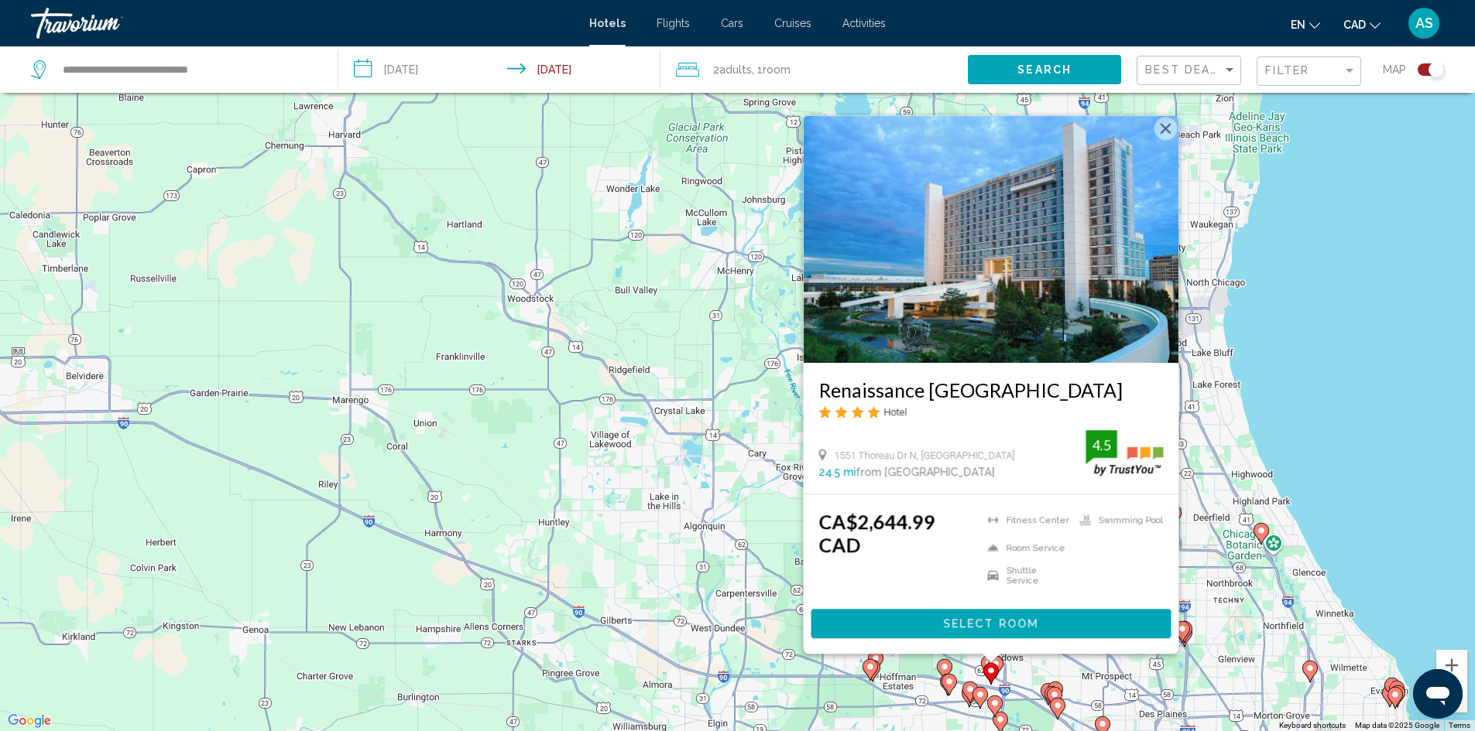
click at [581, 468] on div "To activate drag with keyboard, press Alt + Enter. Once in keyboard drag state,…" at bounding box center [737, 365] width 1475 height 731
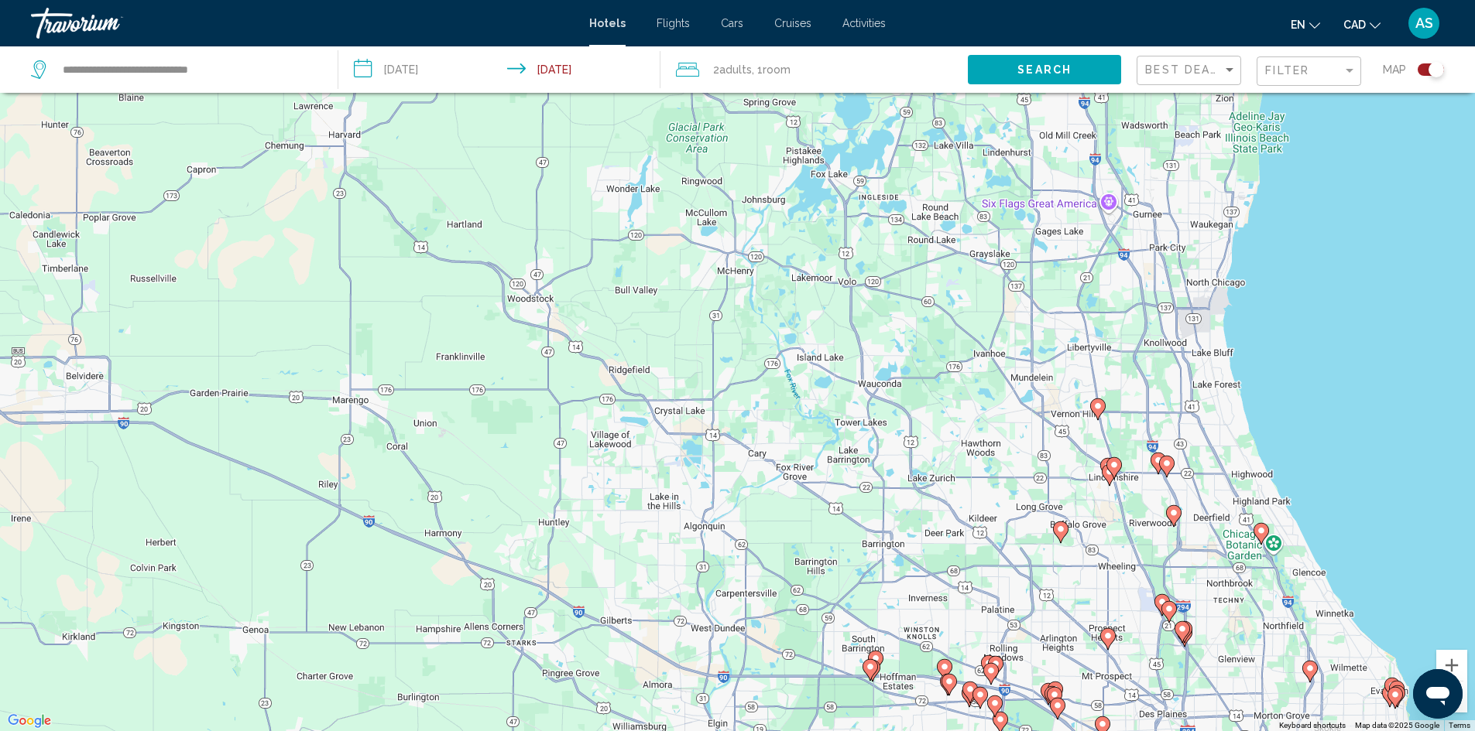
click at [1108, 635] on image "Main content" at bounding box center [1107, 636] width 9 height 9
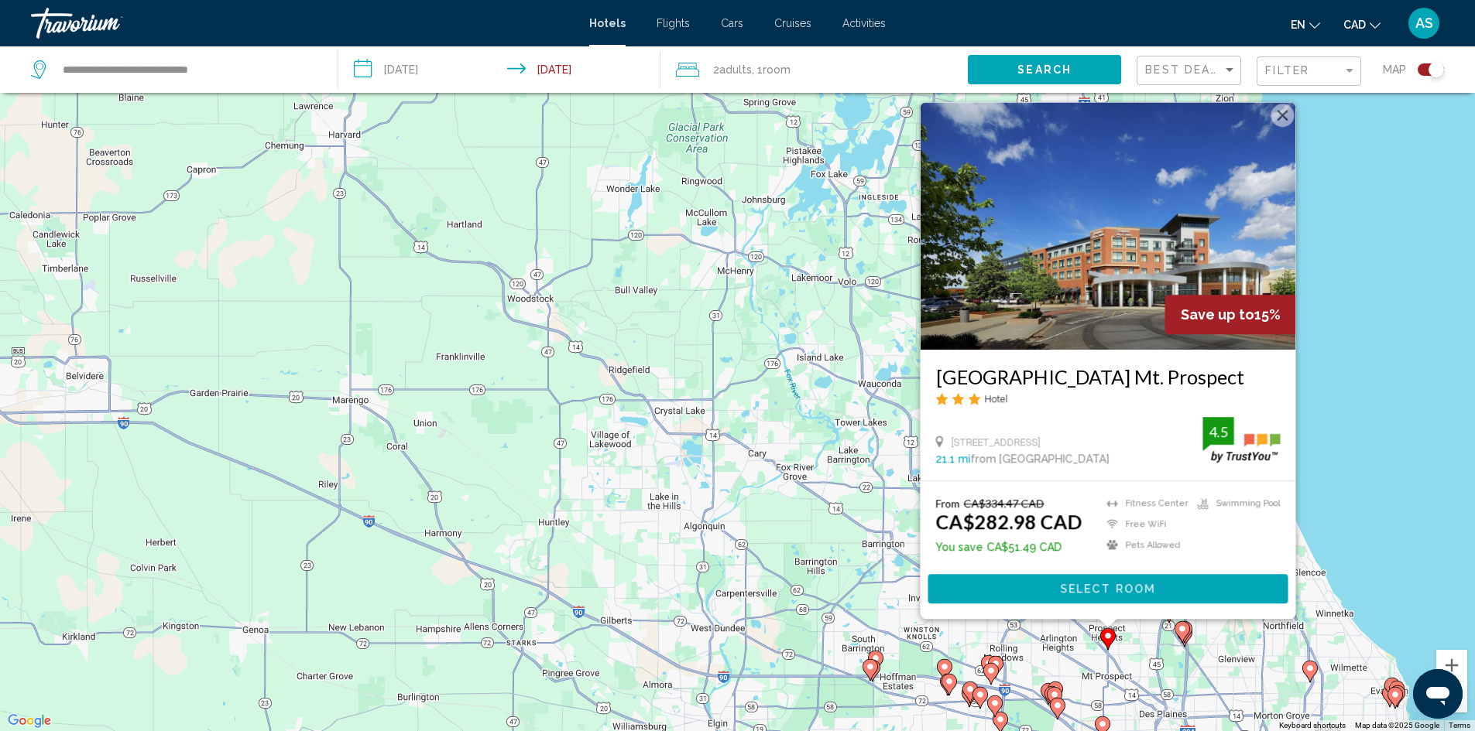
click at [803, 560] on div "To activate drag with keyboard, press Alt + Enter. Once in keyboard drag state,…" at bounding box center [737, 365] width 1475 height 731
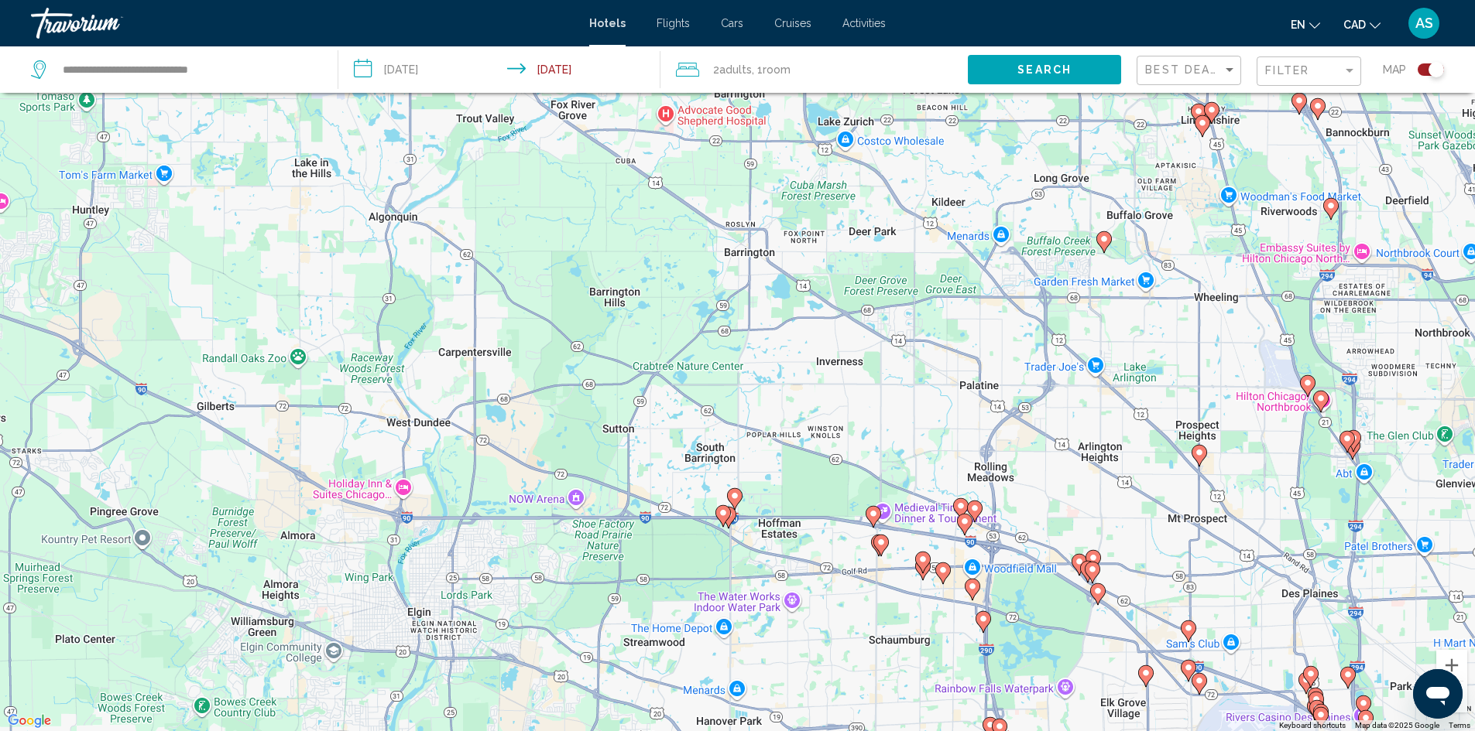
drag, startPoint x: 1046, startPoint y: 612, endPoint x: 1078, endPoint y: 264, distance: 349.8
click at [1078, 264] on div "To activate drag with keyboard, press Alt + Enter. Once in keyboard drag state,…" at bounding box center [737, 365] width 1475 height 731
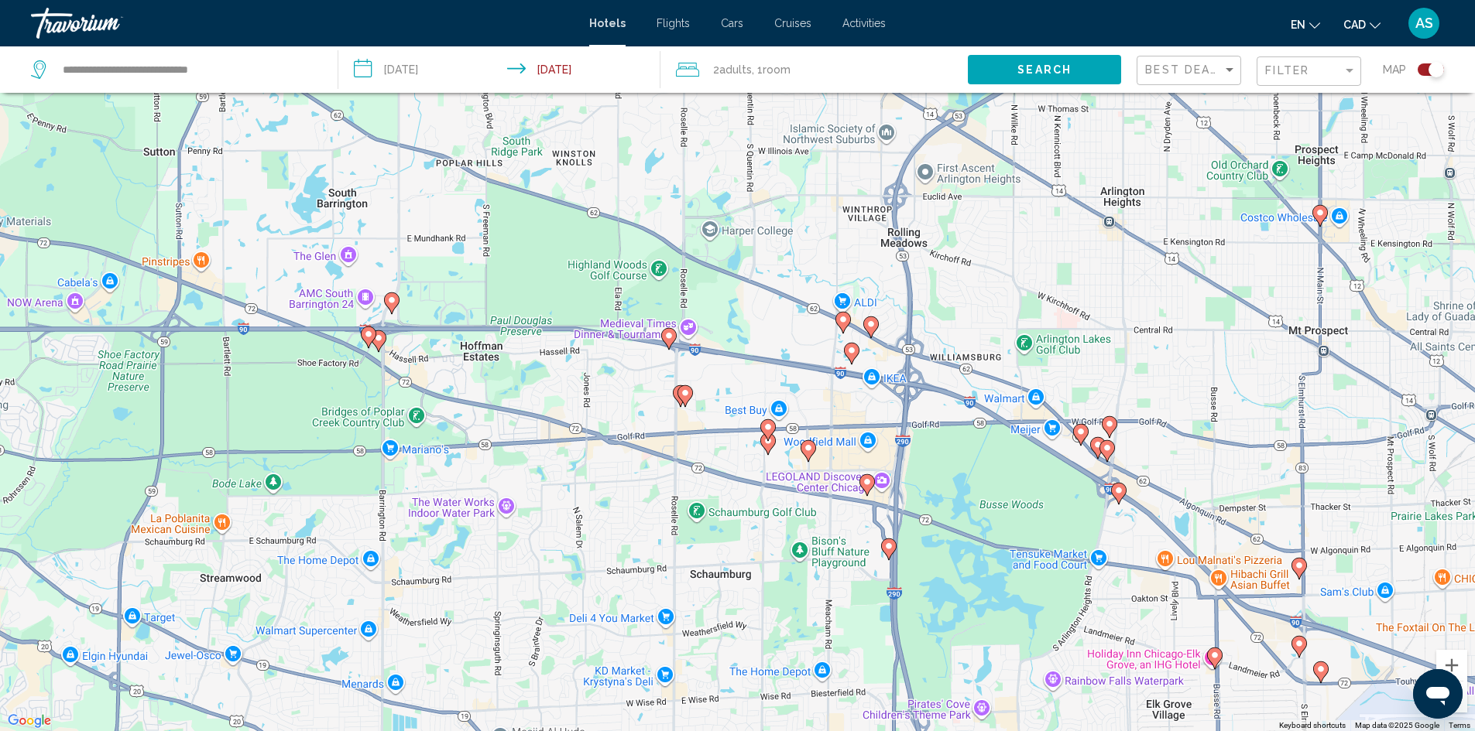
click at [1110, 426] on image "Main content" at bounding box center [1109, 424] width 9 height 9
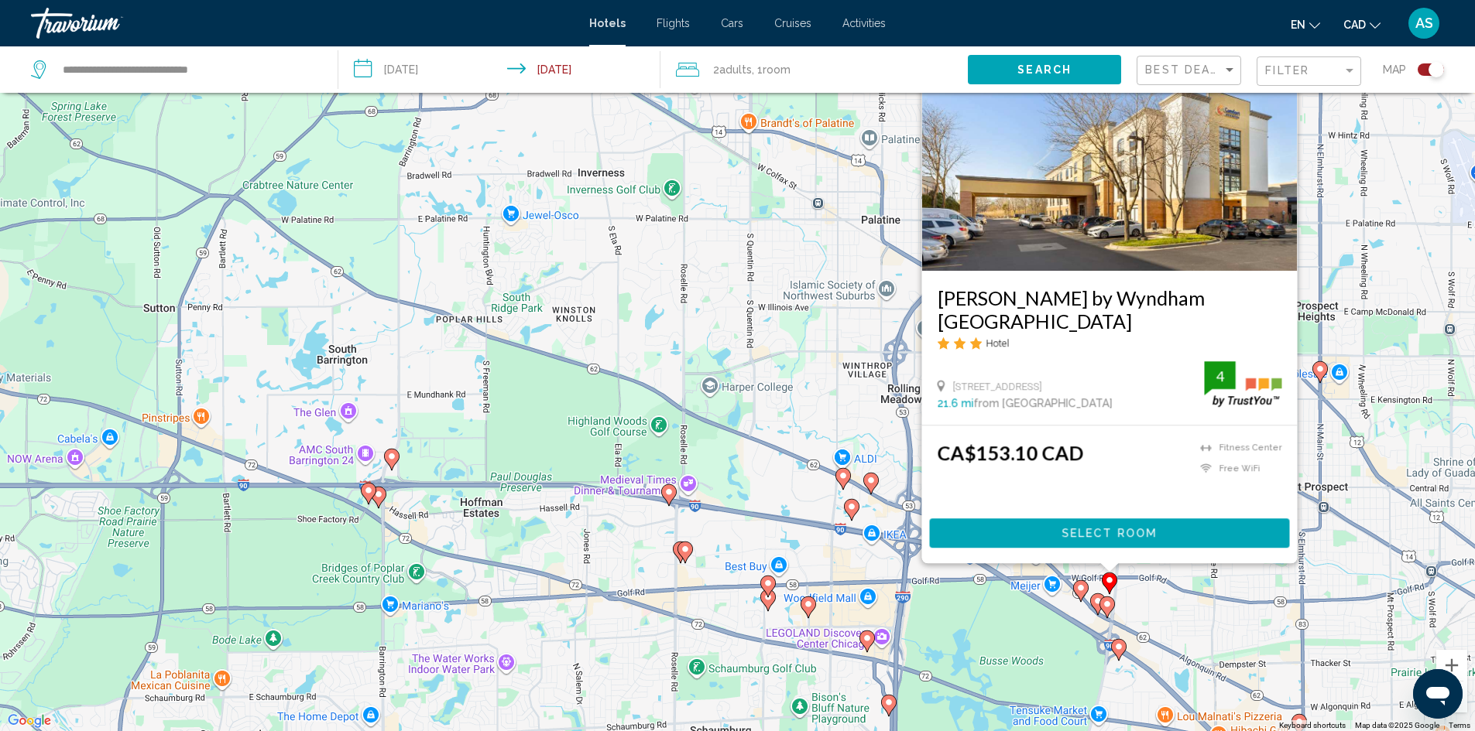
click at [1097, 613] on icon "Main content" at bounding box center [1097, 604] width 15 height 22
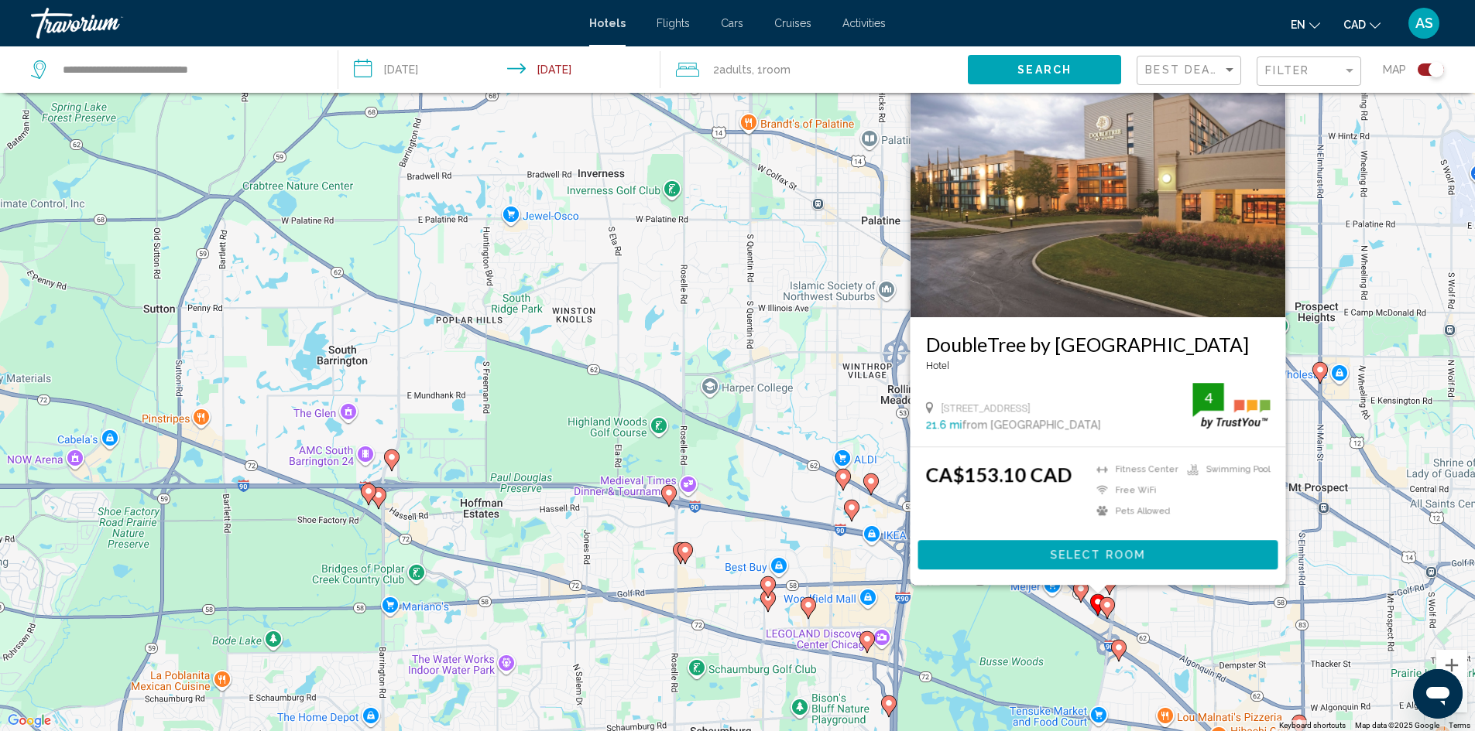
click at [1083, 598] on icon "Main content" at bounding box center [1080, 592] width 15 height 22
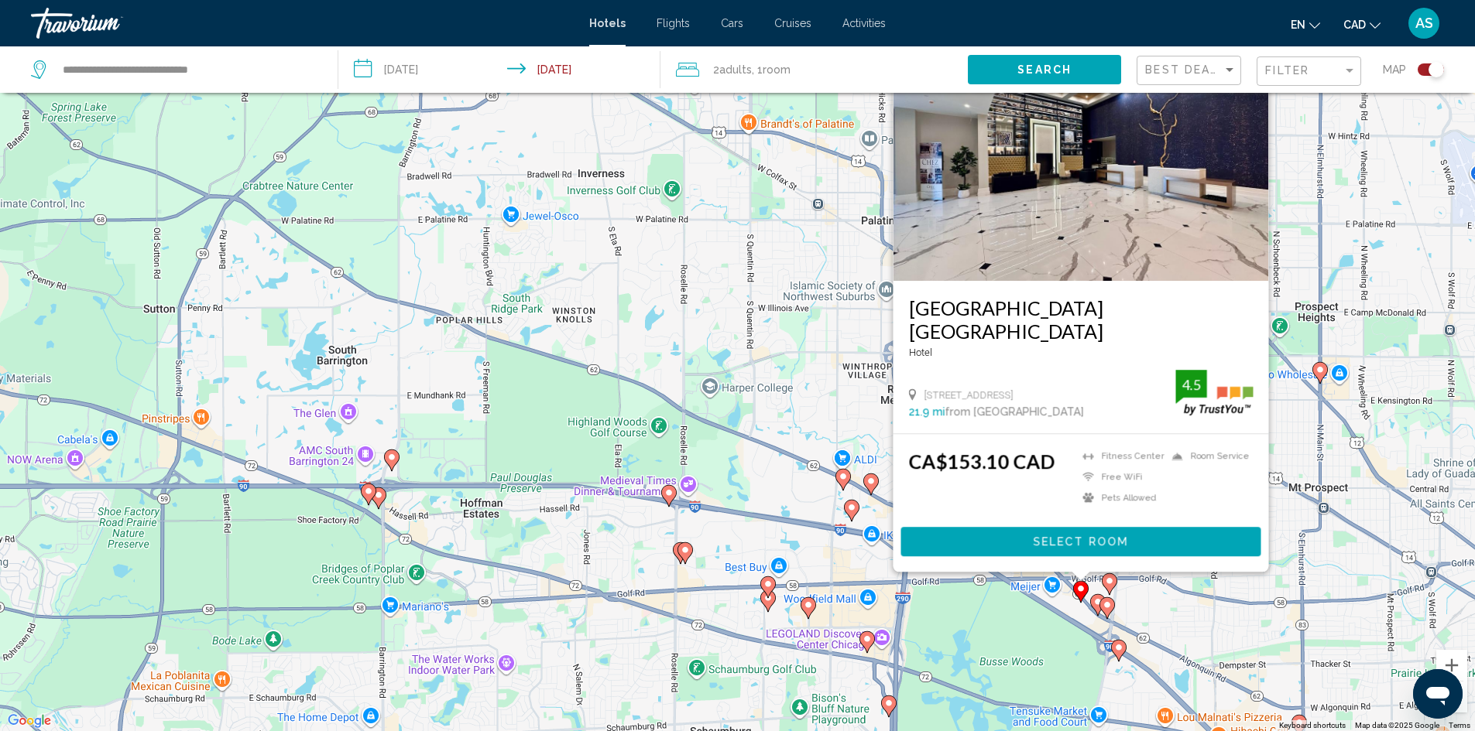
click at [1108, 606] on image "Main content" at bounding box center [1106, 605] width 9 height 9
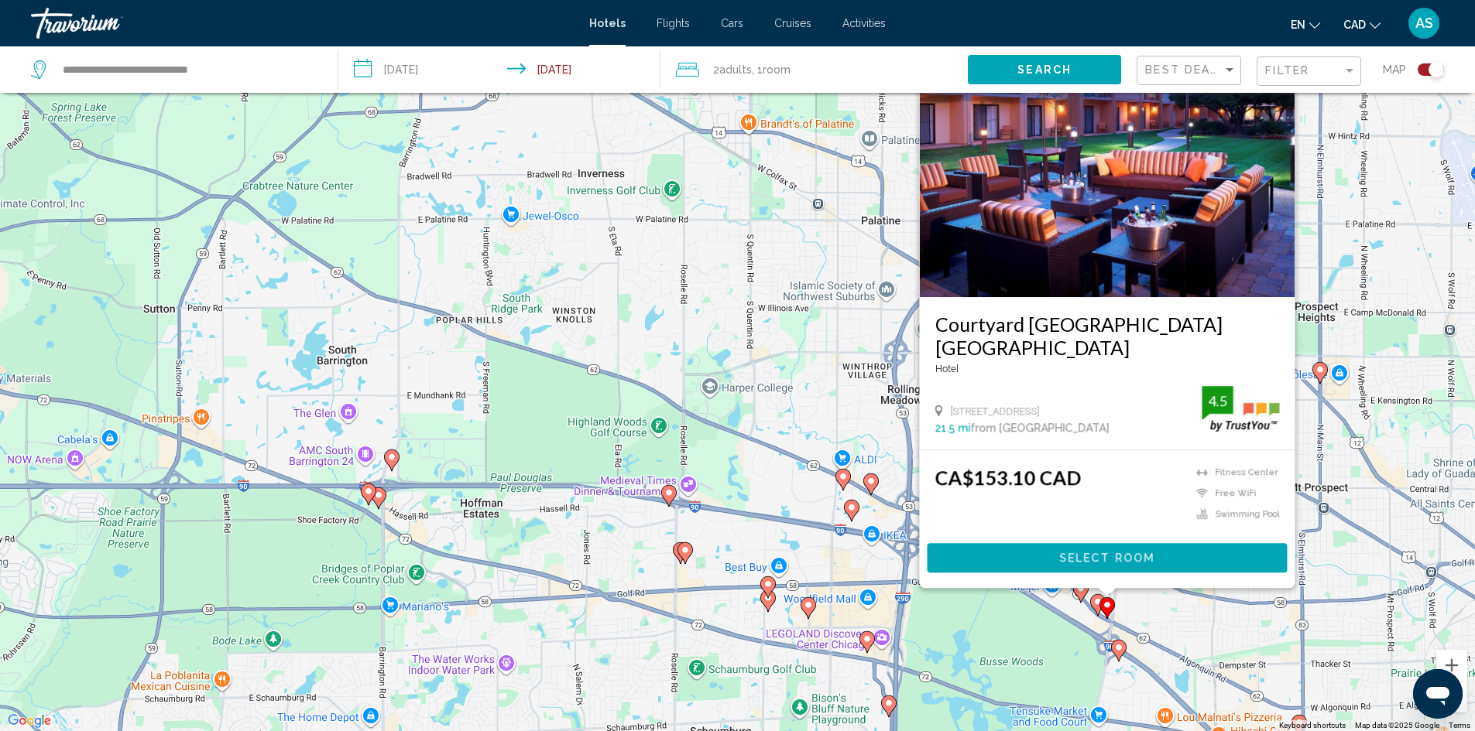
click at [868, 639] on image "Main content" at bounding box center [866, 639] width 9 height 9
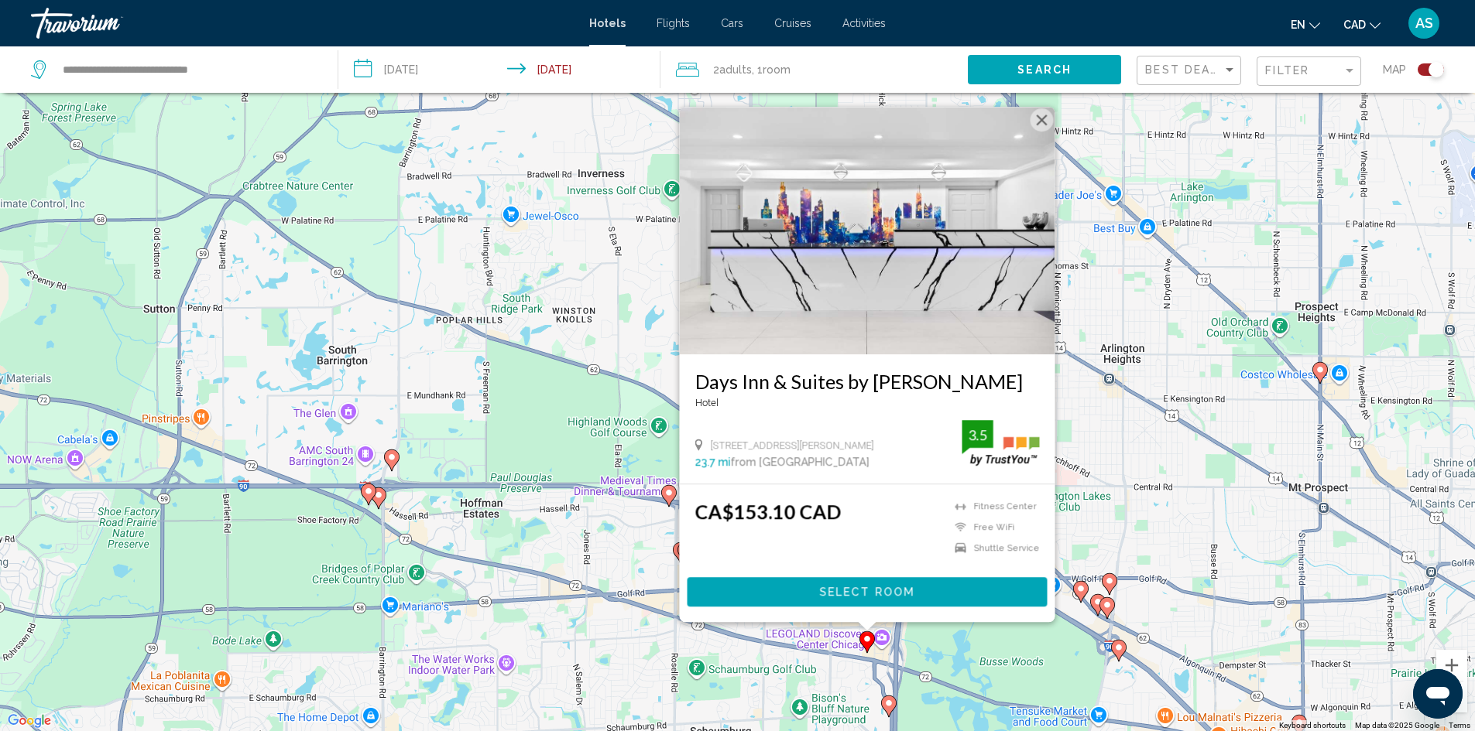
click at [639, 535] on div "To activate drag with keyboard, press Alt + Enter. Once in keyboard drag state,…" at bounding box center [737, 365] width 1475 height 731
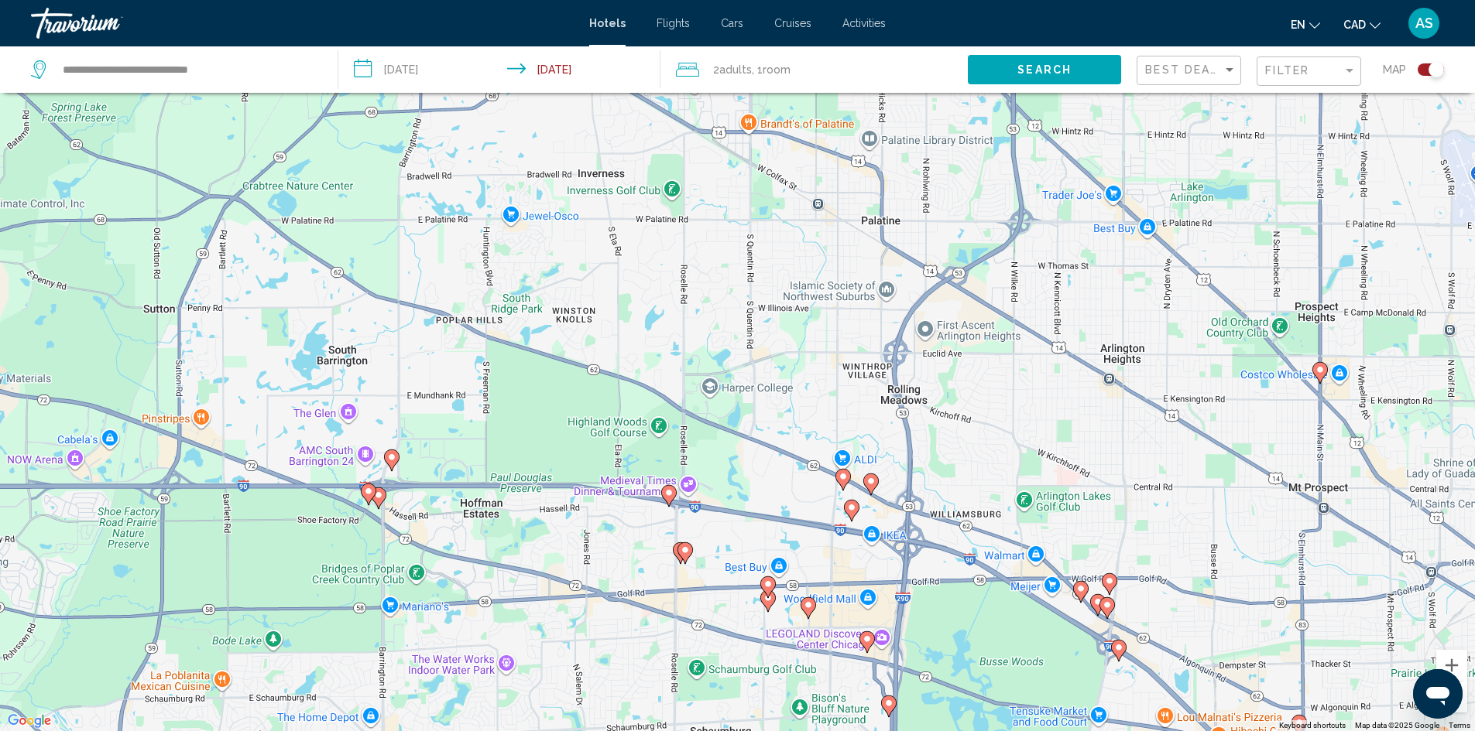
click at [674, 504] on gmp-advanced-marker "Main content" at bounding box center [668, 496] width 15 height 23
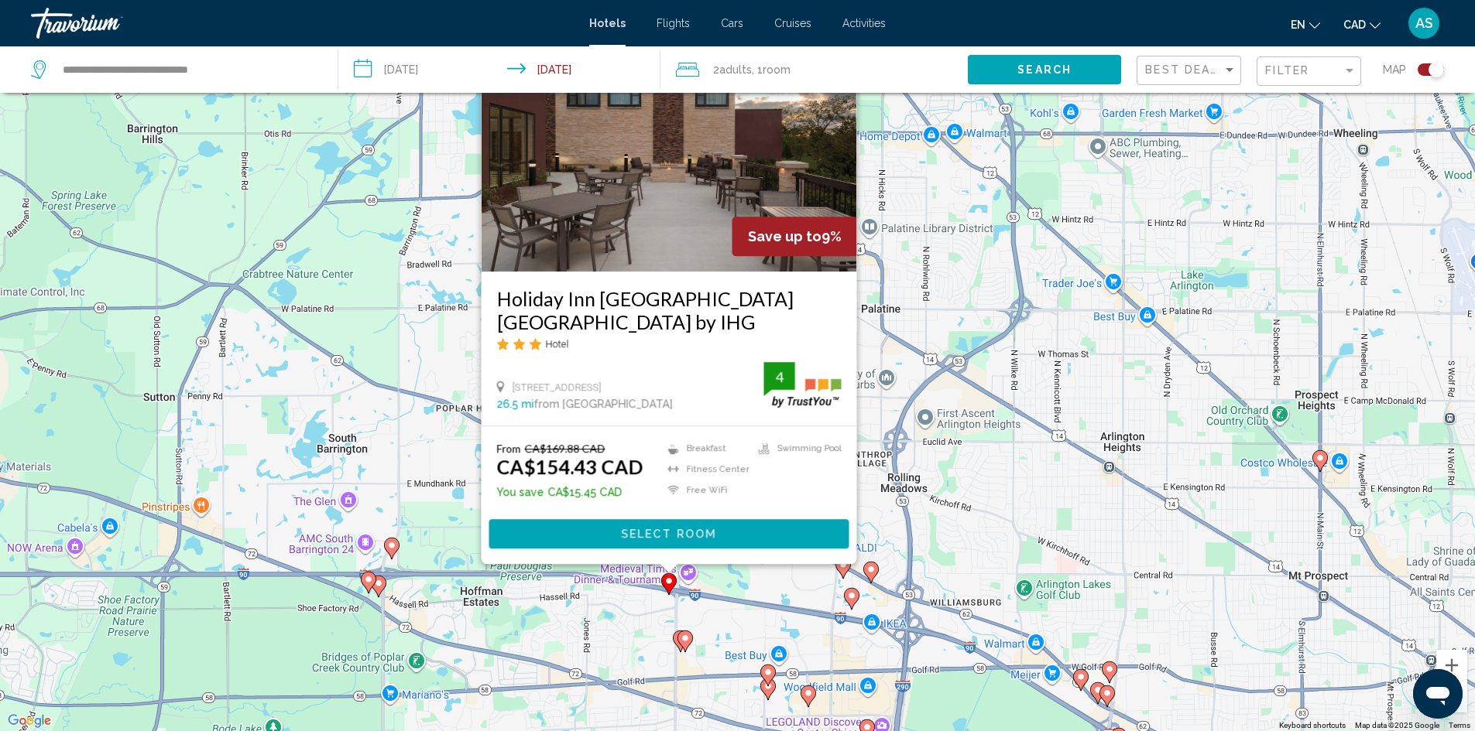
click at [689, 645] on icon "Main content" at bounding box center [684, 641] width 14 height 20
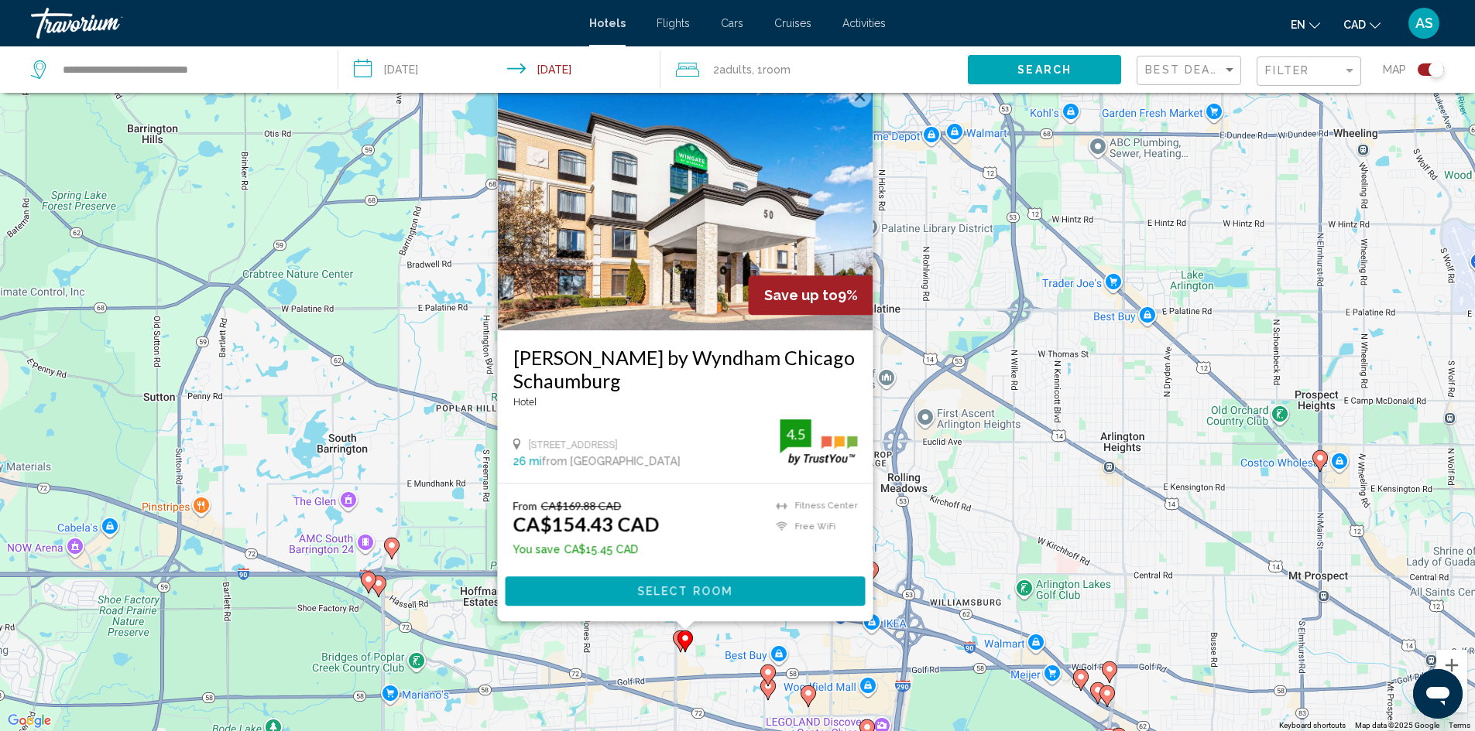
click at [1014, 532] on div "To activate drag with keyboard, press Alt + Enter. Once in keyboard drag state,…" at bounding box center [737, 365] width 1475 height 731
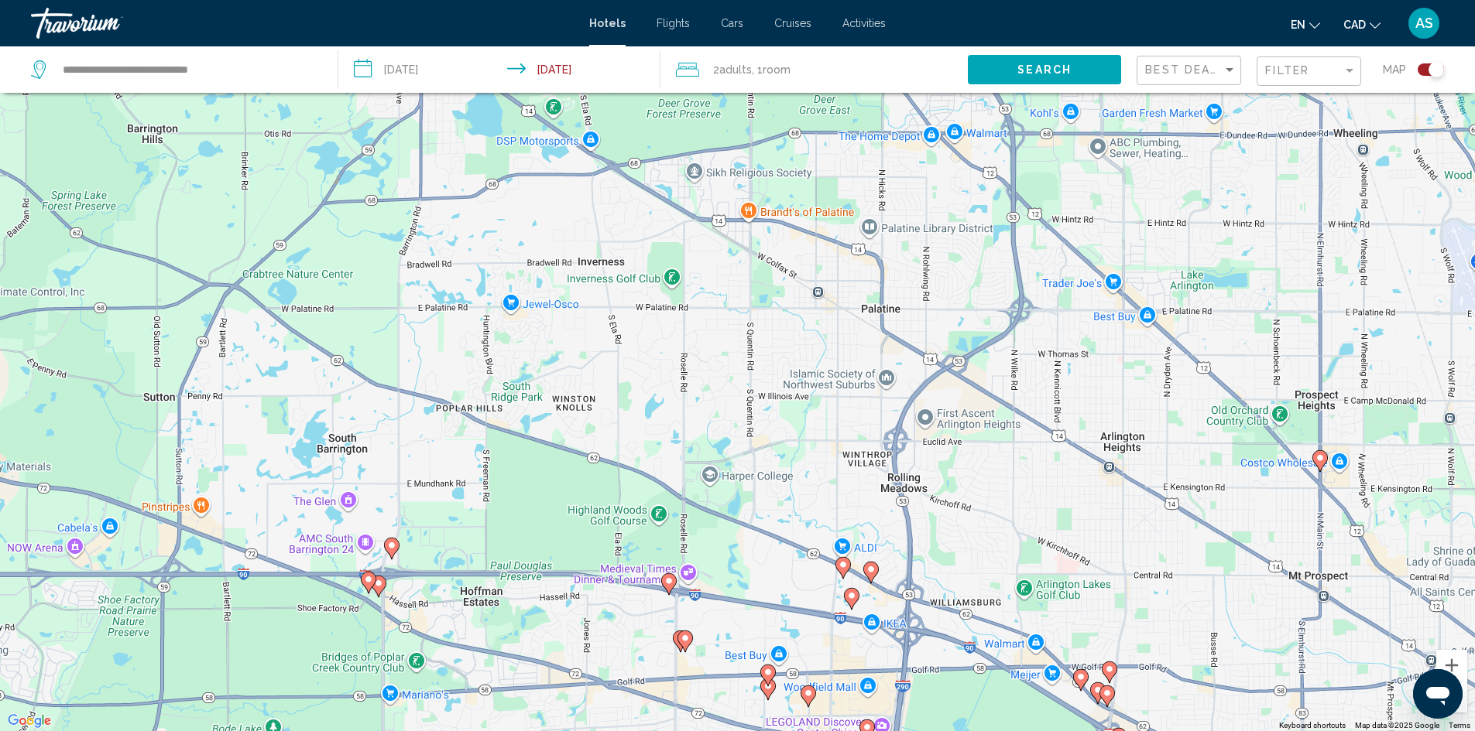
click at [872, 571] on image "Main content" at bounding box center [870, 569] width 9 height 9
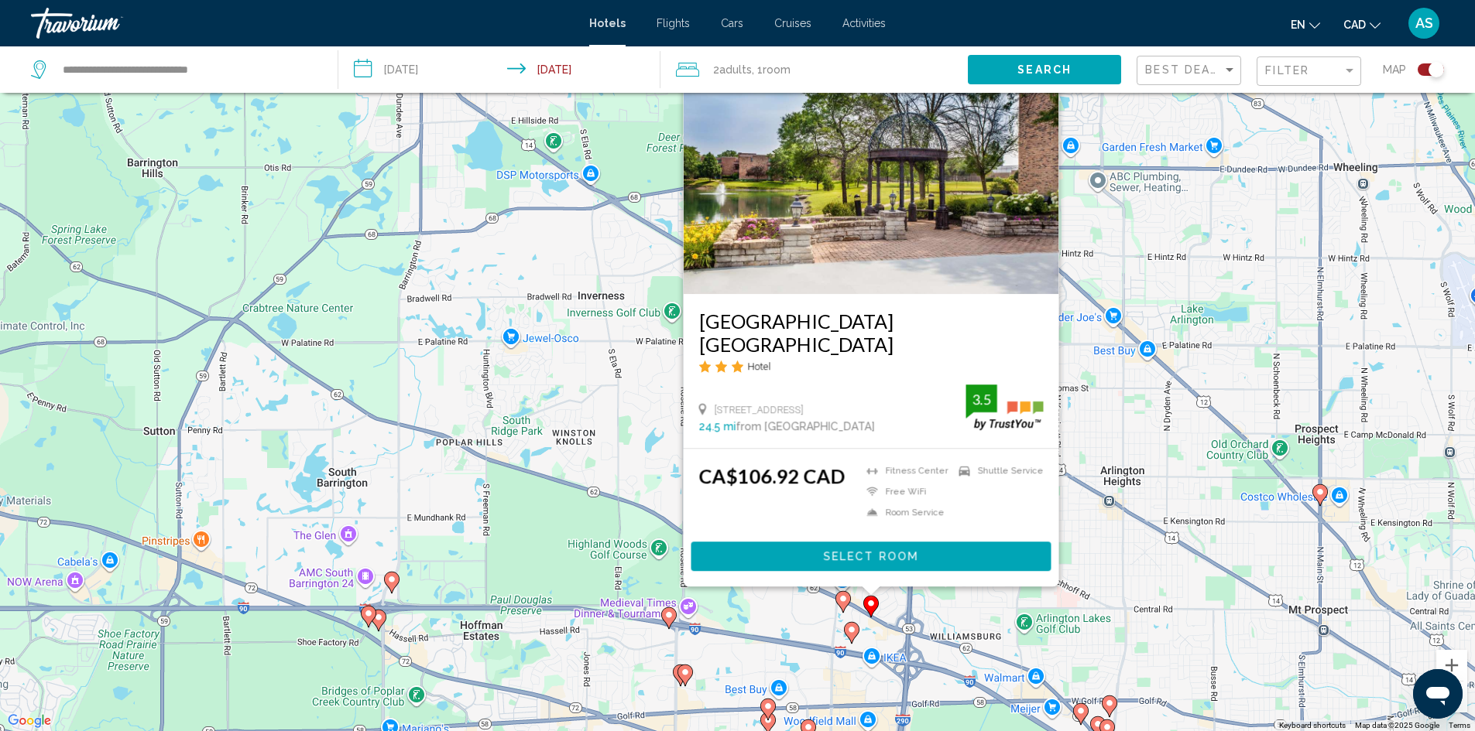
click at [1168, 487] on div "To activate drag with keyboard, press Alt + Enter. Once in keyboard drag state,…" at bounding box center [737, 365] width 1475 height 731
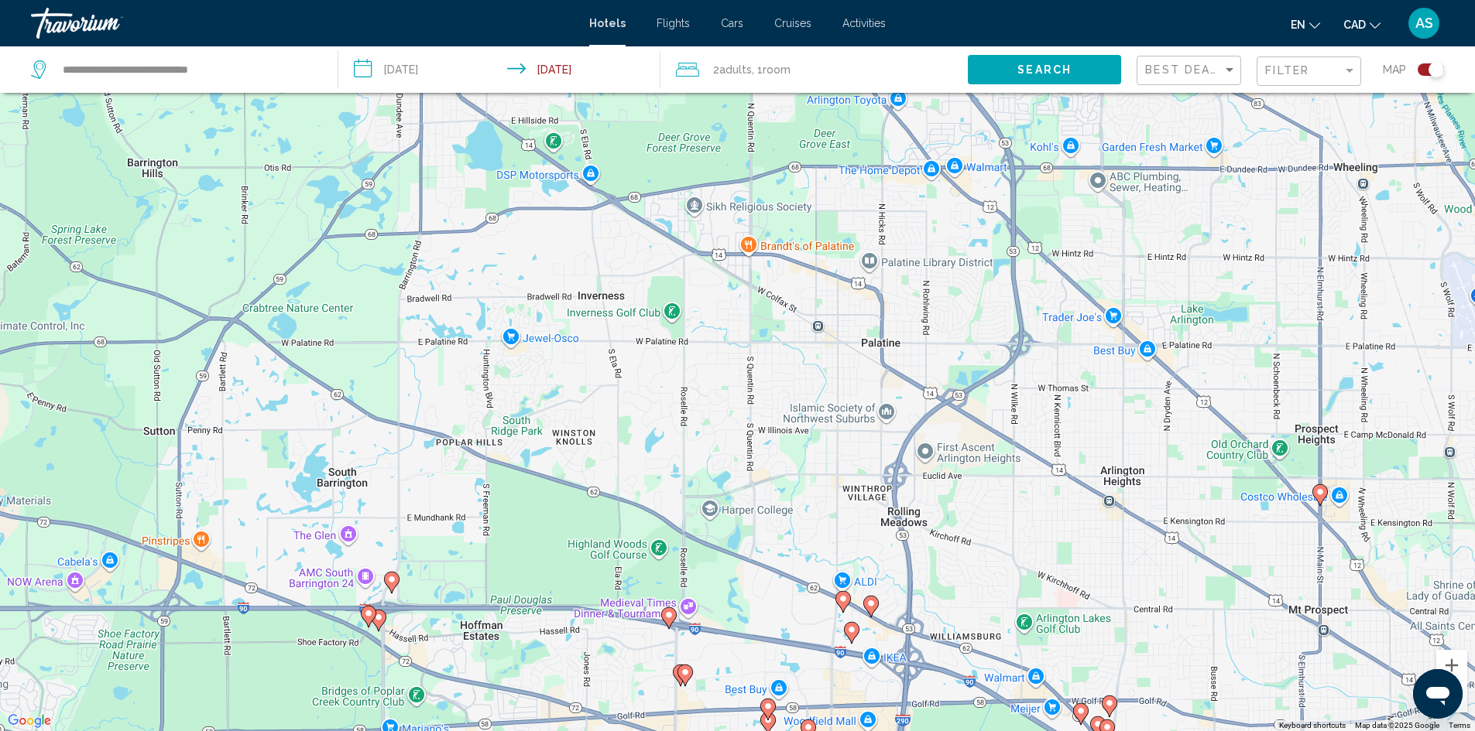
click at [387, 585] on icon "Main content" at bounding box center [391, 582] width 14 height 20
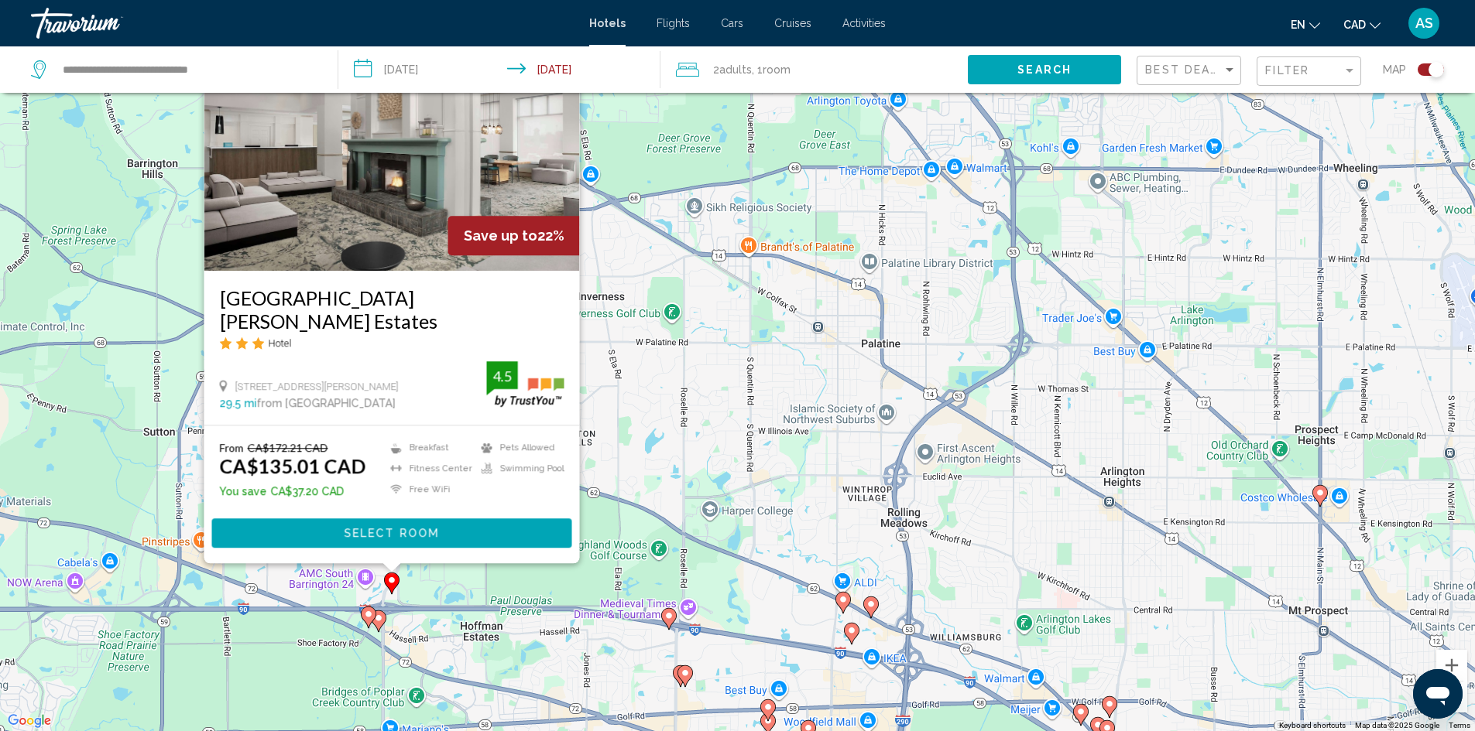
click at [377, 622] on image "Main content" at bounding box center [378, 618] width 9 height 9
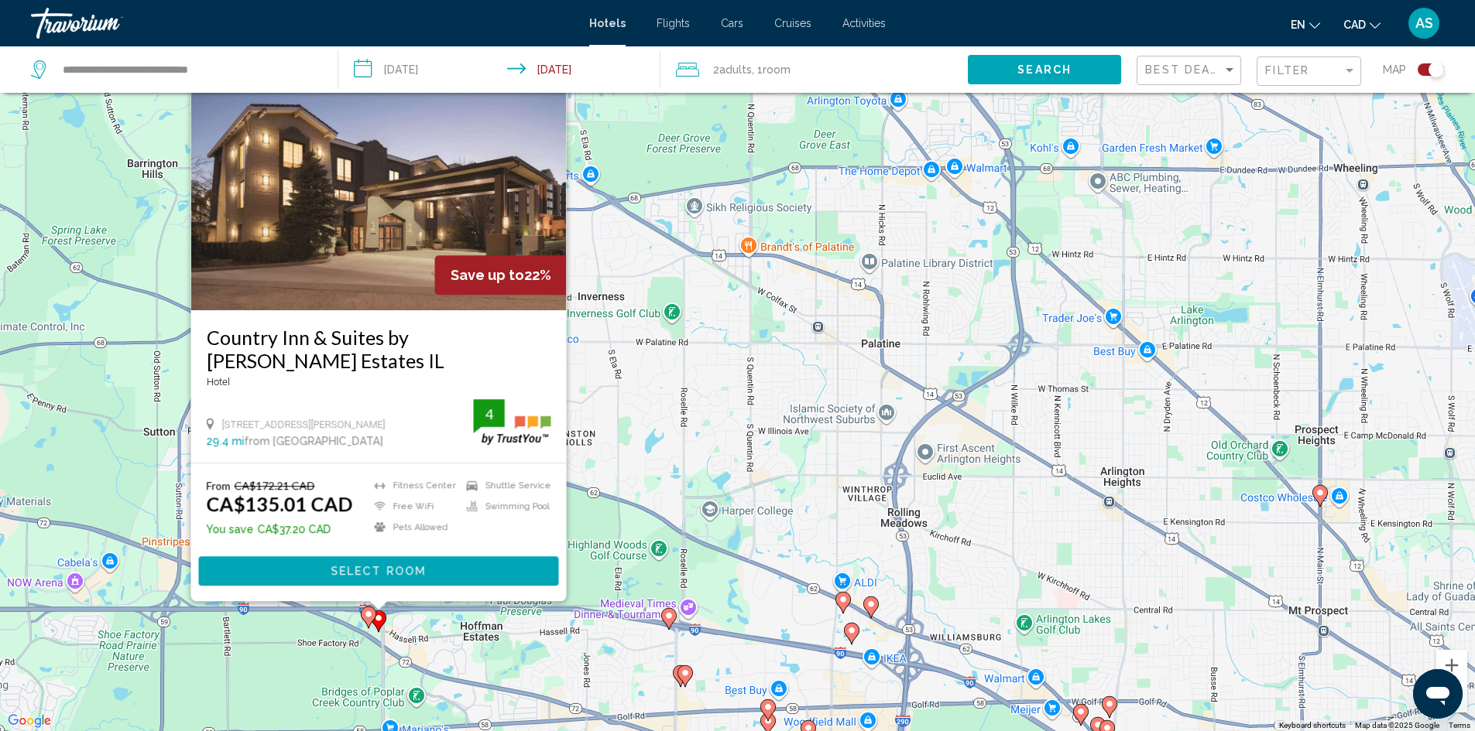
click at [369, 614] on image "Main content" at bounding box center [368, 614] width 9 height 9
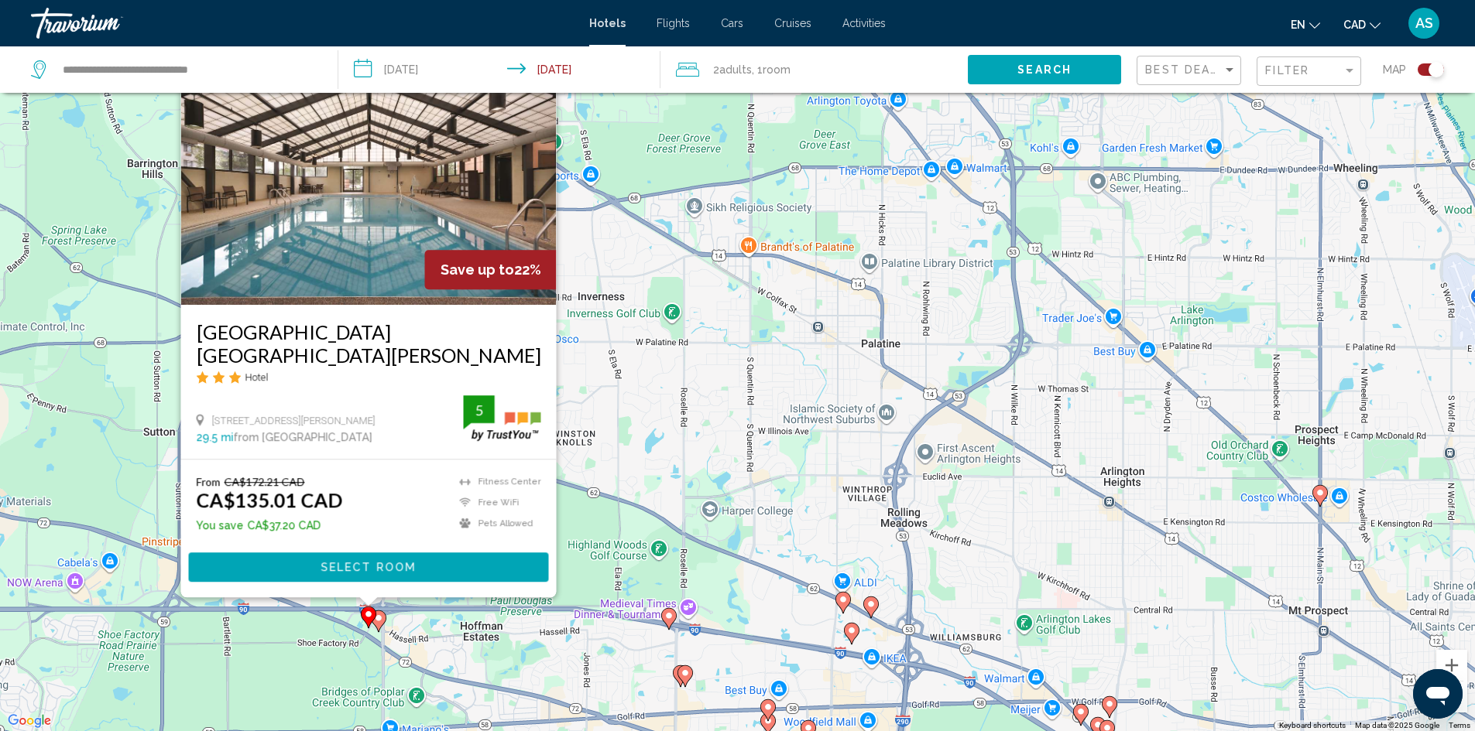
click at [368, 259] on img "Main content" at bounding box center [367, 181] width 375 height 248
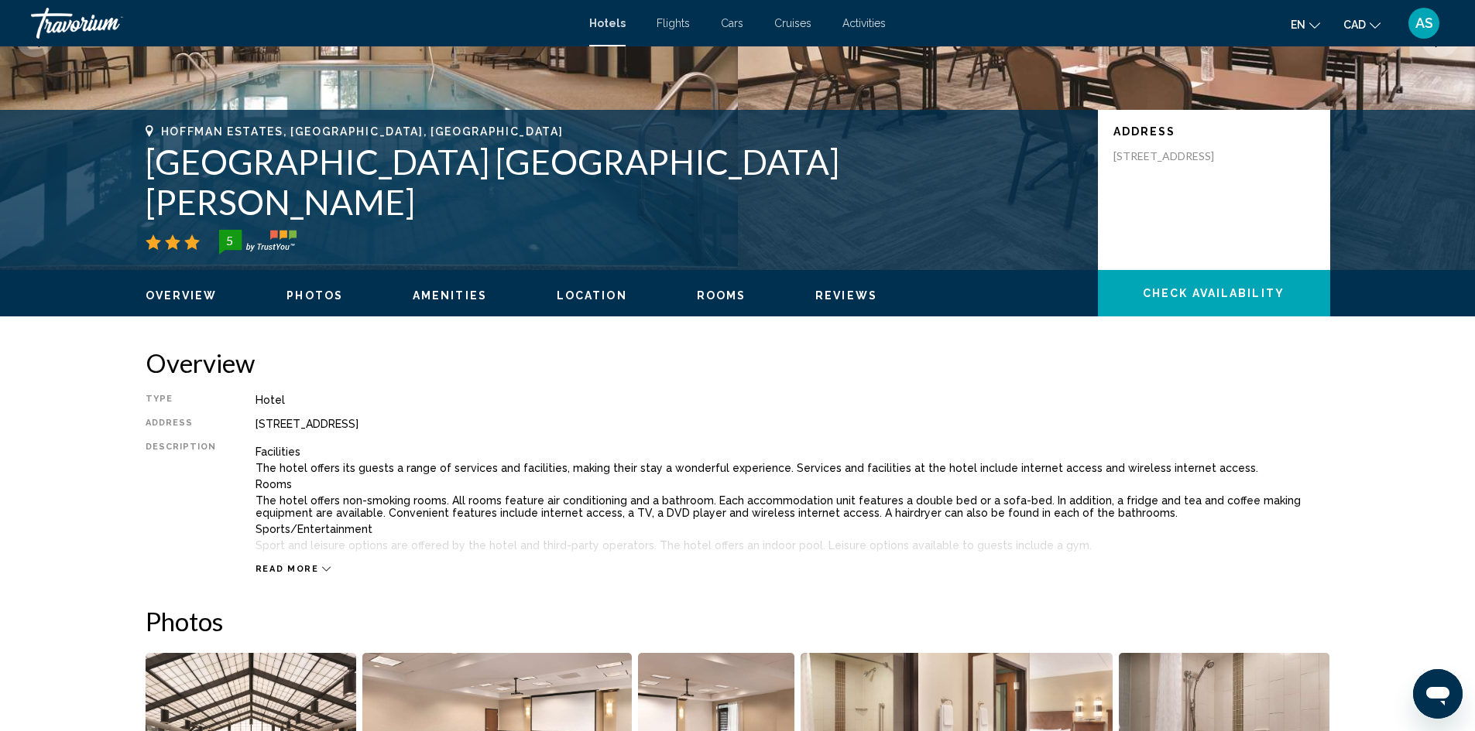
scroll to position [77, 0]
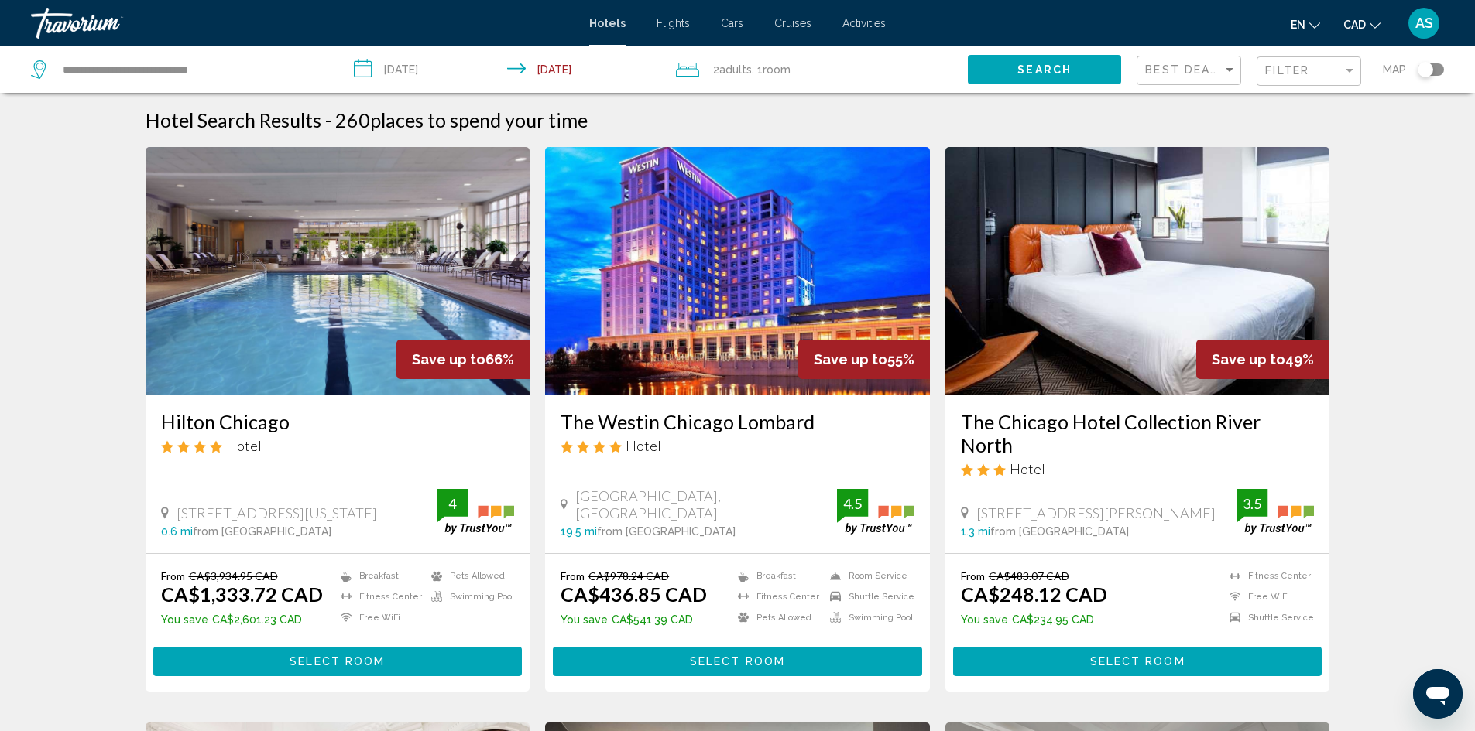
click at [734, 19] on span "Cars" at bounding box center [732, 23] width 22 height 12
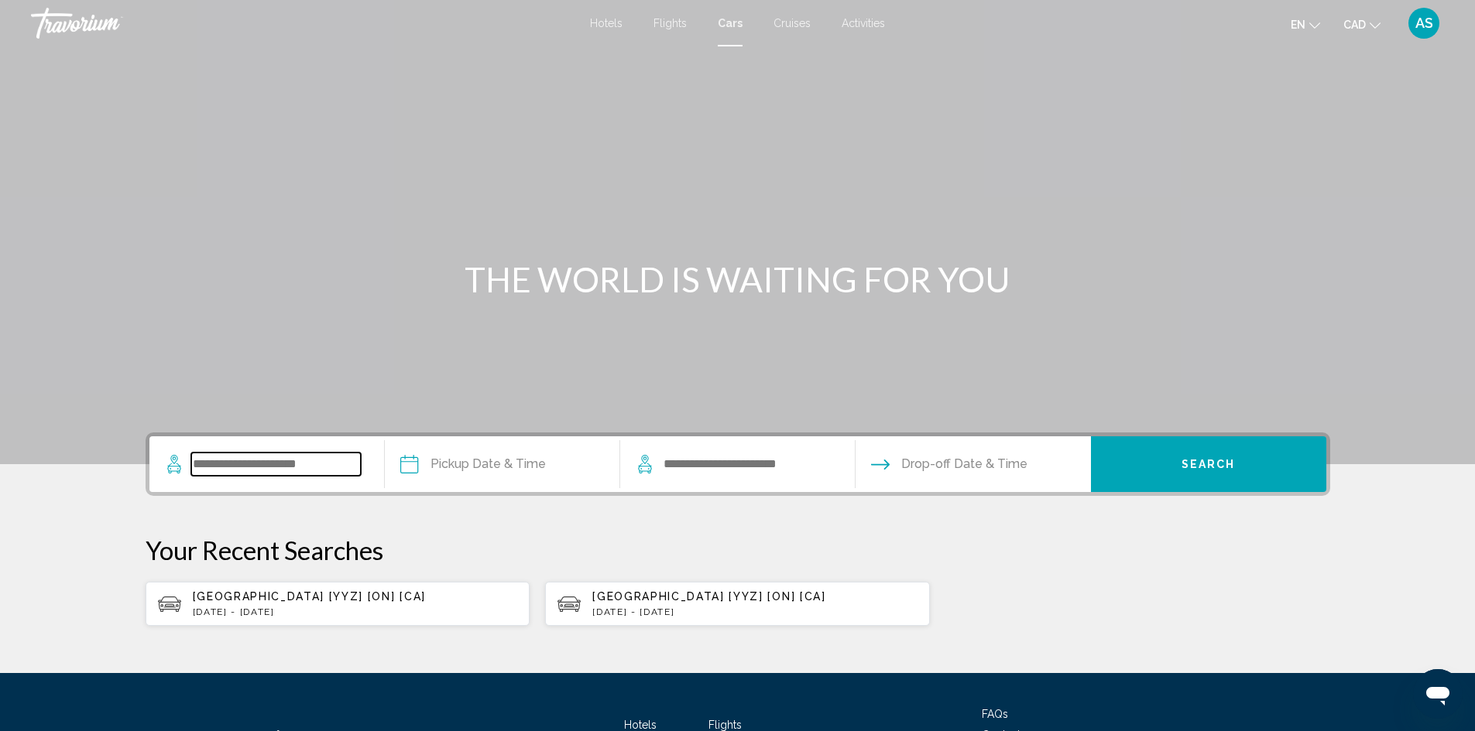
click at [262, 461] on input "Search widget" at bounding box center [276, 464] width 170 height 23
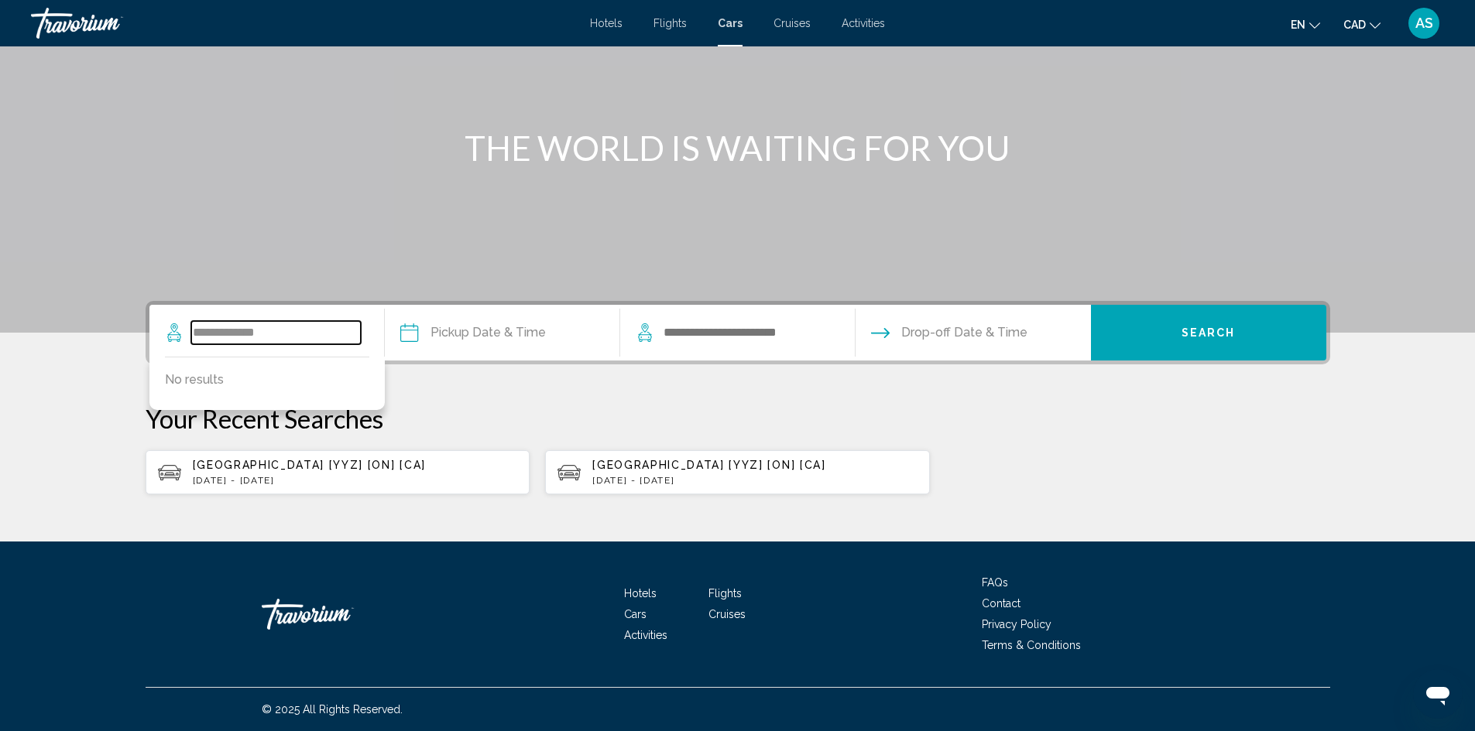
click at [245, 332] on input "**********" at bounding box center [276, 332] width 170 height 23
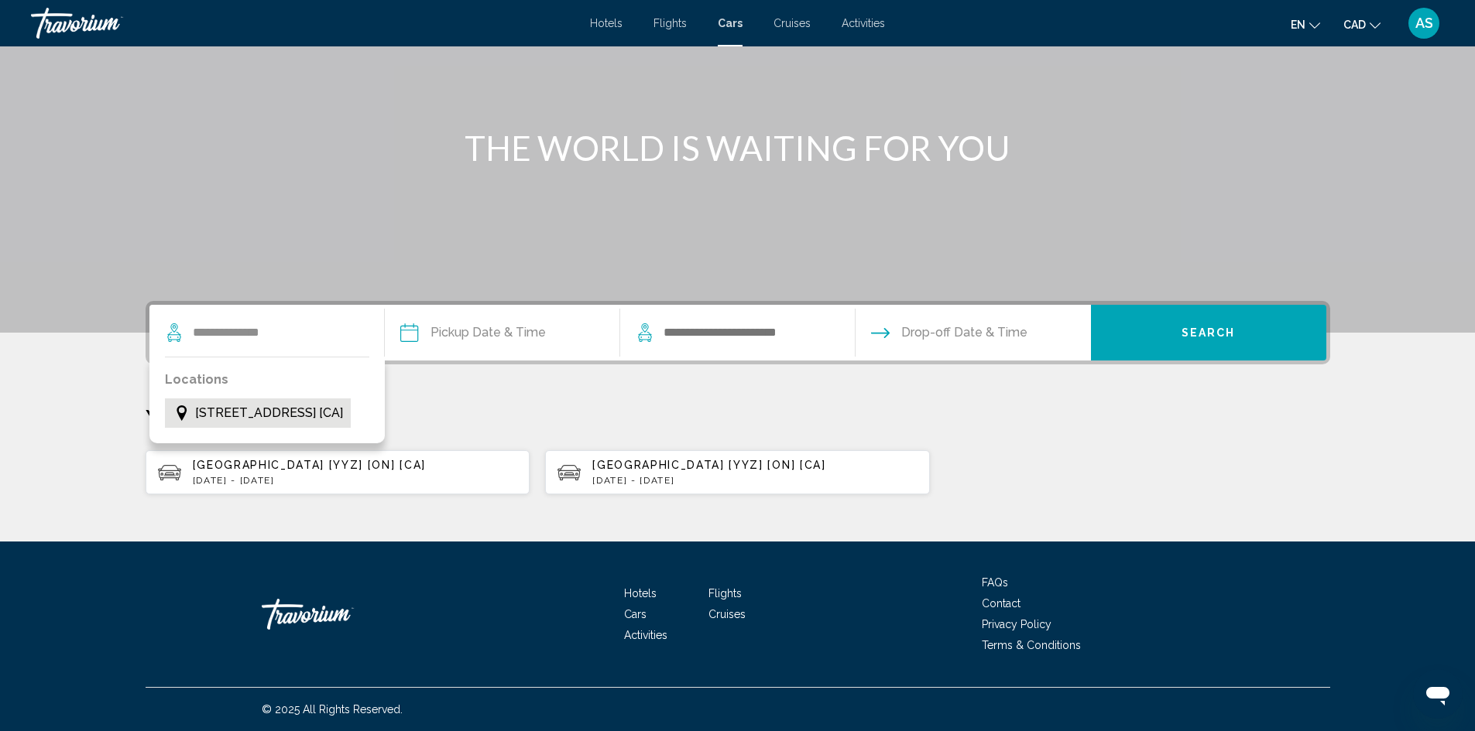
click at [268, 424] on span "[STREET_ADDRESS] [CA]" at bounding box center [269, 413] width 148 height 22
type input "**********"
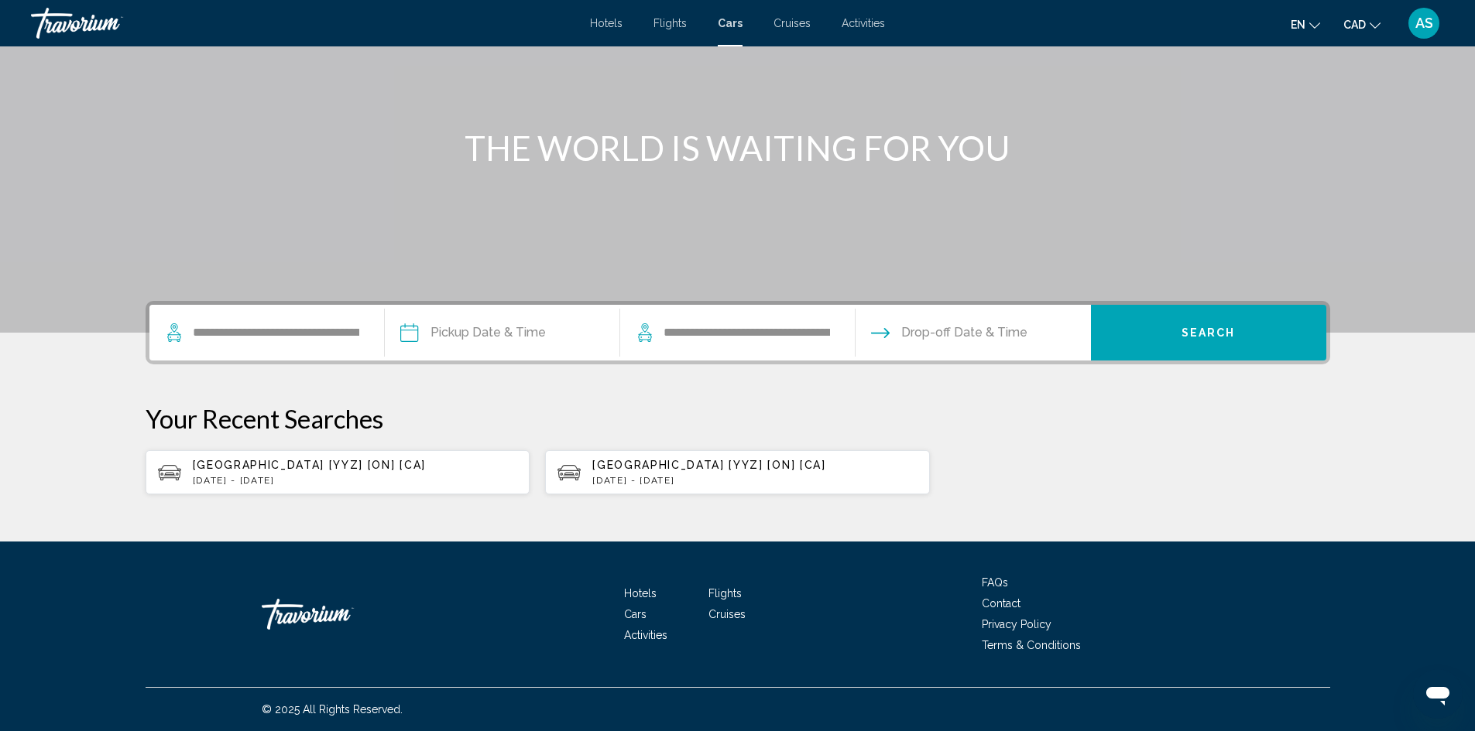
click at [454, 337] on input "Pickup date" at bounding box center [501, 335] width 241 height 60
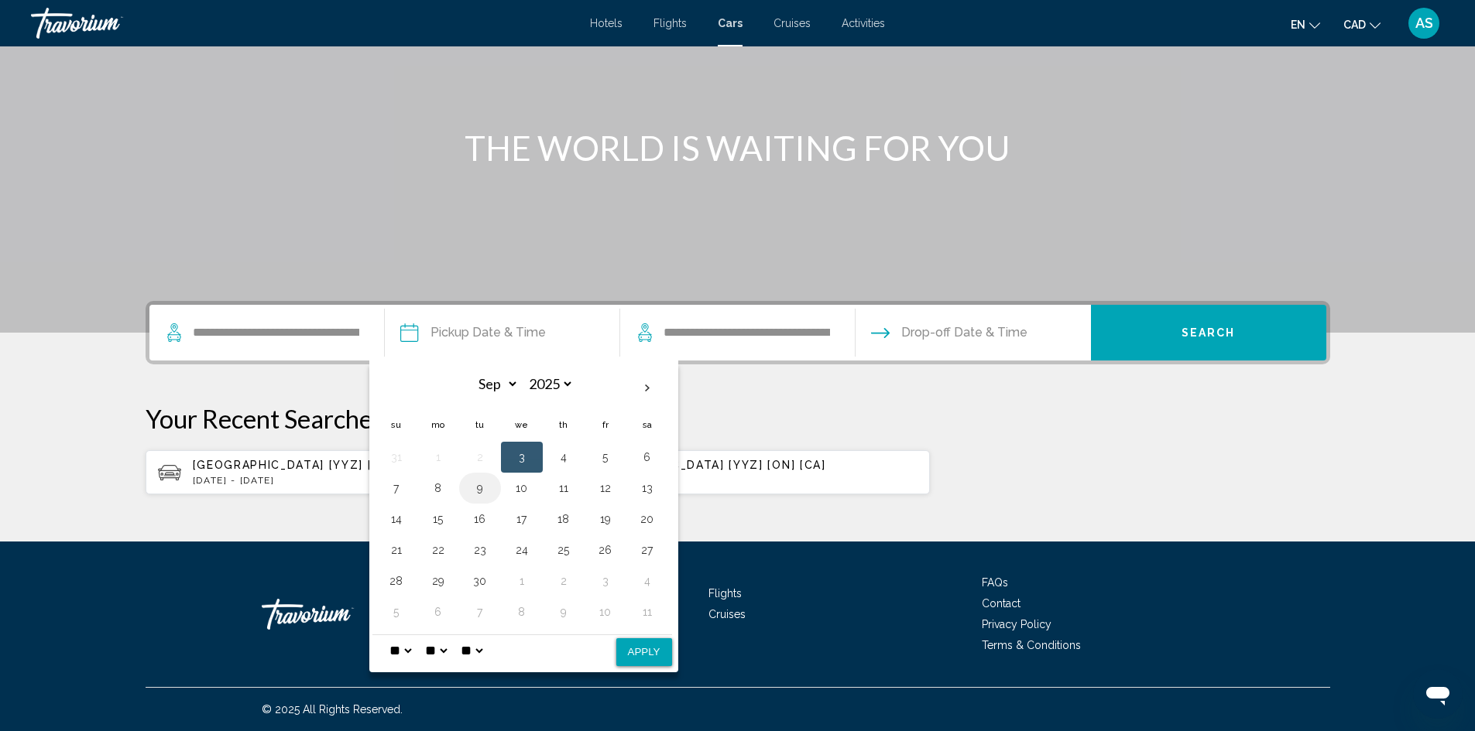
click at [479, 488] on button "9" at bounding box center [480, 489] width 25 height 22
click at [642, 656] on button "Apply" at bounding box center [644, 653] width 56 height 28
type input "**********"
select select "*"
select select "**"
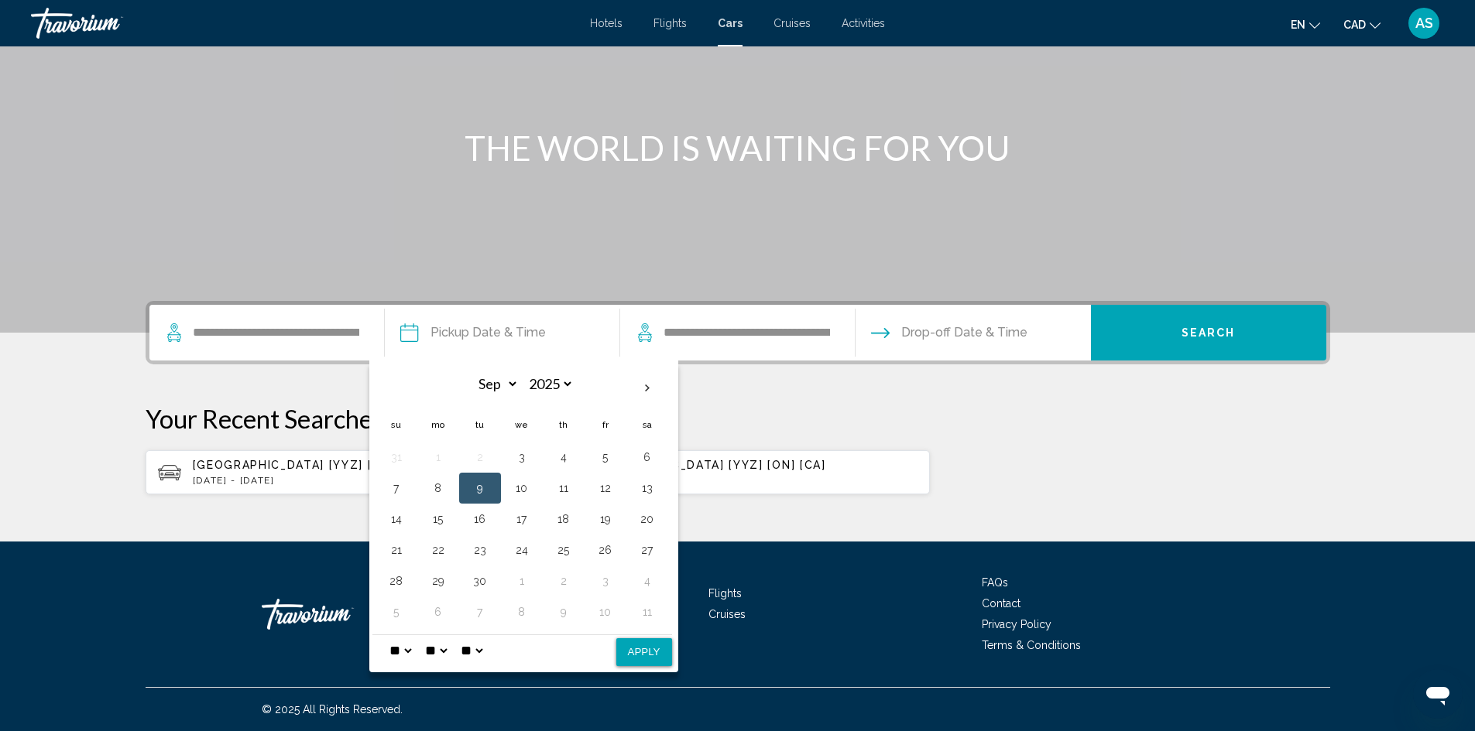
select select "**"
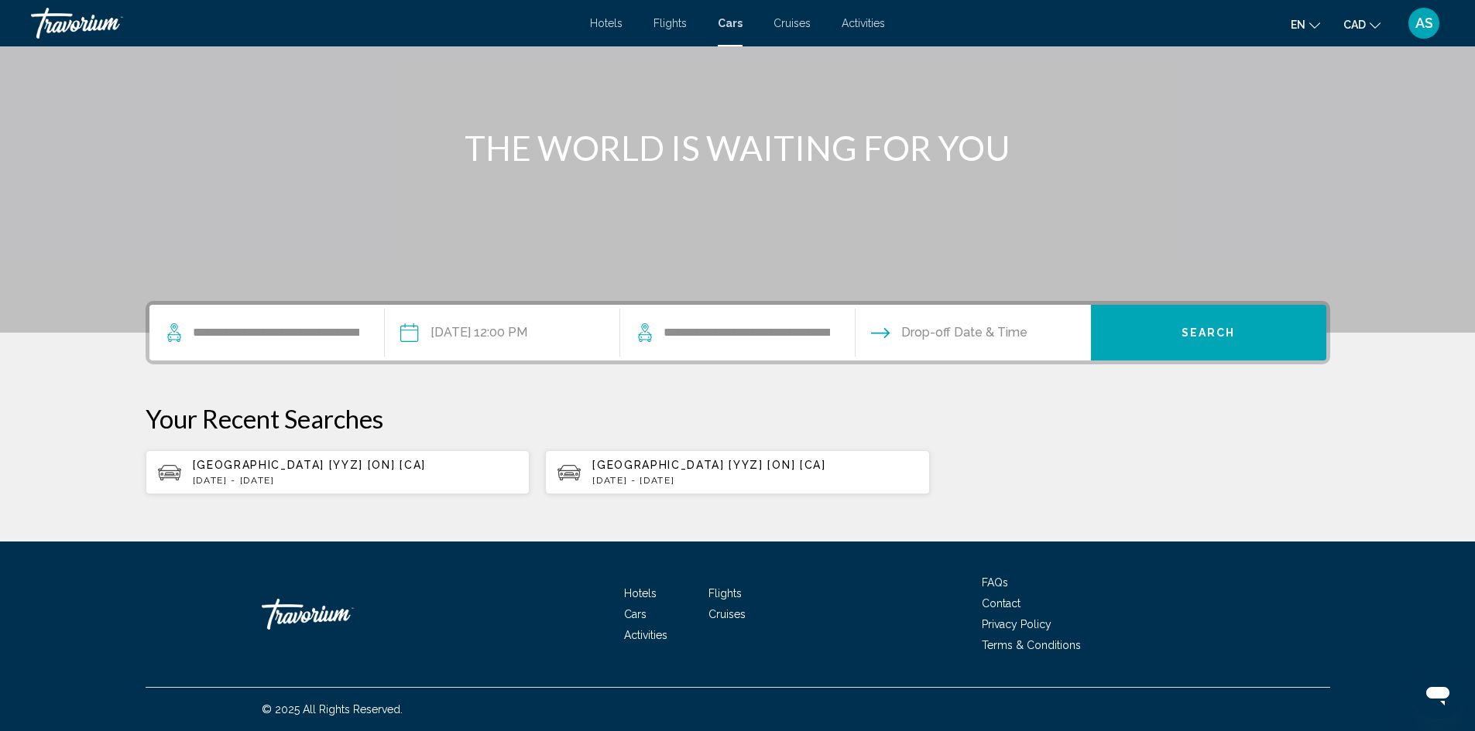
click at [938, 313] on input "Drop-off date" at bounding box center [971, 335] width 241 height 60
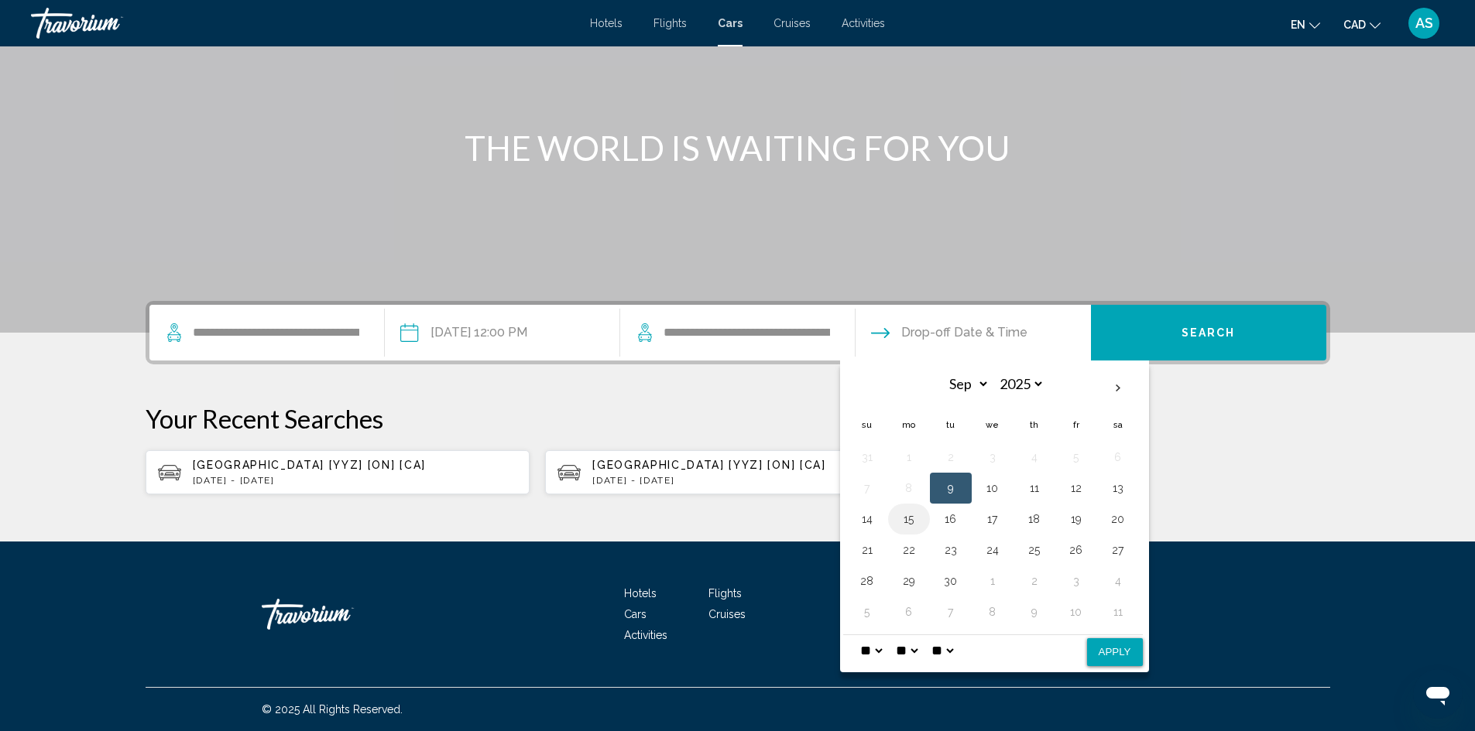
click at [909, 514] on button "15" at bounding box center [908, 520] width 25 height 22
click at [1120, 662] on button "Apply" at bounding box center [1115, 653] width 56 height 28
type input "**********"
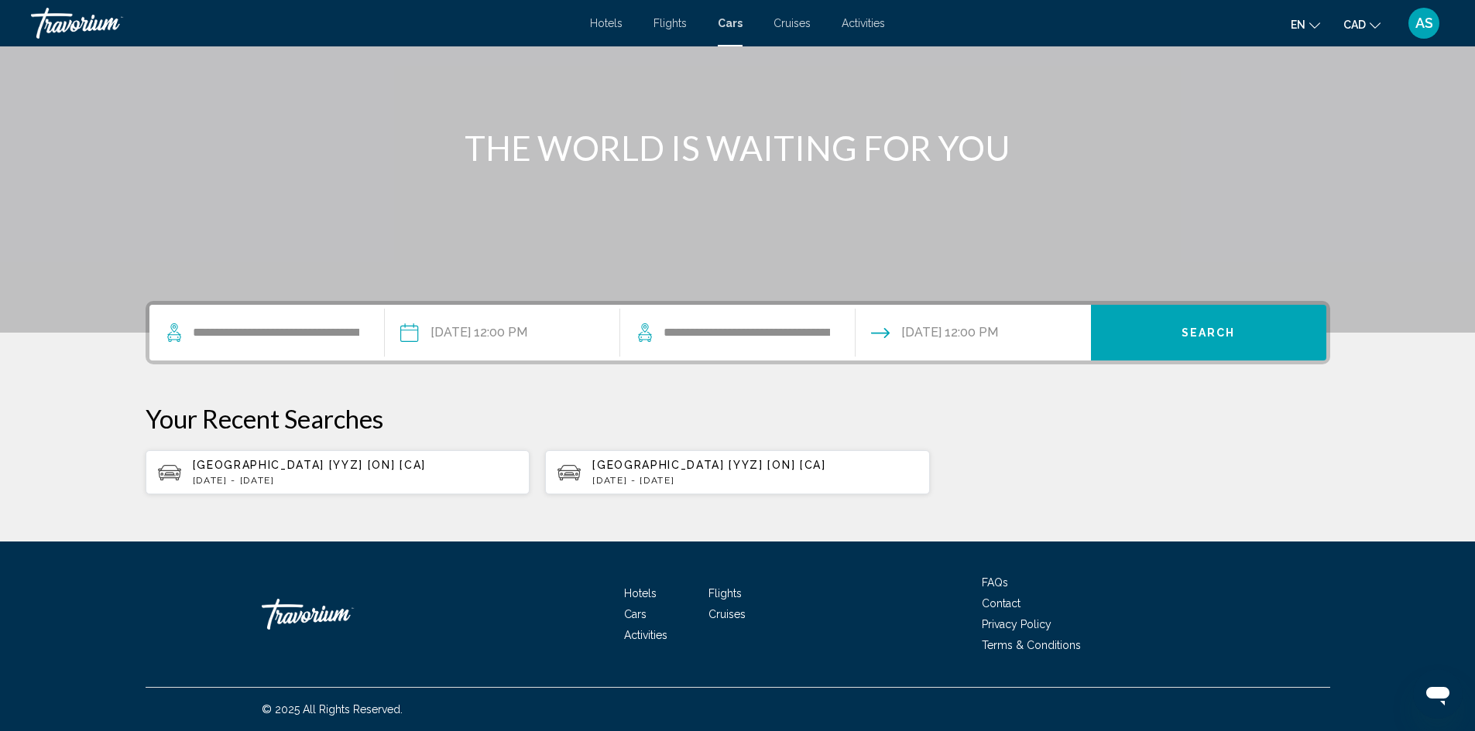
click at [475, 331] on input "**********" at bounding box center [501, 335] width 241 height 60
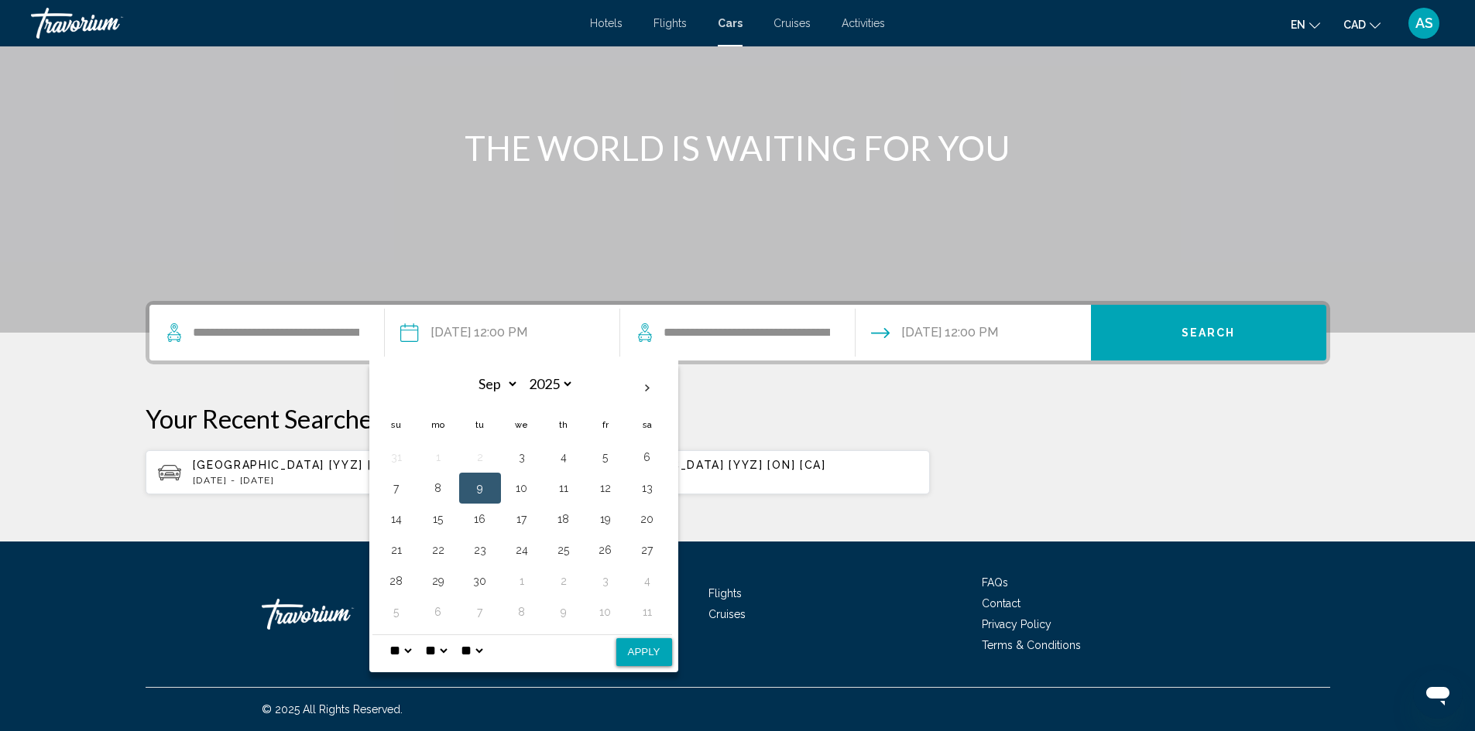
click at [397, 648] on select "* * * * * * * * * ** ** **" at bounding box center [400, 650] width 28 height 31
select select "*"
click at [386, 635] on select "* * * * * * * * * ** ** **" at bounding box center [400, 650] width 28 height 31
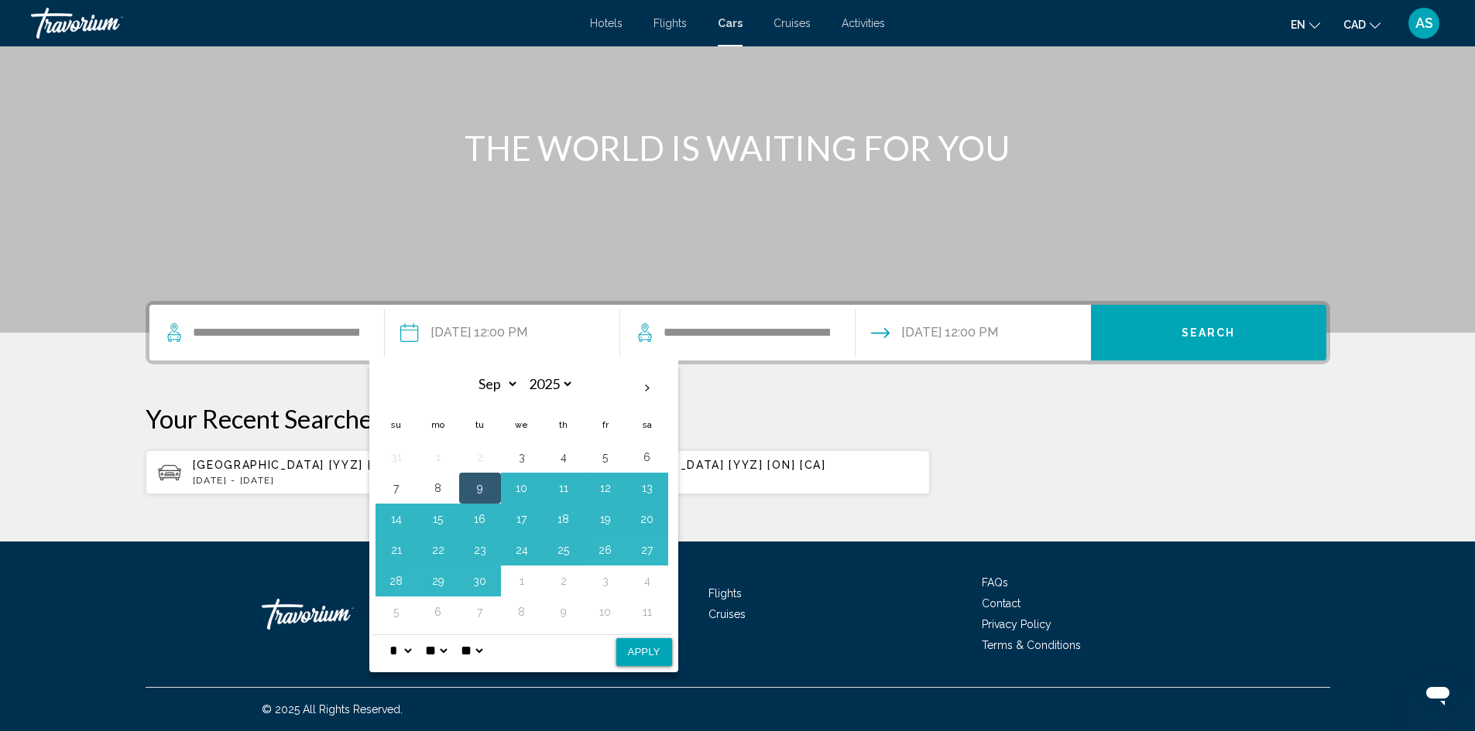
click at [485, 649] on select "** **" at bounding box center [471, 650] width 28 height 31
select select "**"
click at [468, 635] on select "** **" at bounding box center [471, 650] width 28 height 31
click at [645, 653] on button "Apply" at bounding box center [644, 653] width 56 height 28
type input "**********"
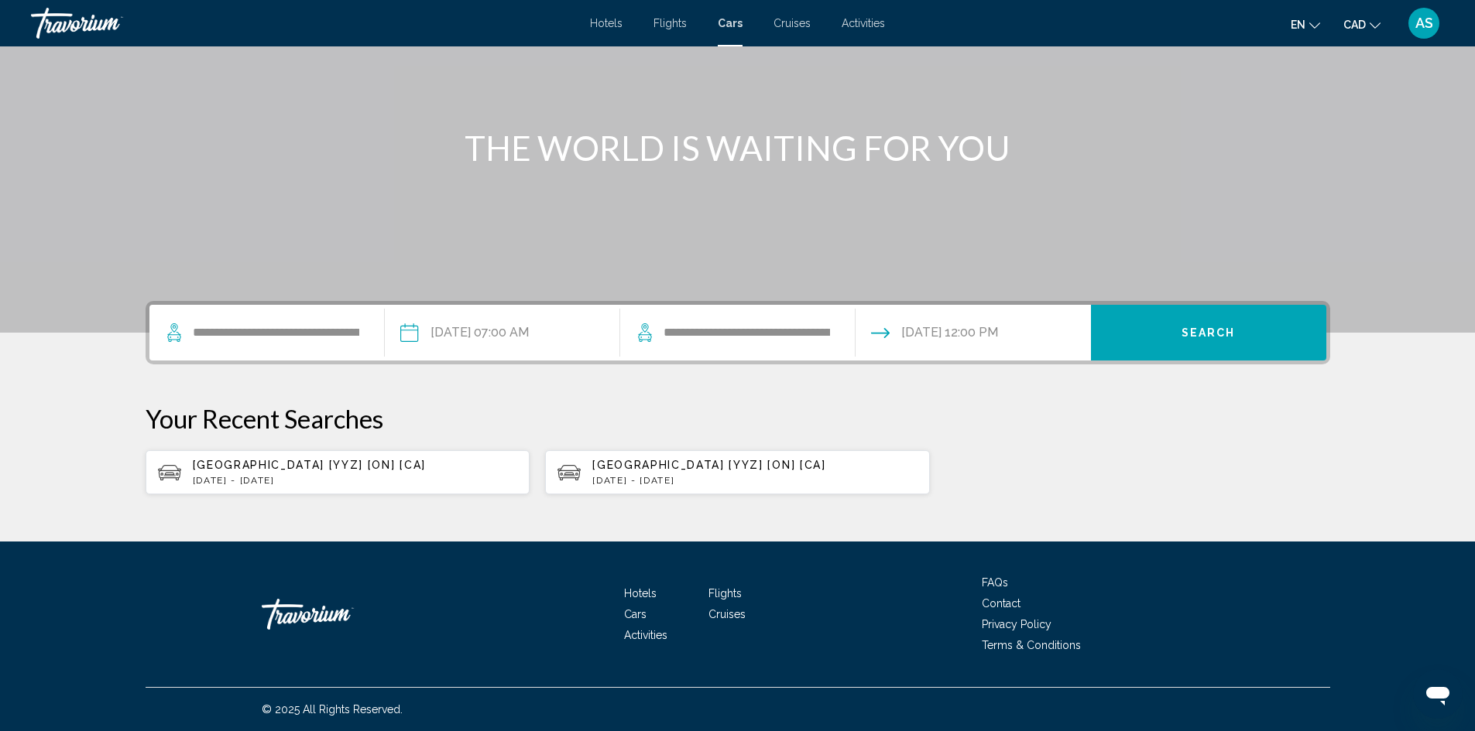
click at [952, 337] on input "Drop-off date: Sep 15, 2025 12:00 PM" at bounding box center [971, 335] width 241 height 60
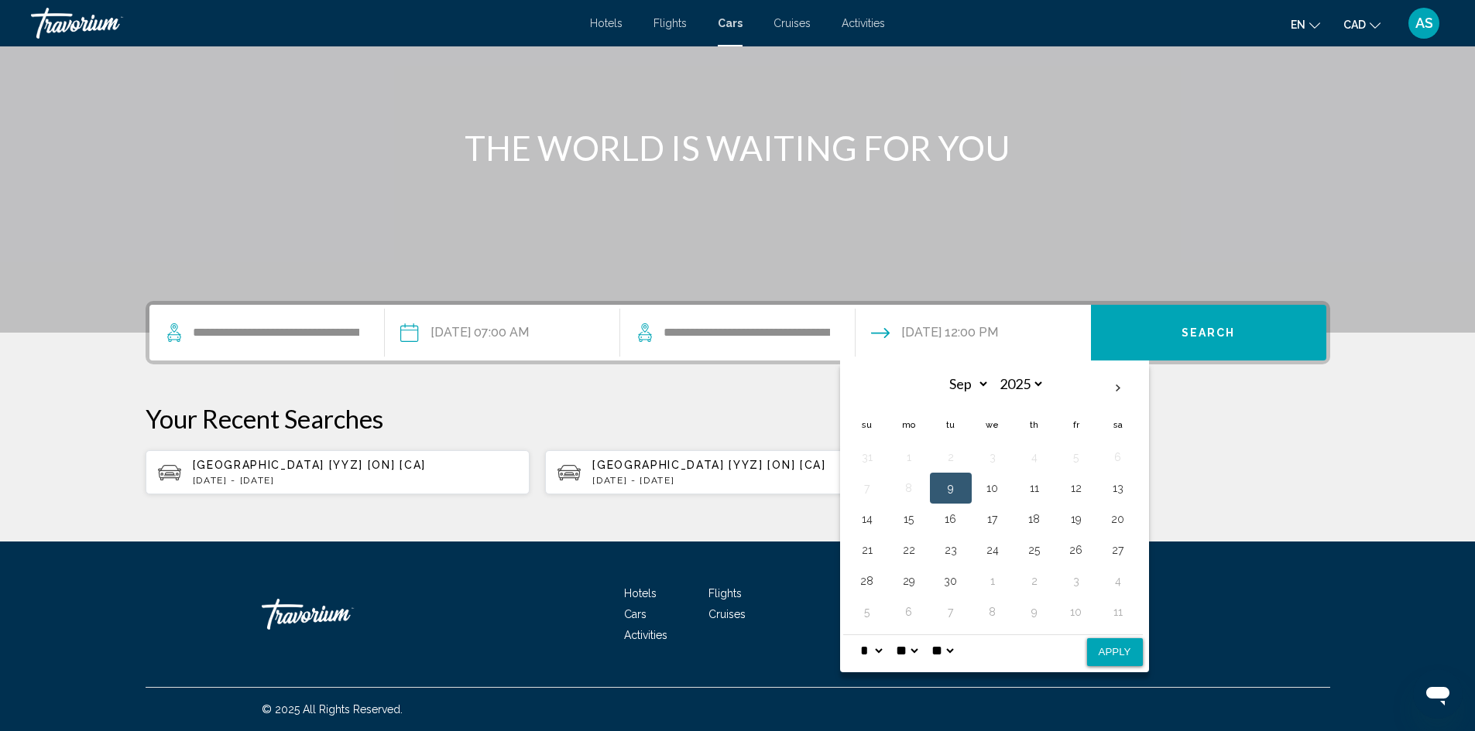
click at [1116, 659] on button "Apply" at bounding box center [1115, 653] width 56 height 28
type input "**********"
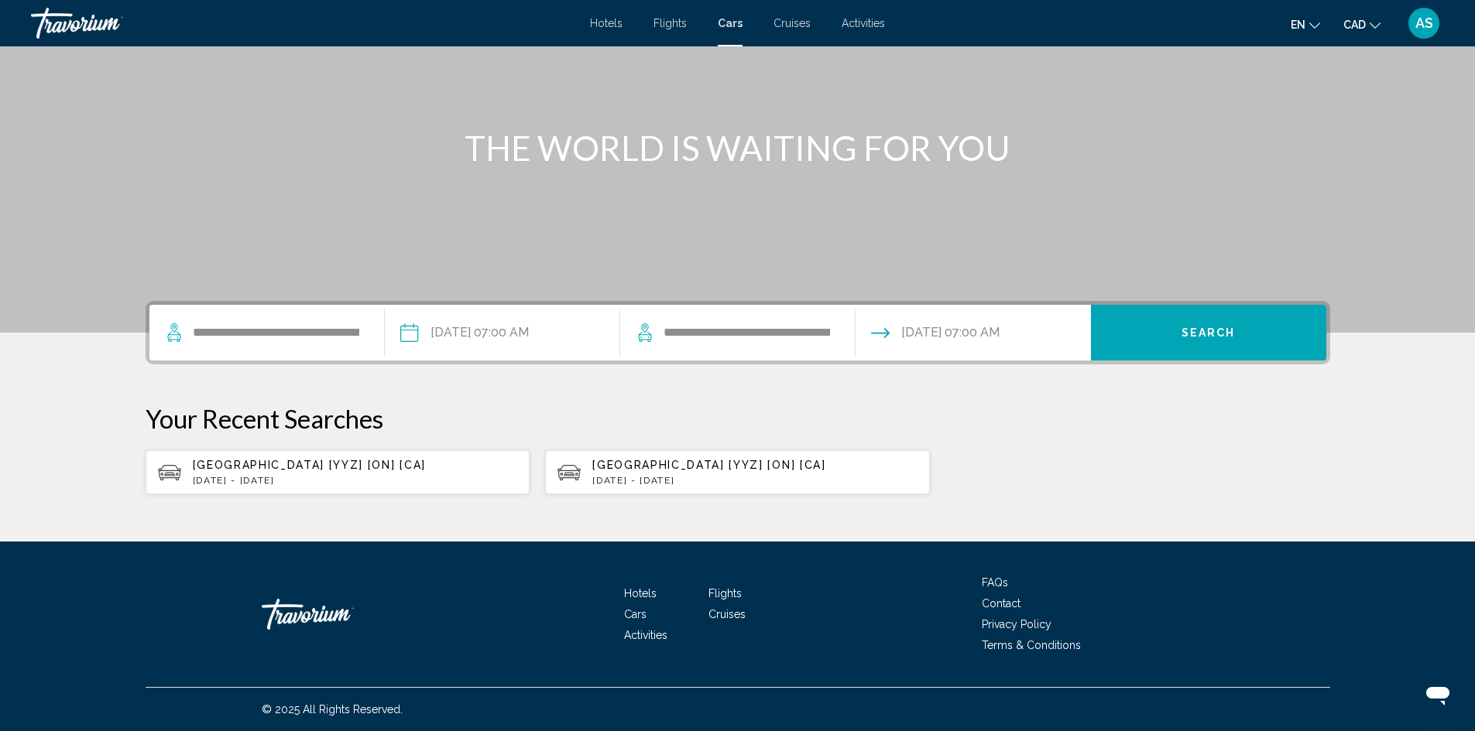
click at [1227, 338] on span "Search" at bounding box center [1208, 333] width 54 height 12
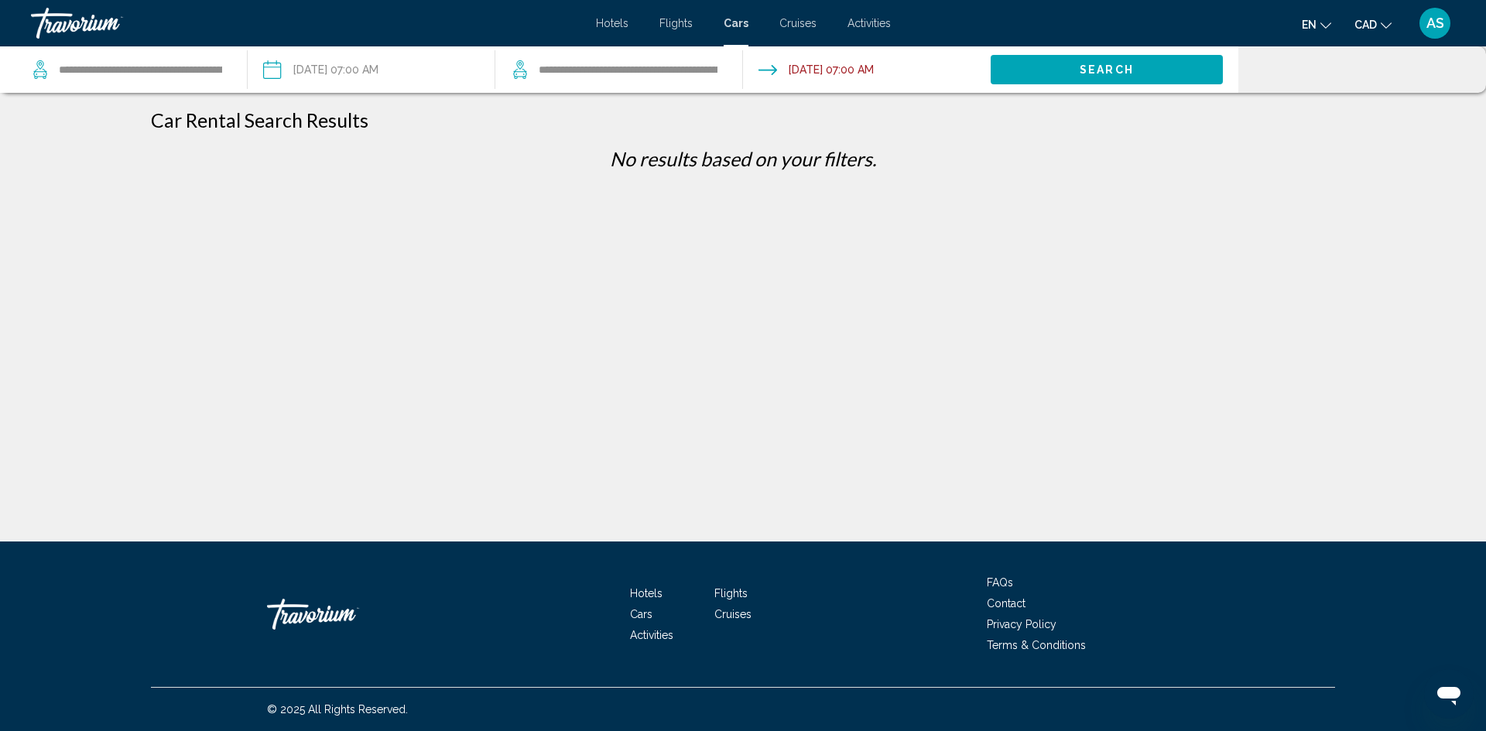
click at [855, 74] on input "Drop-off date: Sep 09, 2025 07:00 AM" at bounding box center [866, 71] width 254 height 51
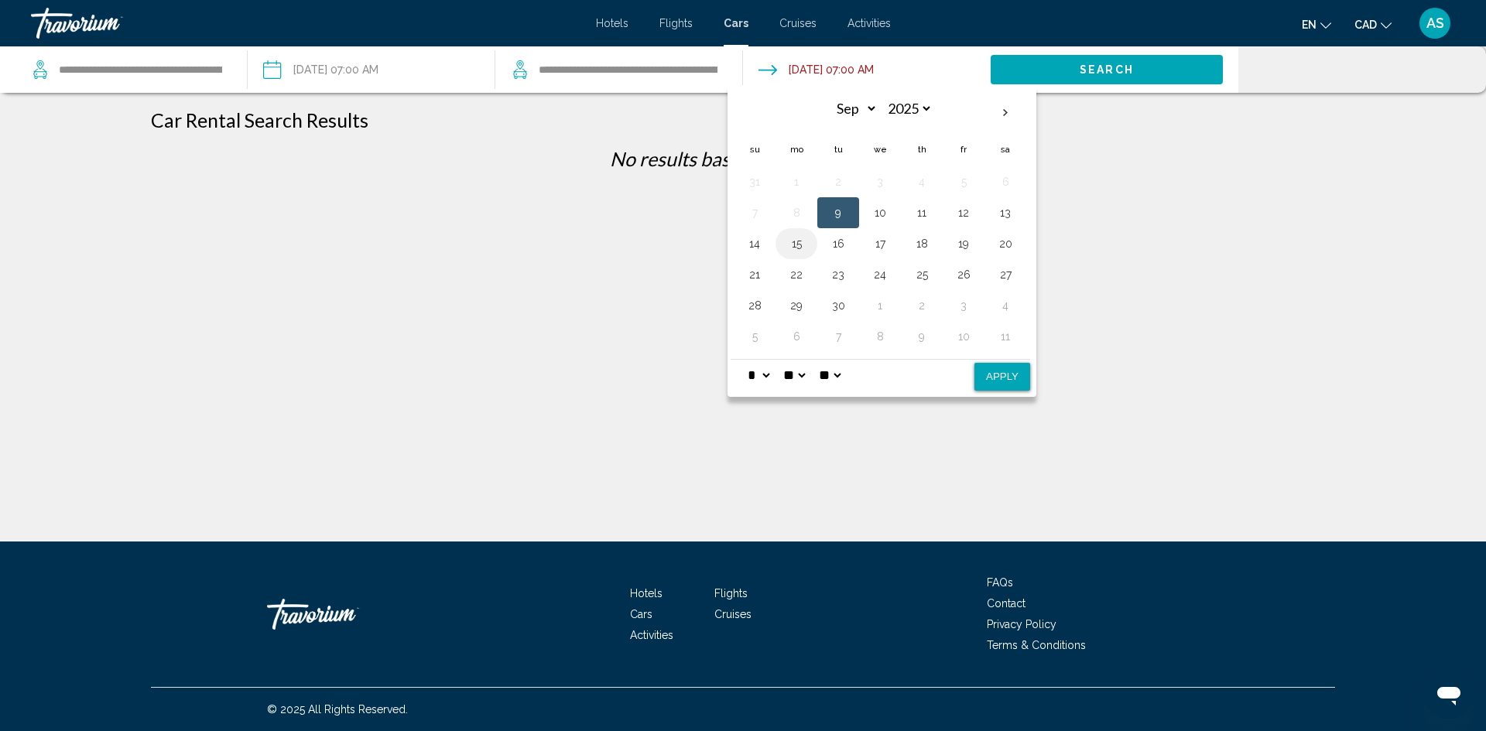
click at [794, 248] on button "15" at bounding box center [796, 244] width 25 height 22
click at [1007, 375] on button "Apply" at bounding box center [1003, 377] width 56 height 28
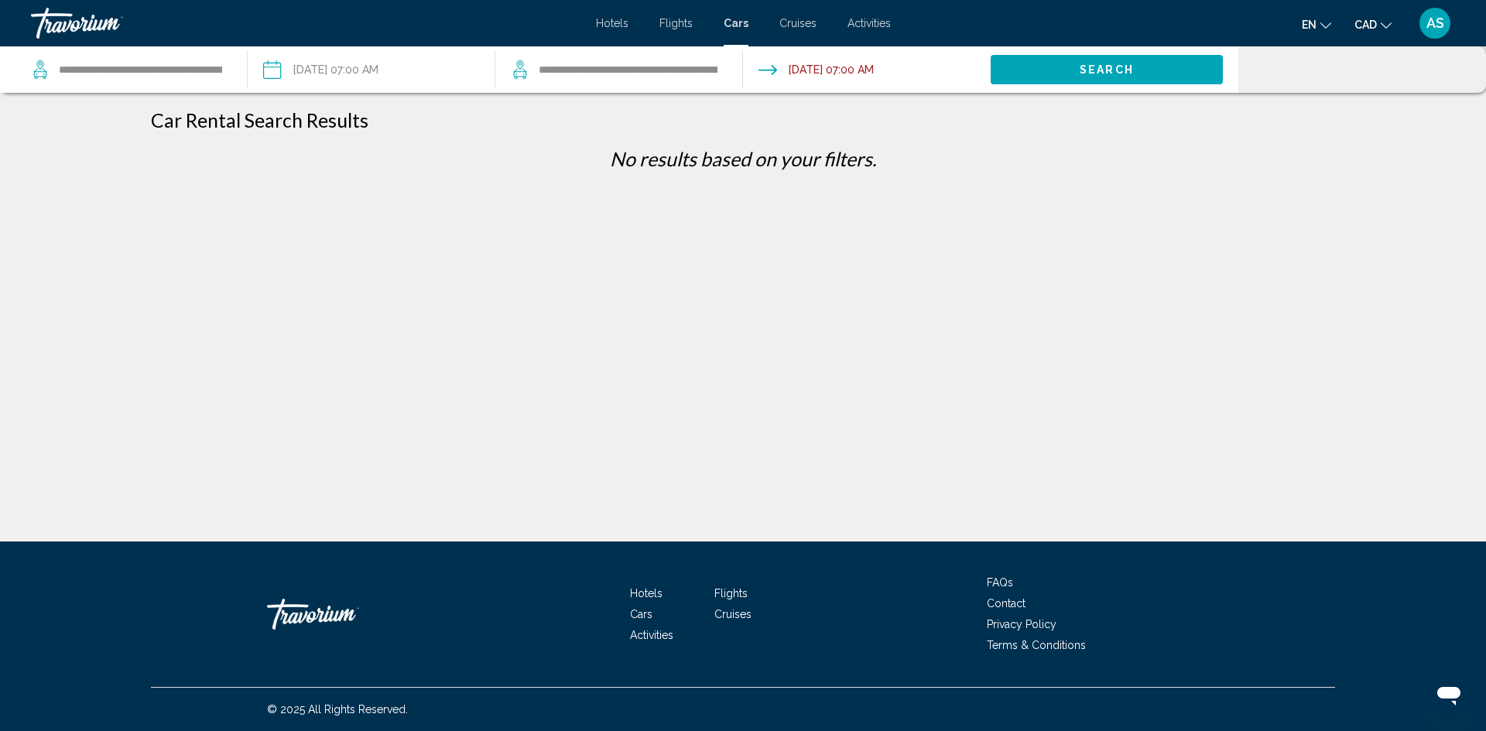
type input "**********"
click at [1139, 59] on button "Search" at bounding box center [1107, 69] width 232 height 29
click at [182, 76] on input "**********" at bounding box center [140, 69] width 166 height 23
